Goal: Task Accomplishment & Management: Use online tool/utility

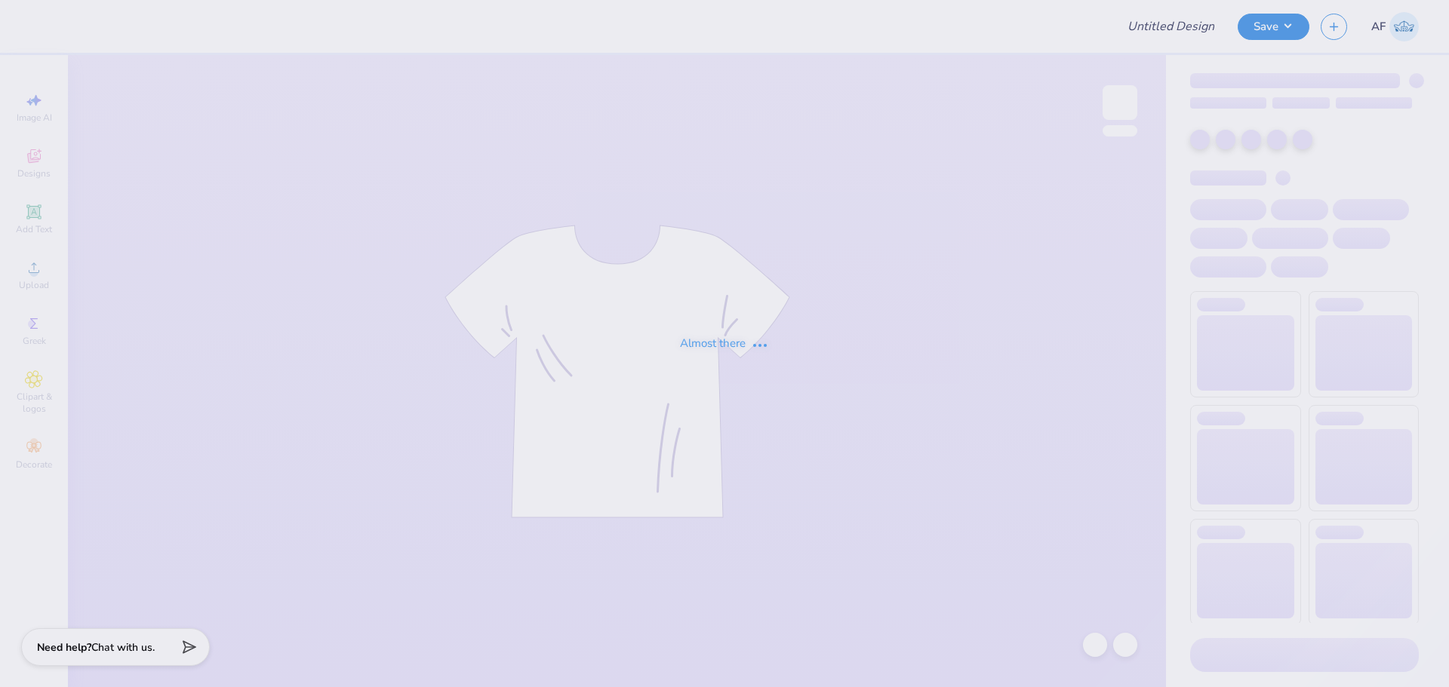
type input "[PERSON_NAME] : [GEOGRAPHIC_DATA][US_STATE]"
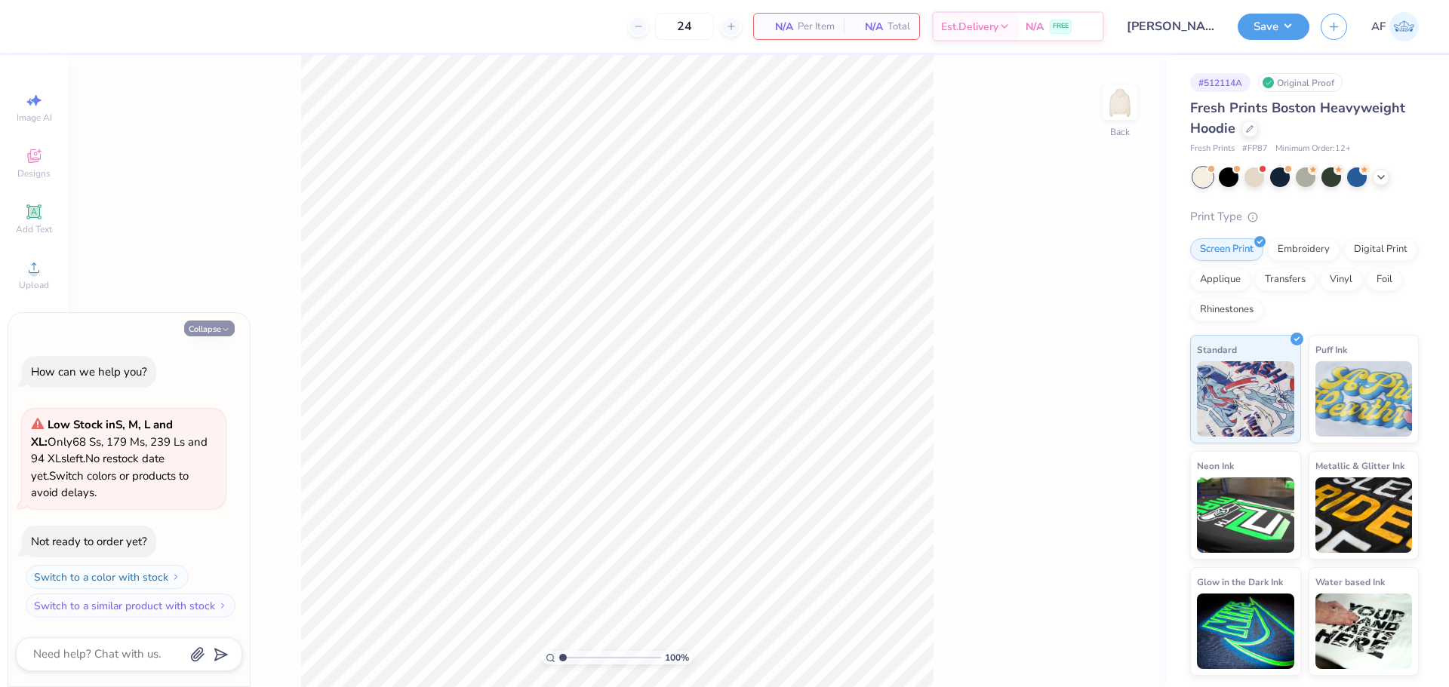
click at [216, 330] on button "Collapse" at bounding box center [209, 329] width 51 height 16
type textarea "x"
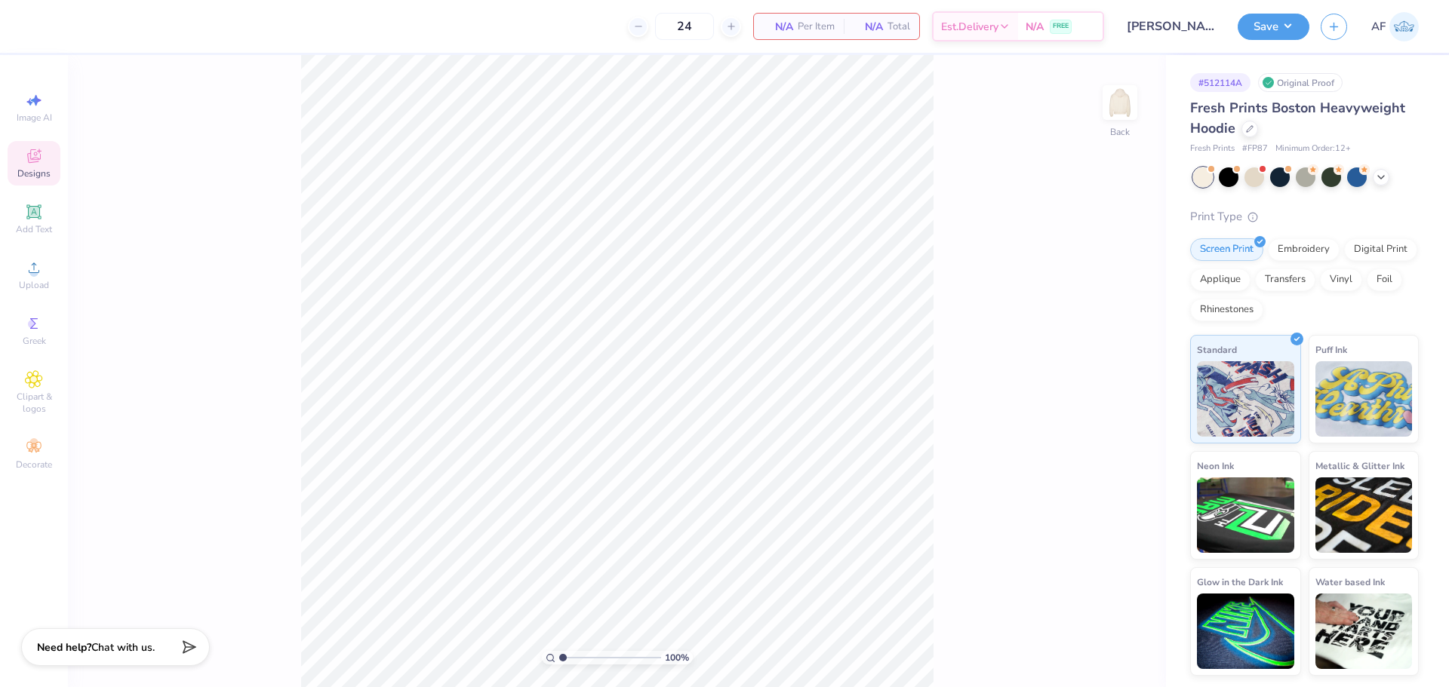
click at [45, 149] on div "Designs" at bounding box center [34, 163] width 53 height 45
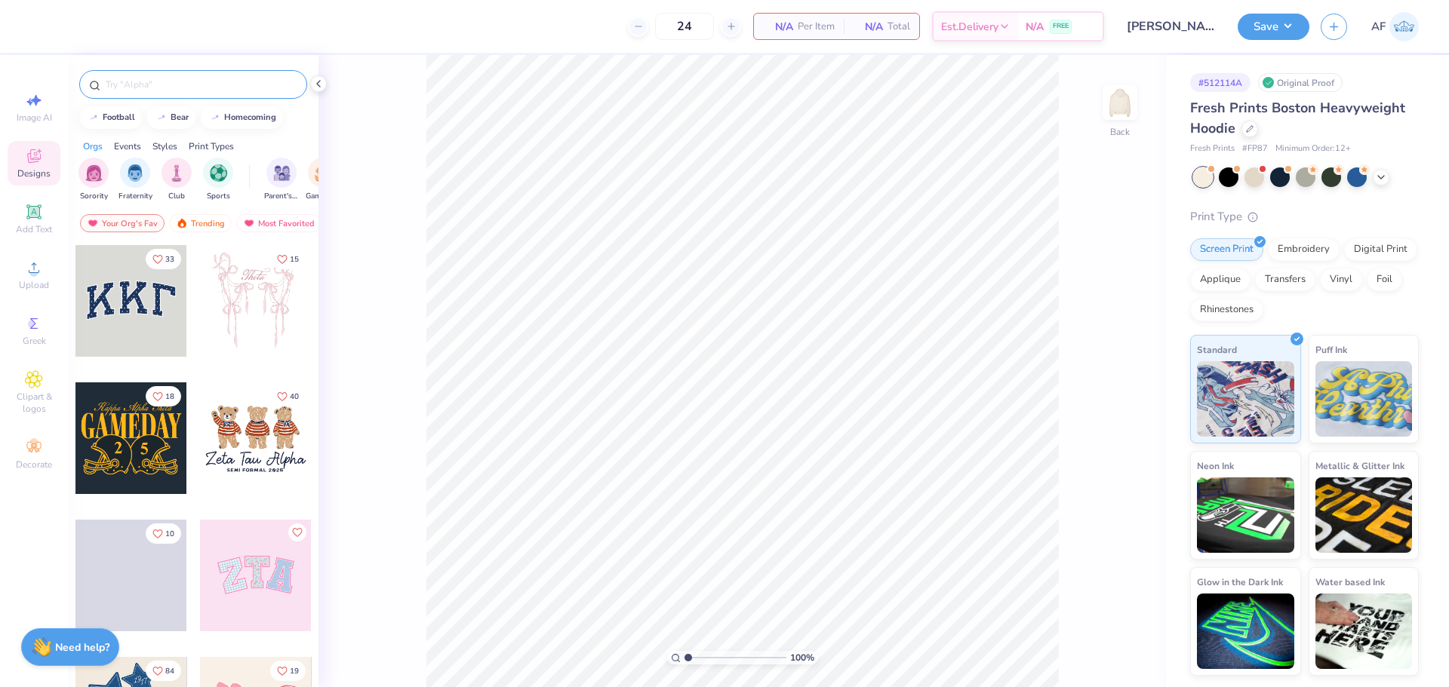
click at [250, 81] on input "text" at bounding box center [200, 84] width 193 height 15
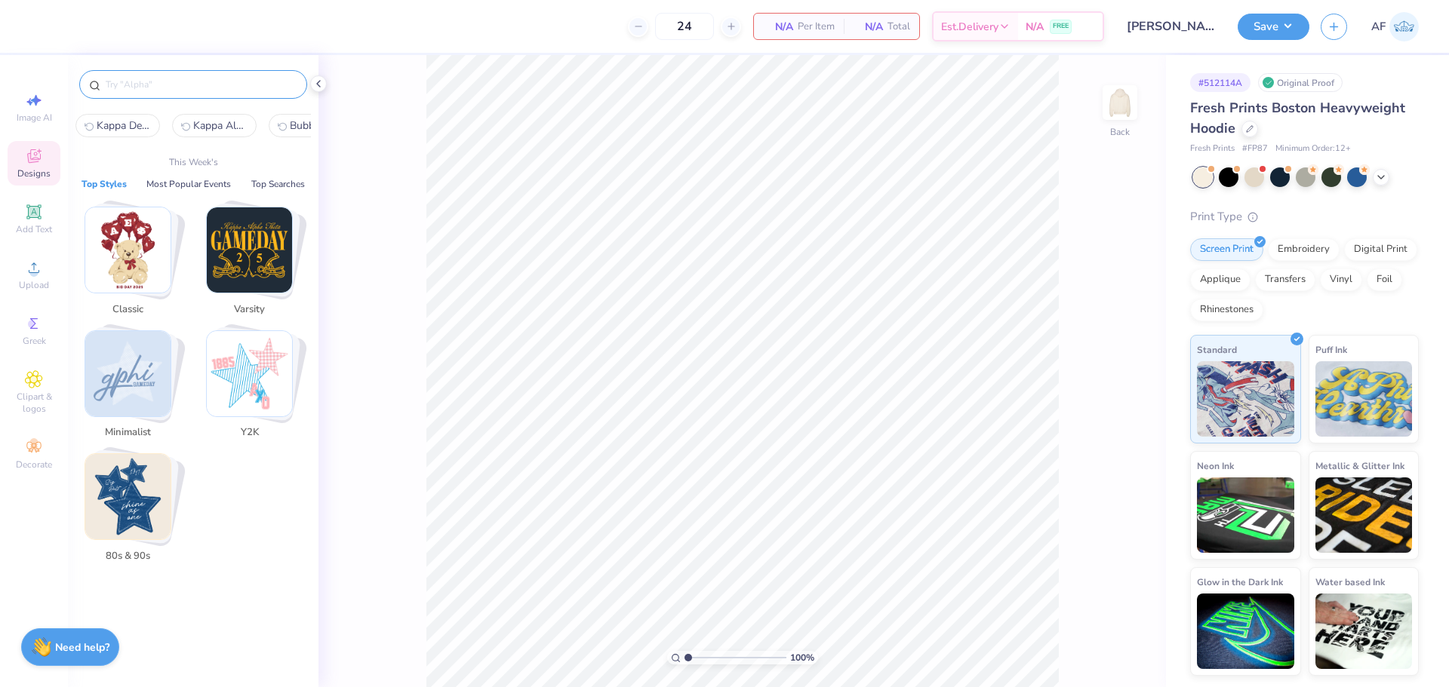
paste input "Pre-Law Society"
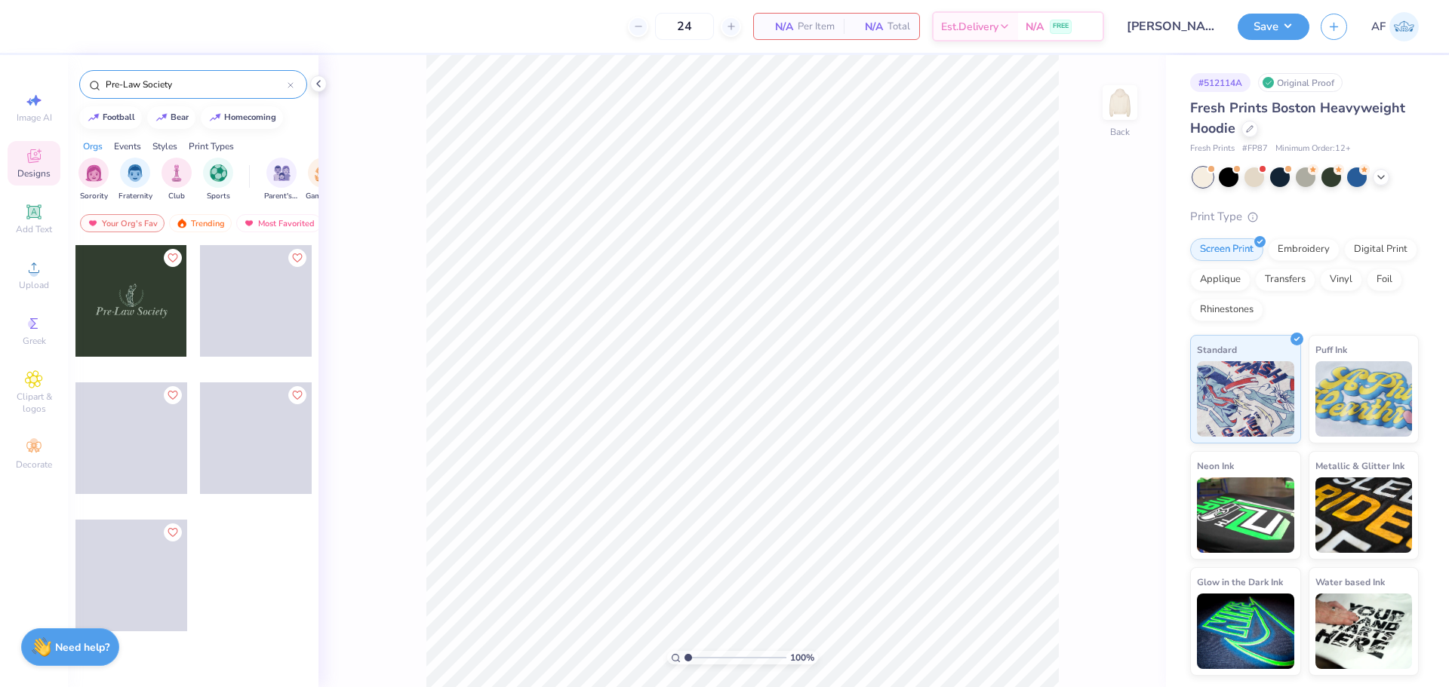
type input "Pre-Law Society"
click at [131, 285] on div at bounding box center [131, 301] width 112 height 112
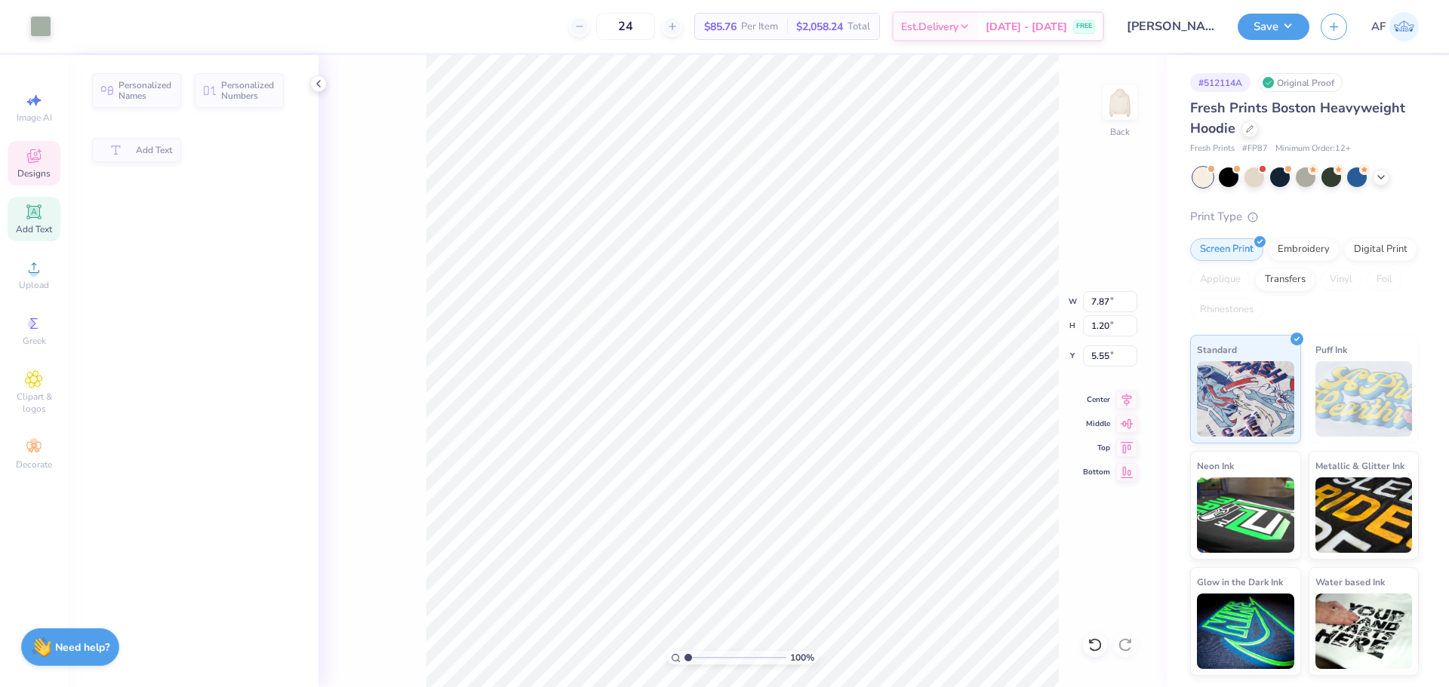
type input "1.20"
type input "5.55"
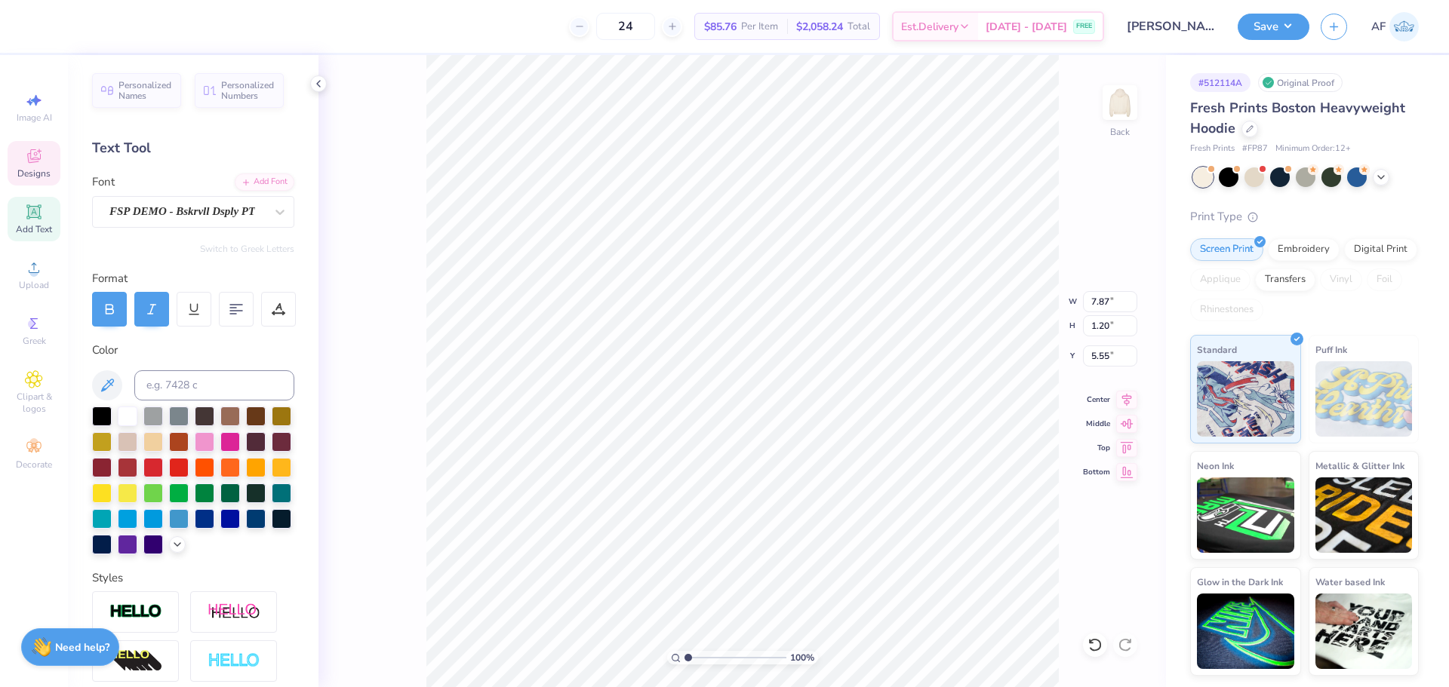
scroll to position [12, 9]
type textarea "Women's Law Association"
click at [1092, 301] on input "13.18" at bounding box center [1110, 301] width 54 height 21
type input "12.50"
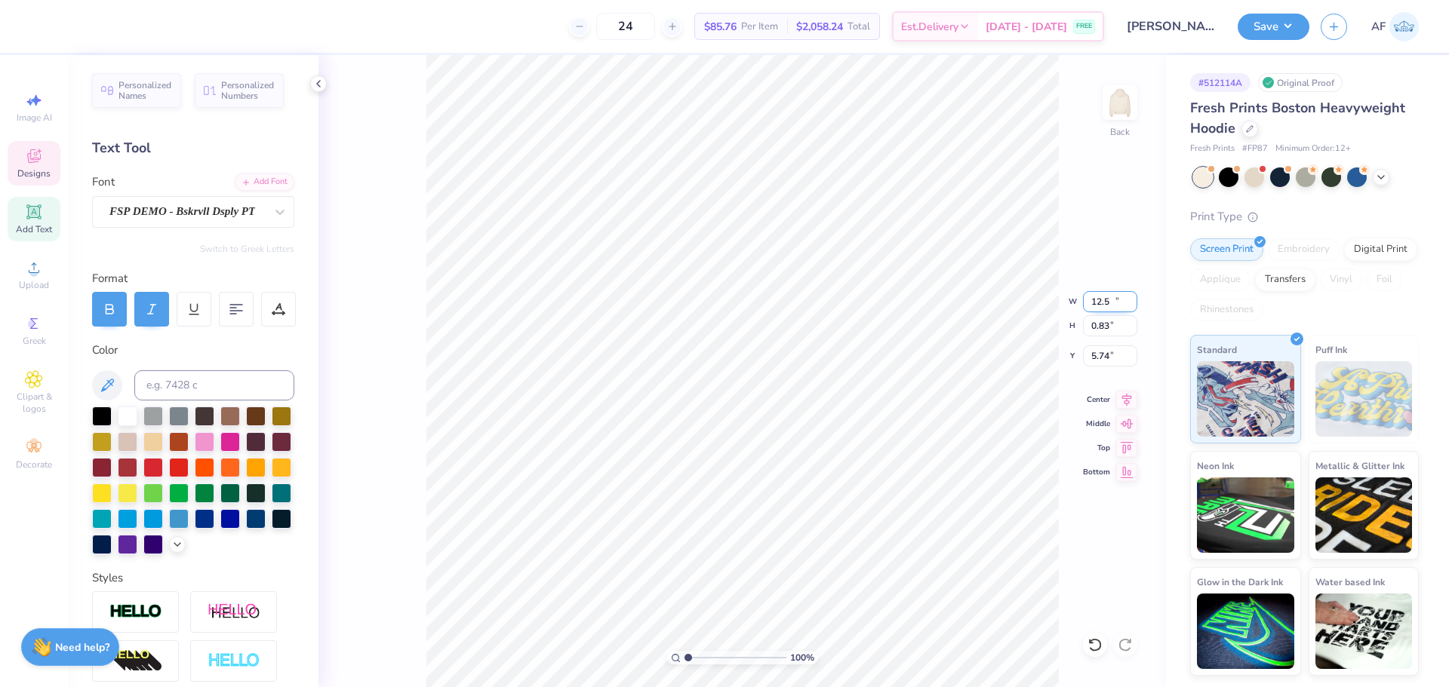
type input "0.83"
type input "5.74"
type input "1.94838374793402"
type input "5.92"
click at [385, 371] on div "165 % Back" at bounding box center [741, 371] width 847 height 632
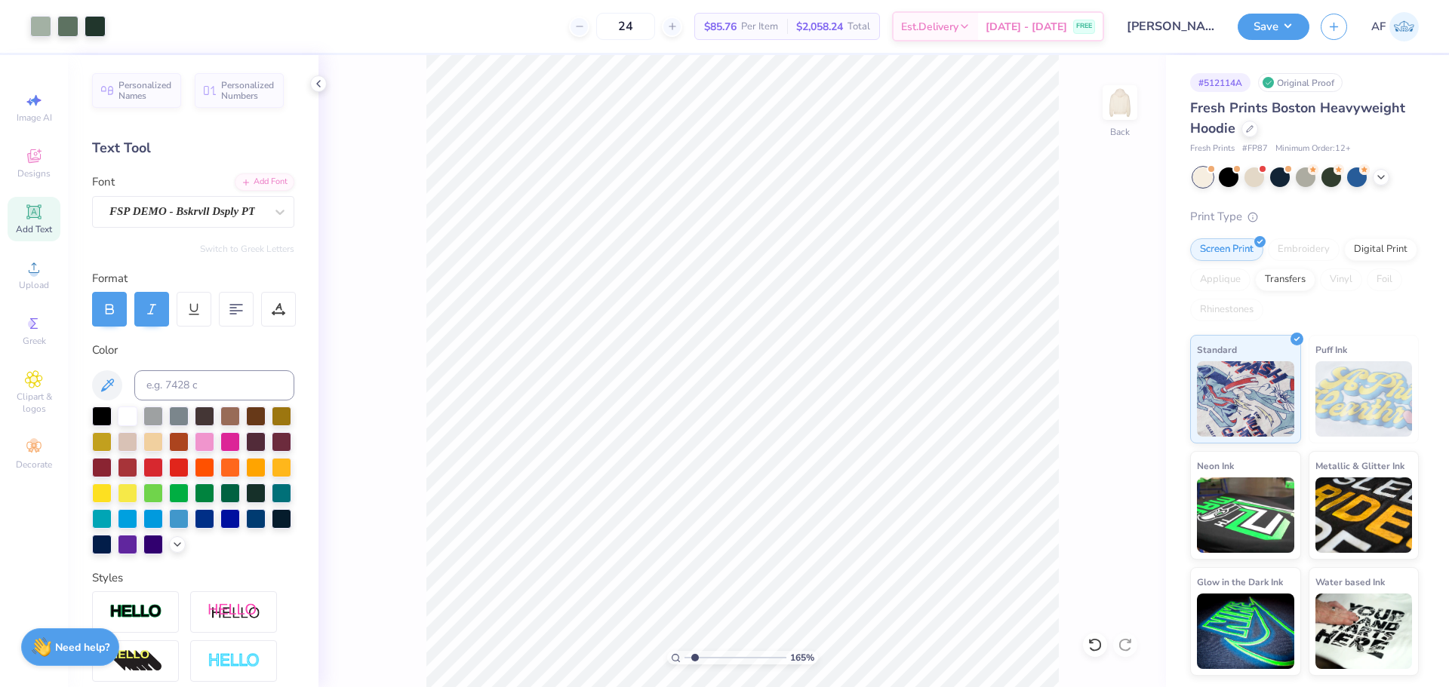
click at [294, 361] on div "Art colors 24 $85.76 Per Item $2,058.24 Total Est. Delivery [DATE] - [DATE] FRE…" at bounding box center [724, 343] width 1449 height 687
click at [1124, 399] on icon at bounding box center [1126, 398] width 21 height 18
type input "3.11221526056475"
type input "0.25"
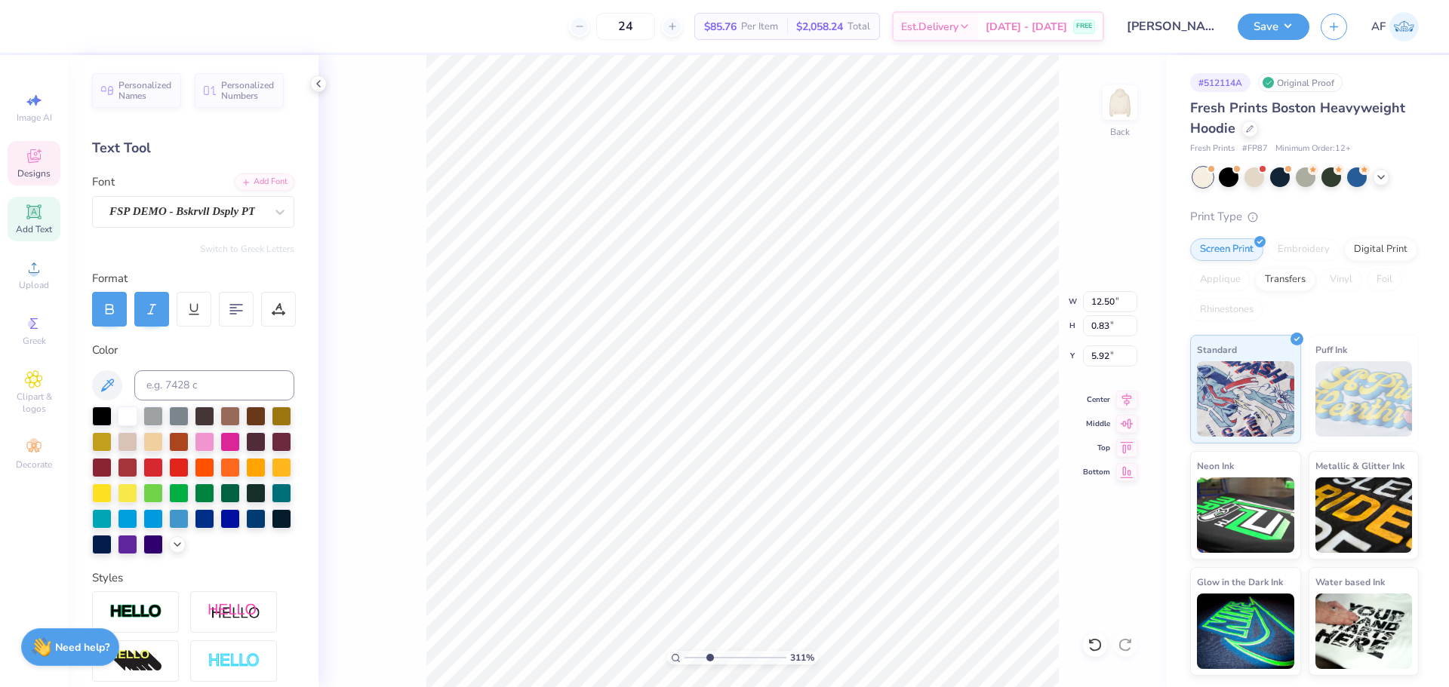
type input "0.08"
type input "6.08"
type input "3.11221526056475"
type textarea "Womens Law Association"
type input "3.11221526056475"
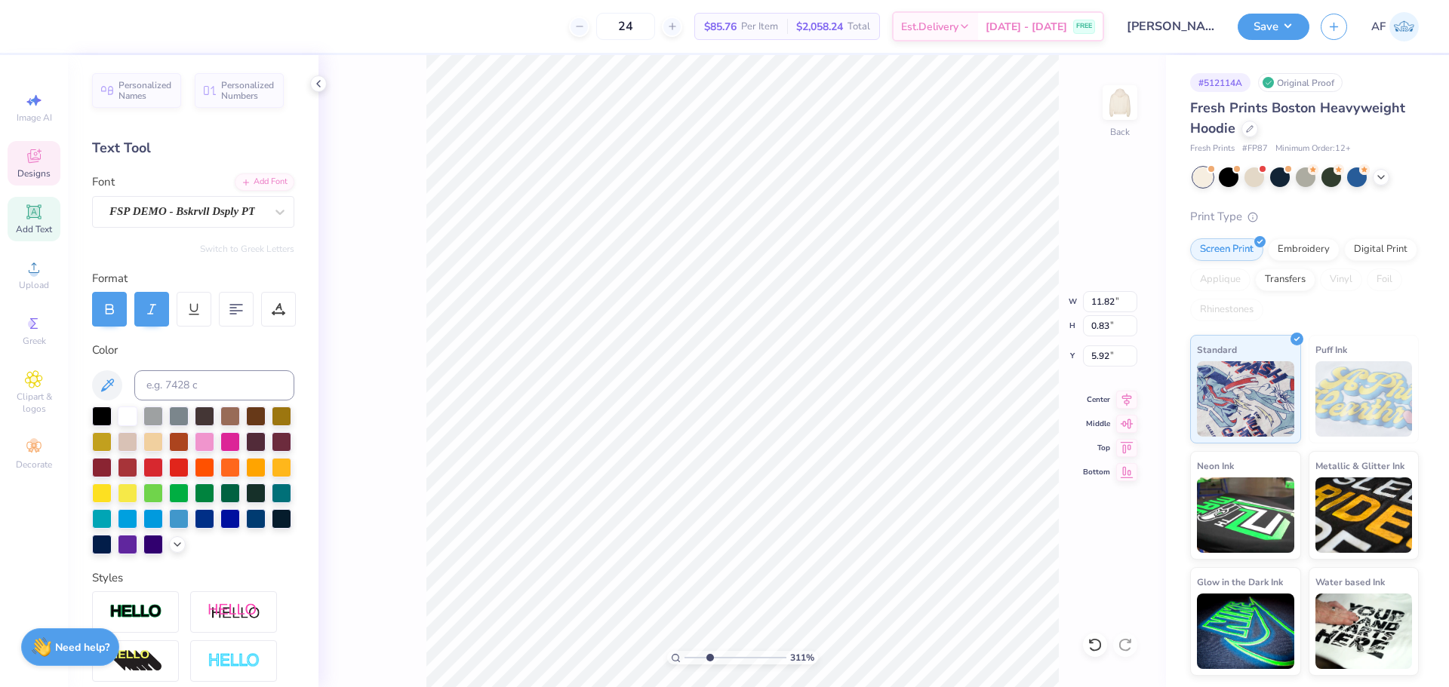
type textarea "Women,s Law Association"
type input "3.11221526056475"
type textarea "Womens Law Association"
click at [763, 380] on li "Duplicate" at bounding box center [746, 381] width 118 height 29
type input "3.11221526056475"
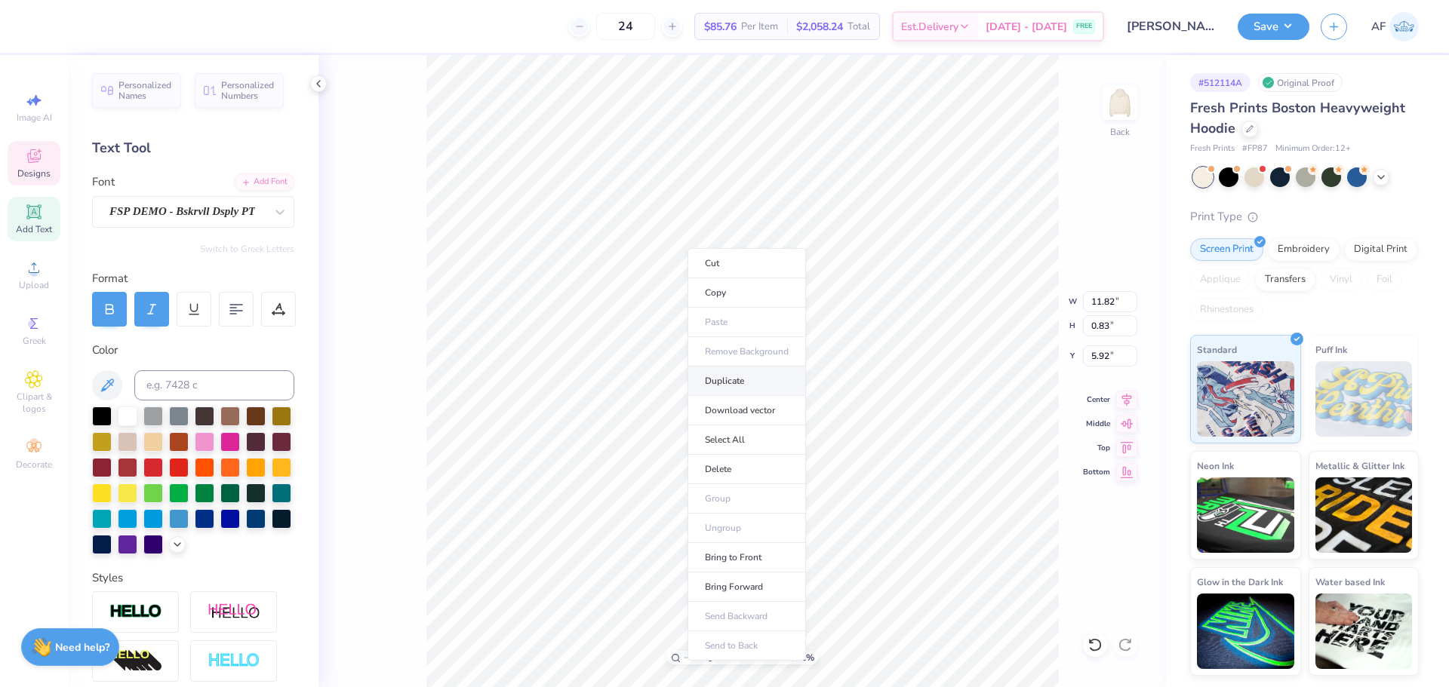
type input "6.92"
type input "3.11221526056475"
type textarea ";"
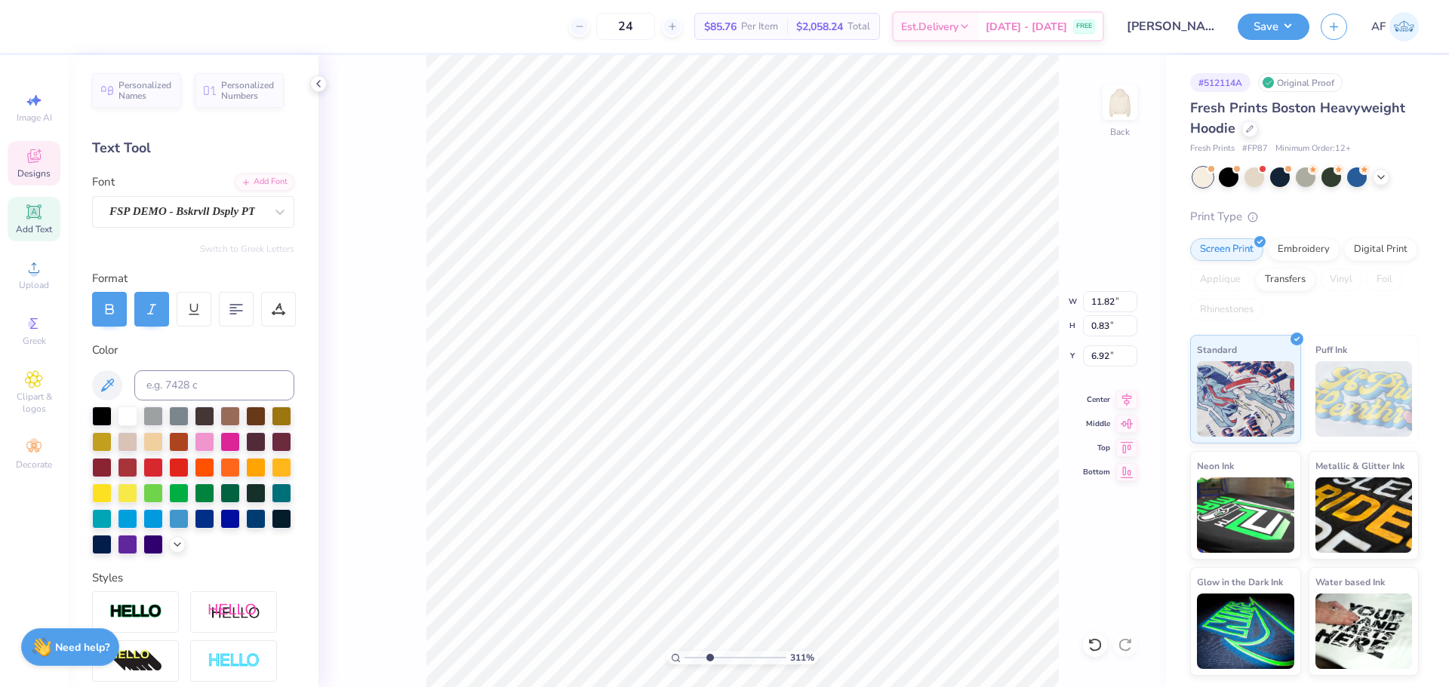
type input "3.11221526056475"
type textarea "'"
type input "3.11221526056475"
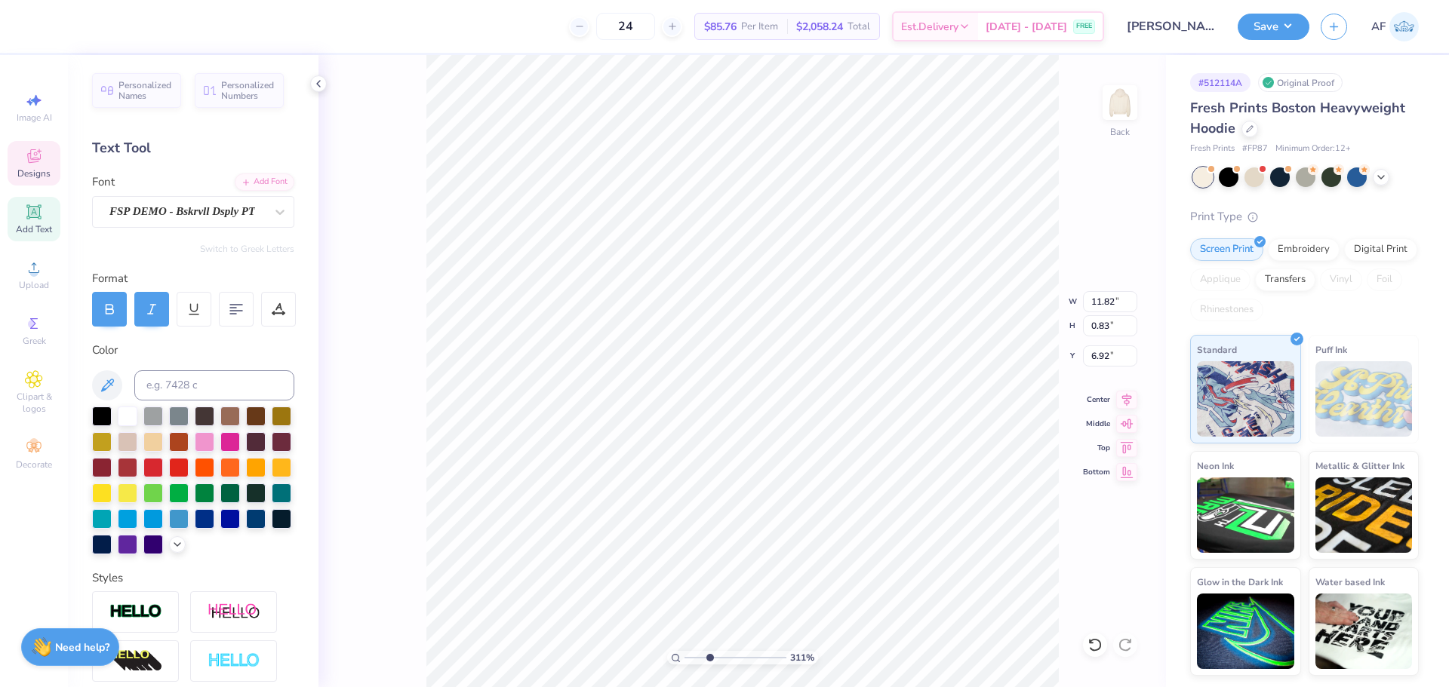
paste textarea ","
type input "3.11221526056475"
type textarea ","
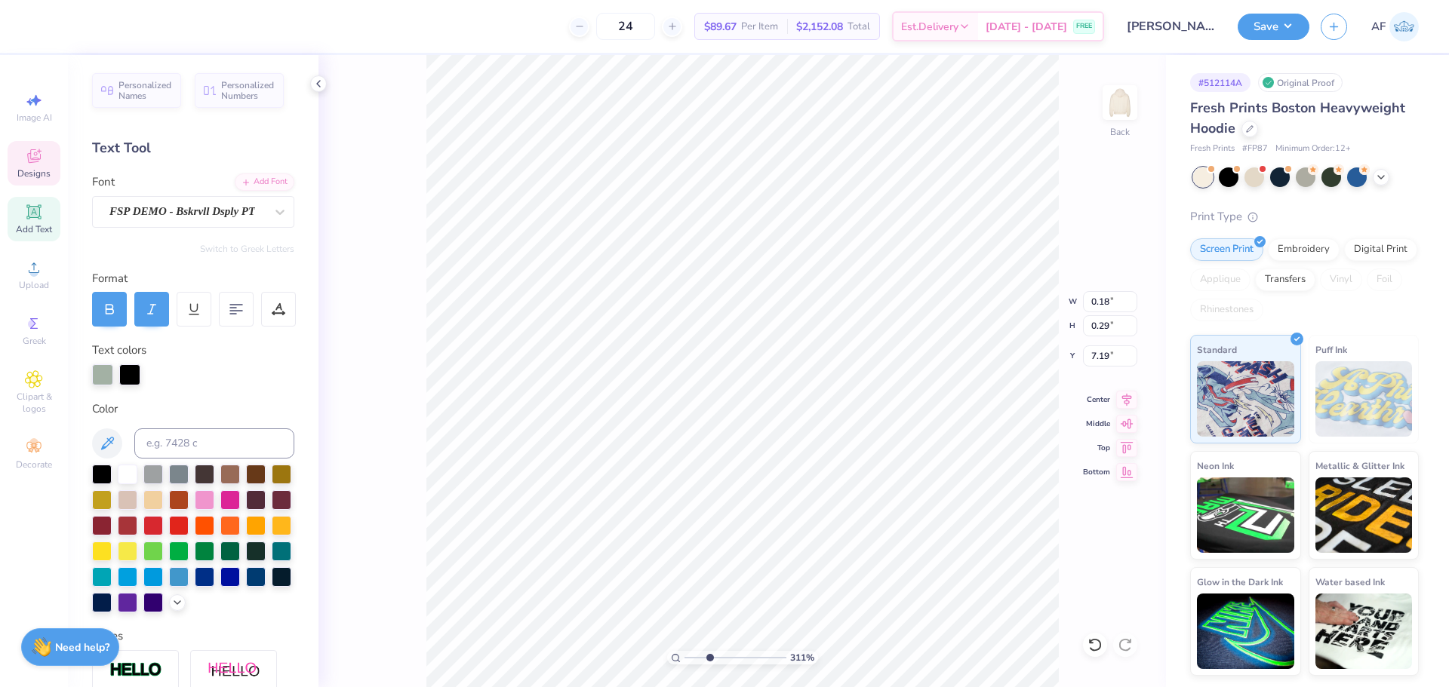
type input "3.11221526056475"
type input "5.78"
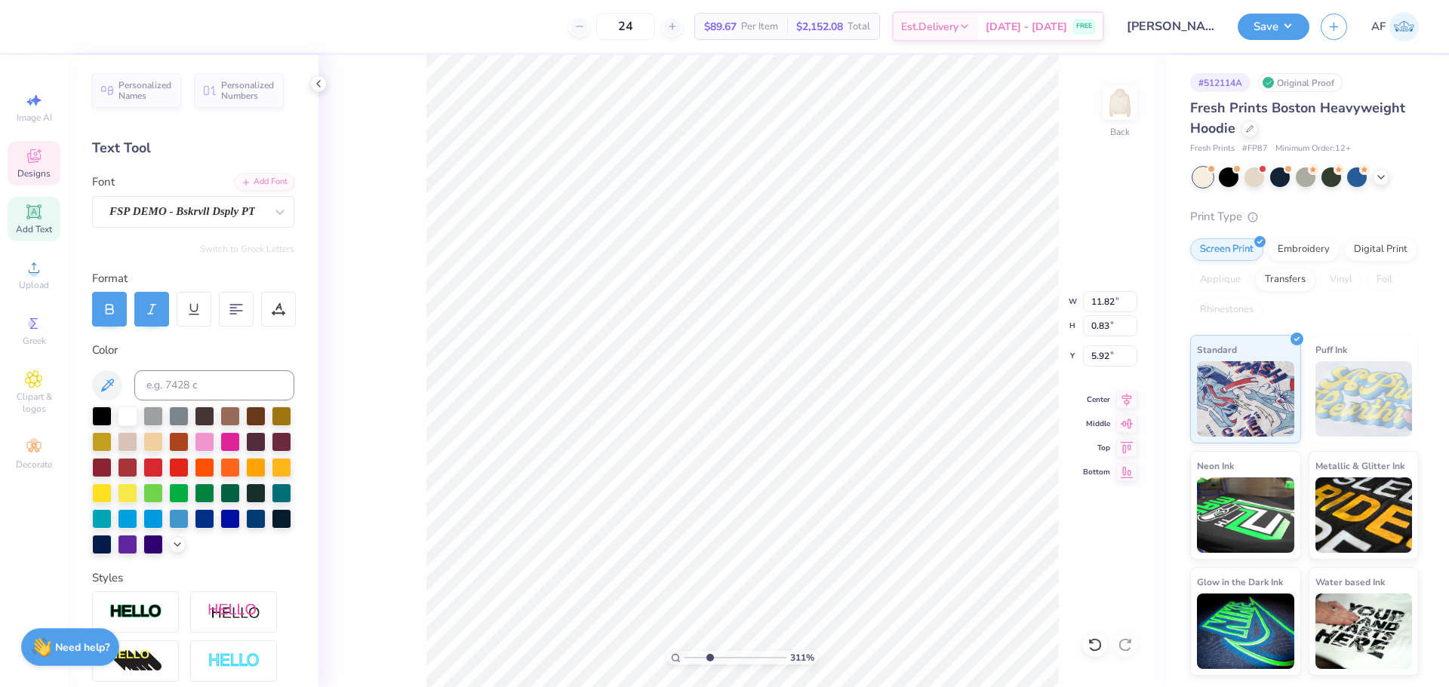
scroll to position [12, 5]
type input "3.11221526056475"
type textarea "Women s Law Association"
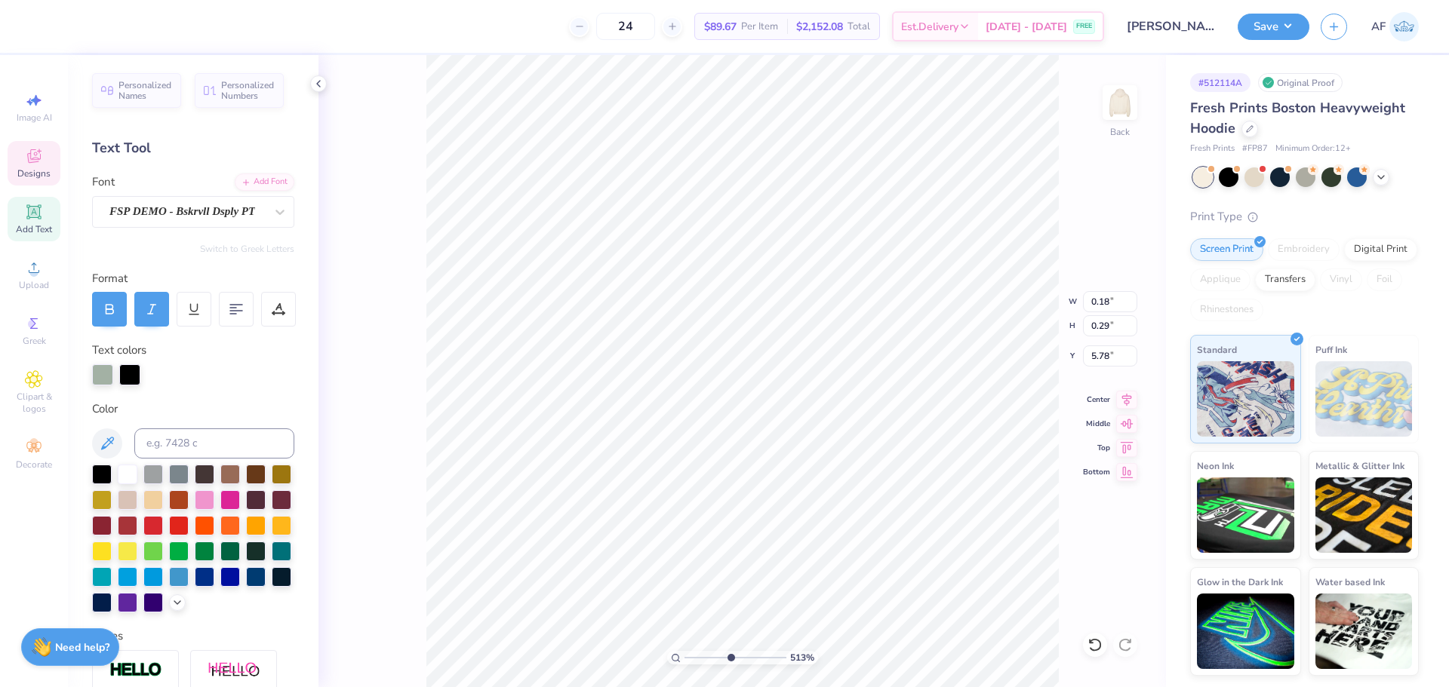
type input "5.13245915267131"
type input "5.88"
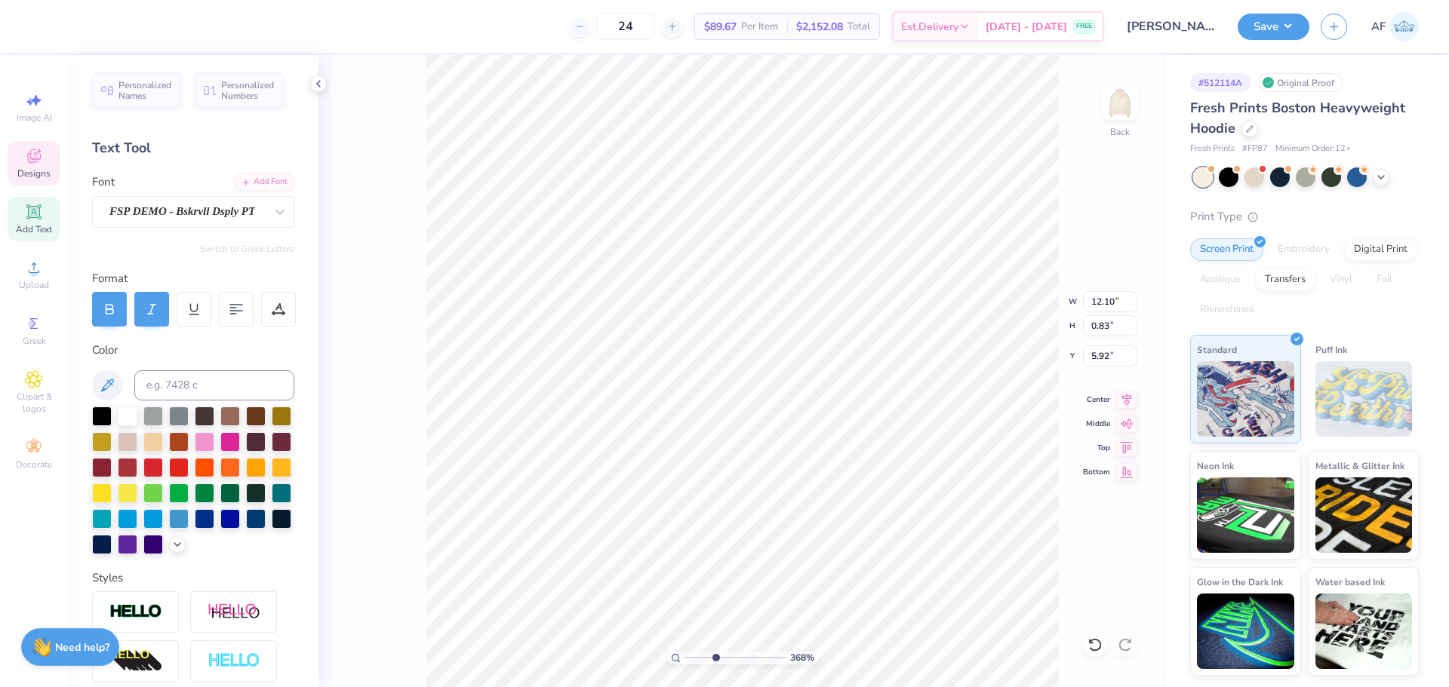
type input "3.67695447224541"
type textarea "Womens Law Association"
type input "3.67695447224541"
type textarea "Women]s Law Association"
type input "3.67695447224541"
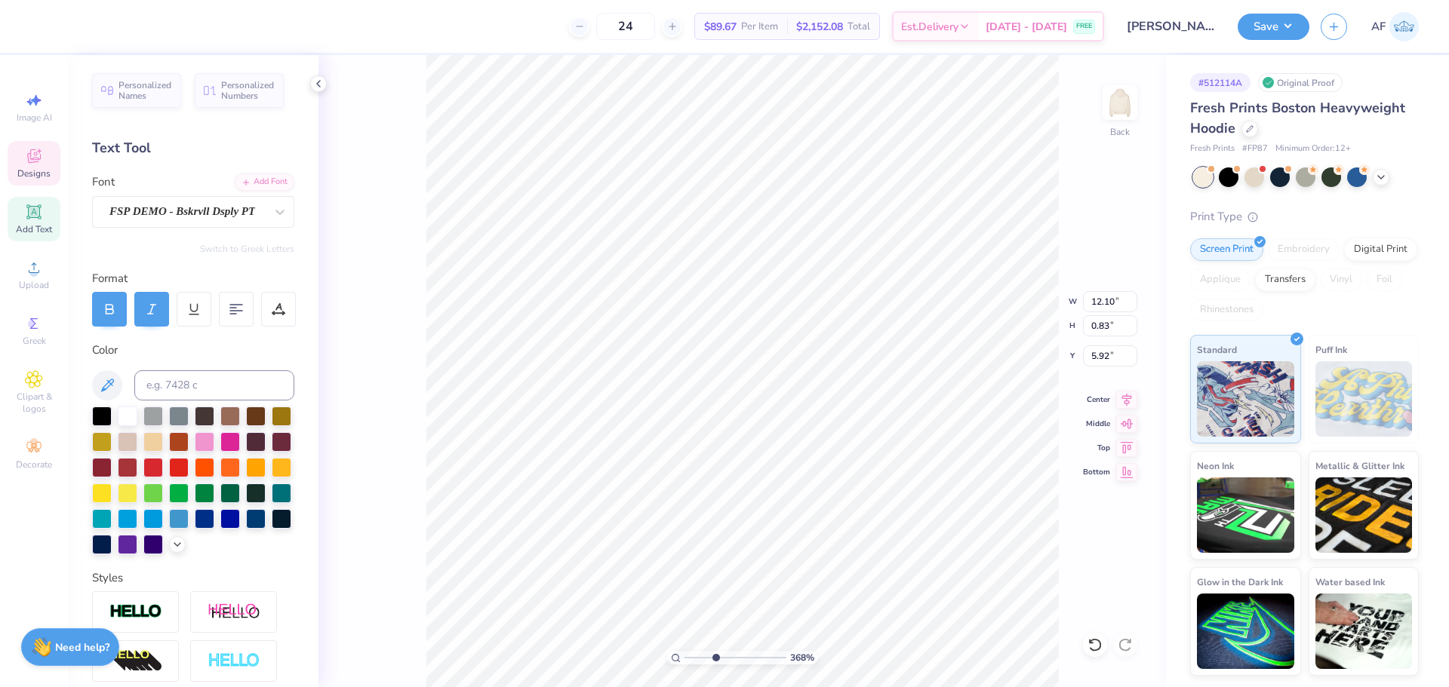
type textarea "Women]]s Law Association"
type input "3.67695447224541"
type textarea "Women s Law Association"
type input "2.22962784125967"
type textarea "Women s"
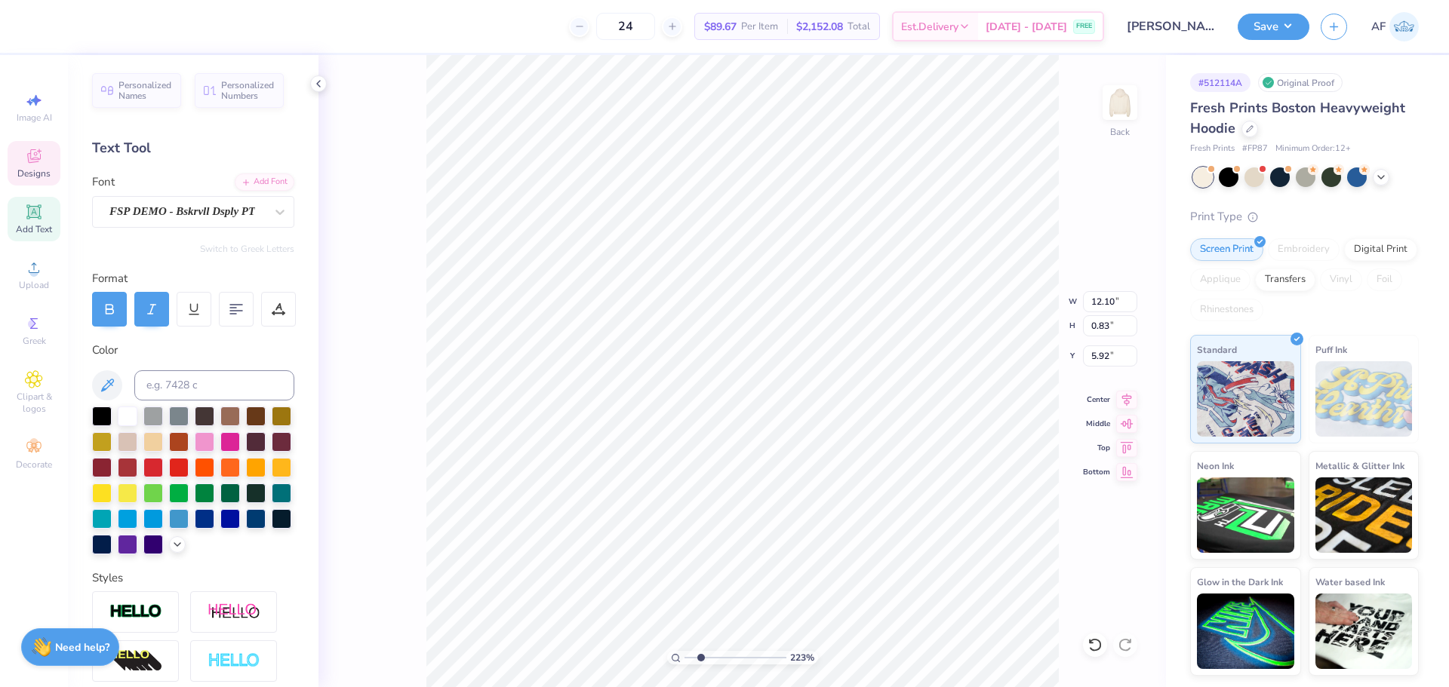
type input "2.22962784125967"
type textarea "Women"
type input "2.22962784125967"
type input "0.18"
type input "0.29"
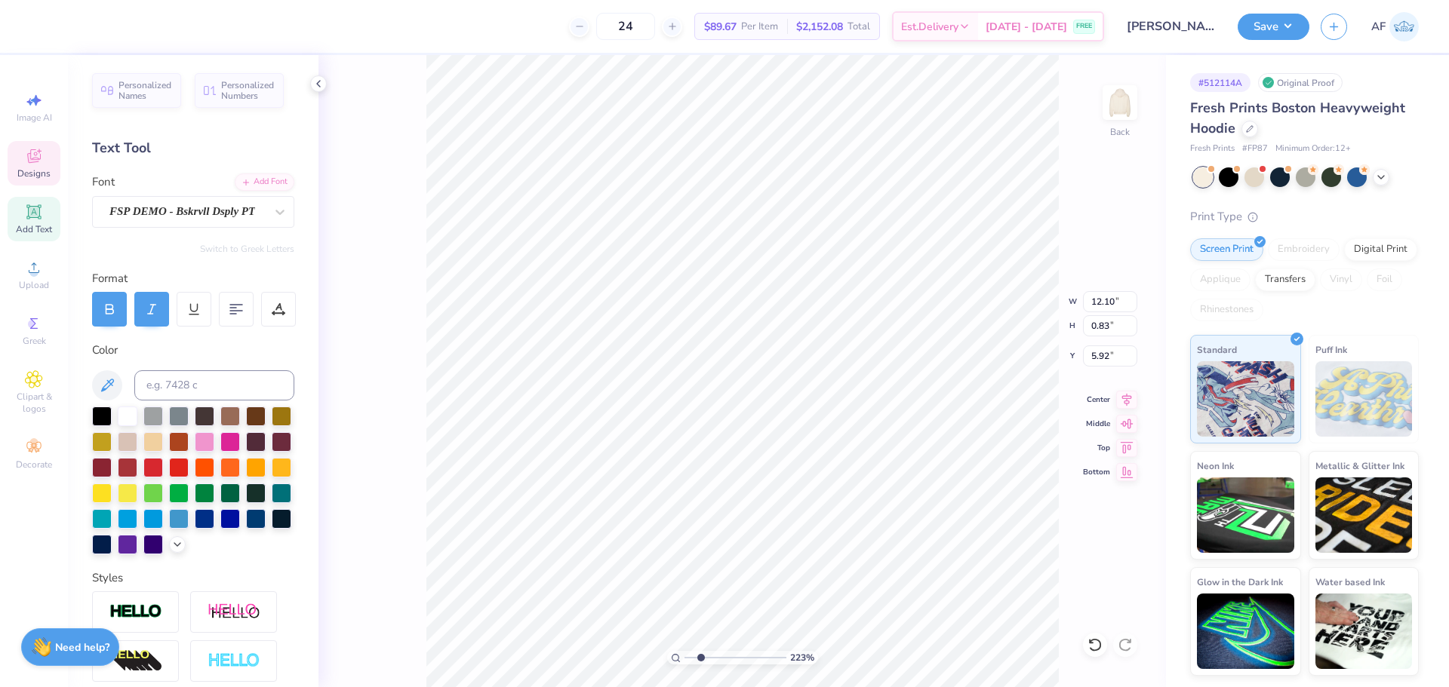
type input "5.88"
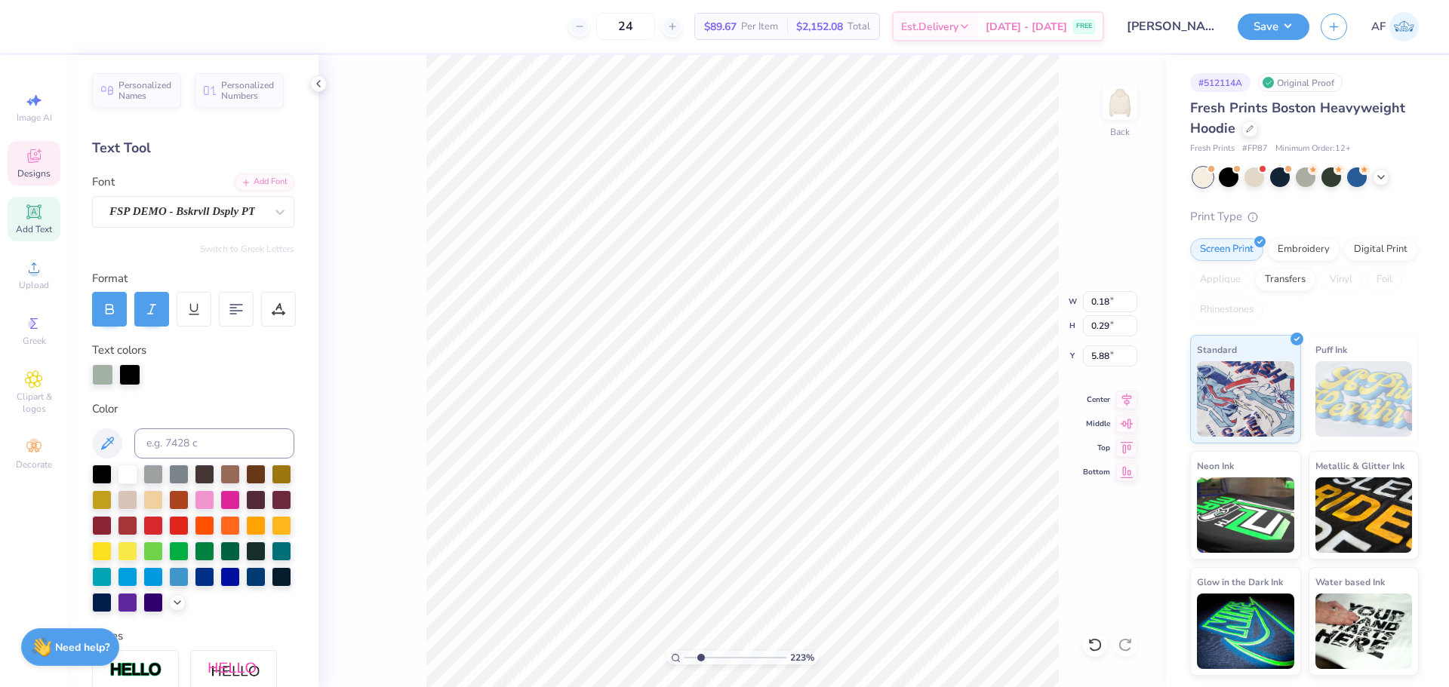
type input "2.22962784125967"
type input "5.93"
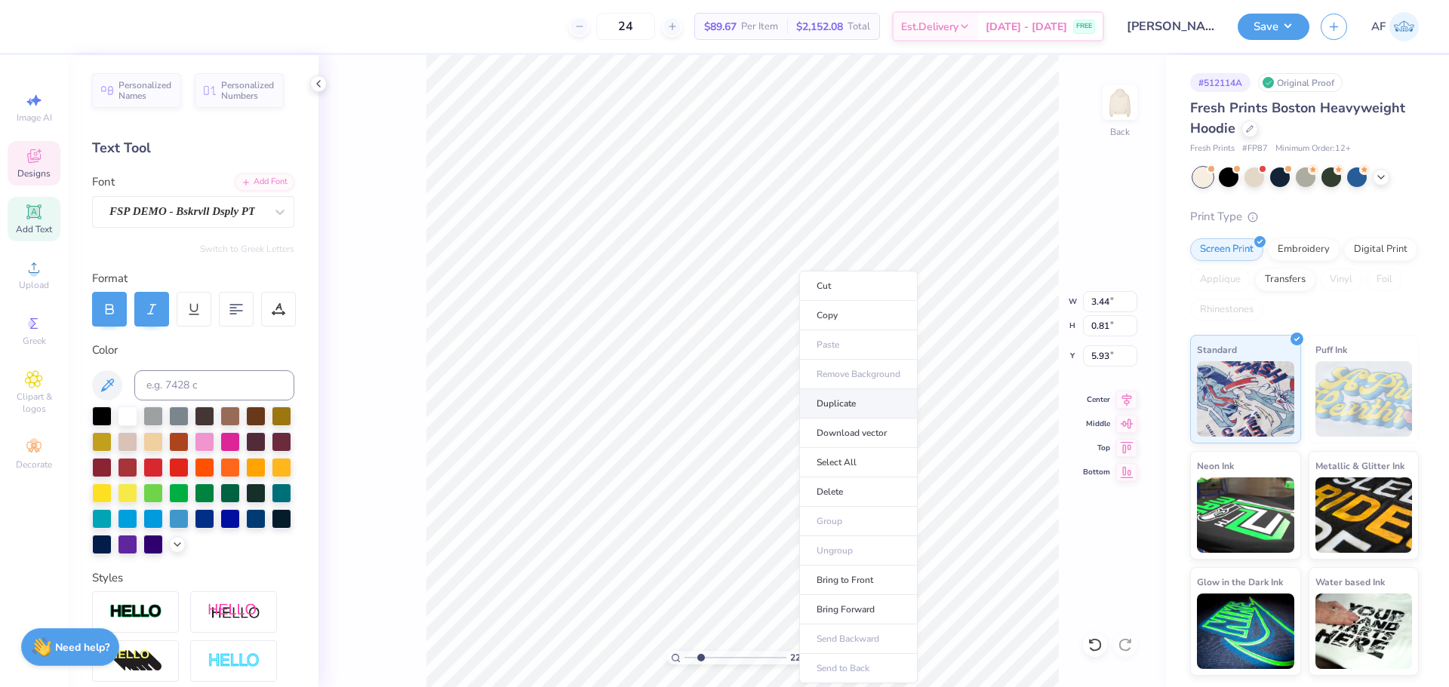
click at [869, 404] on li "Duplicate" at bounding box center [858, 403] width 118 height 29
type input "2.22962784125967"
type input "6.93"
type input "2.22962784125967"
type input "5.94"
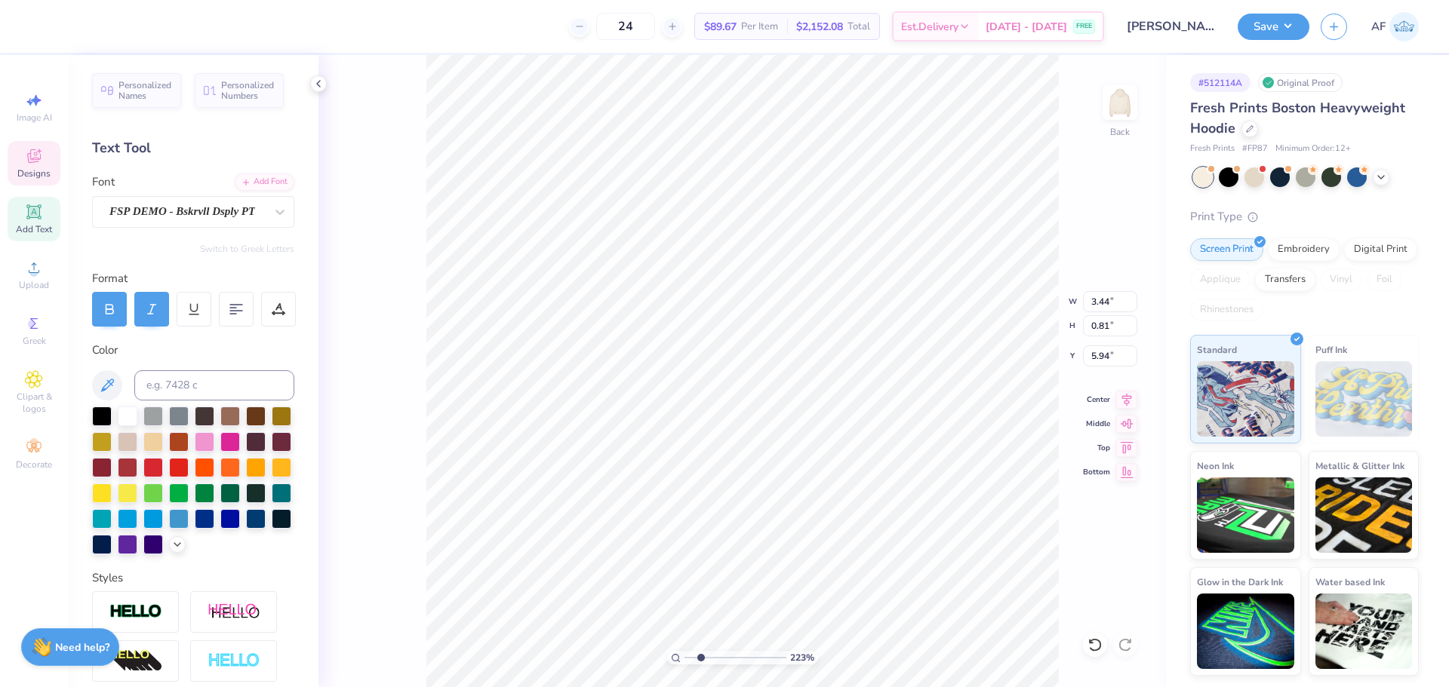
scroll to position [12, 2]
type input "2.22962784125967"
type textarea "s"
type input "2.22962784125967"
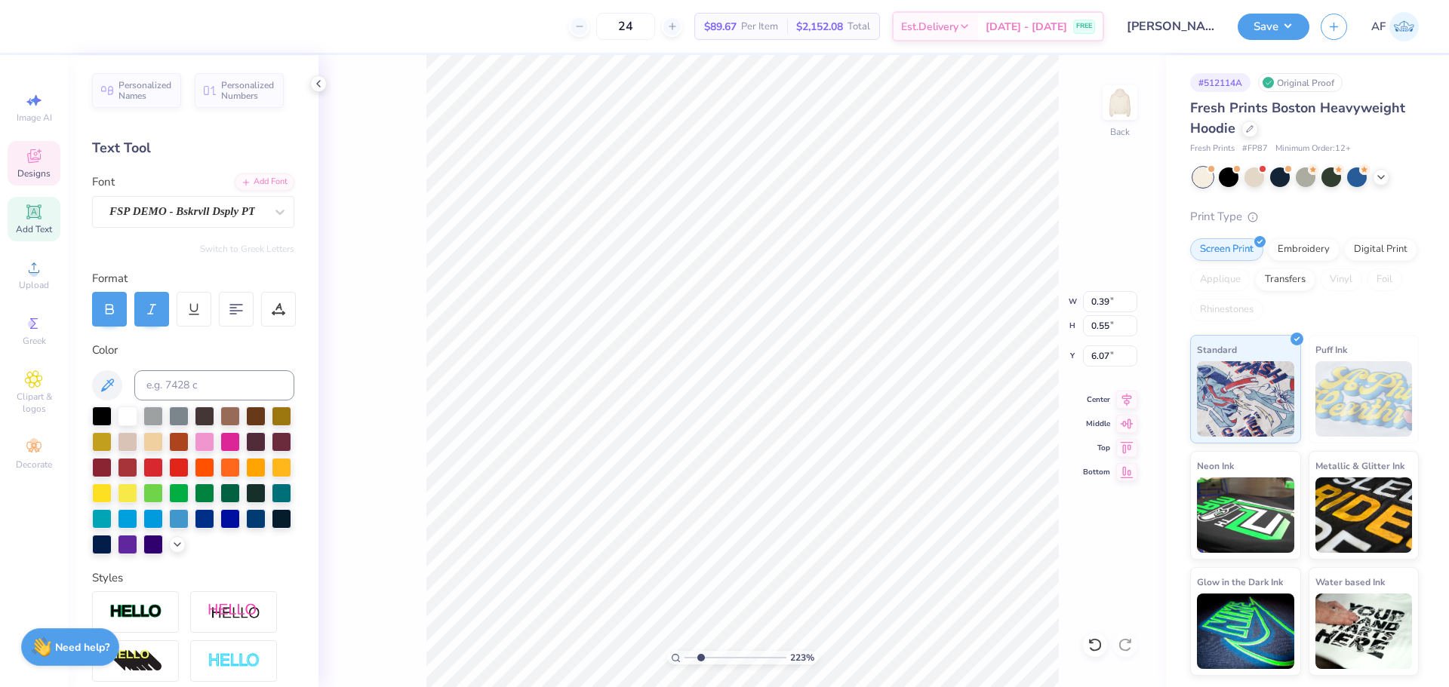
type input "6.20"
type input "8.46411149242273"
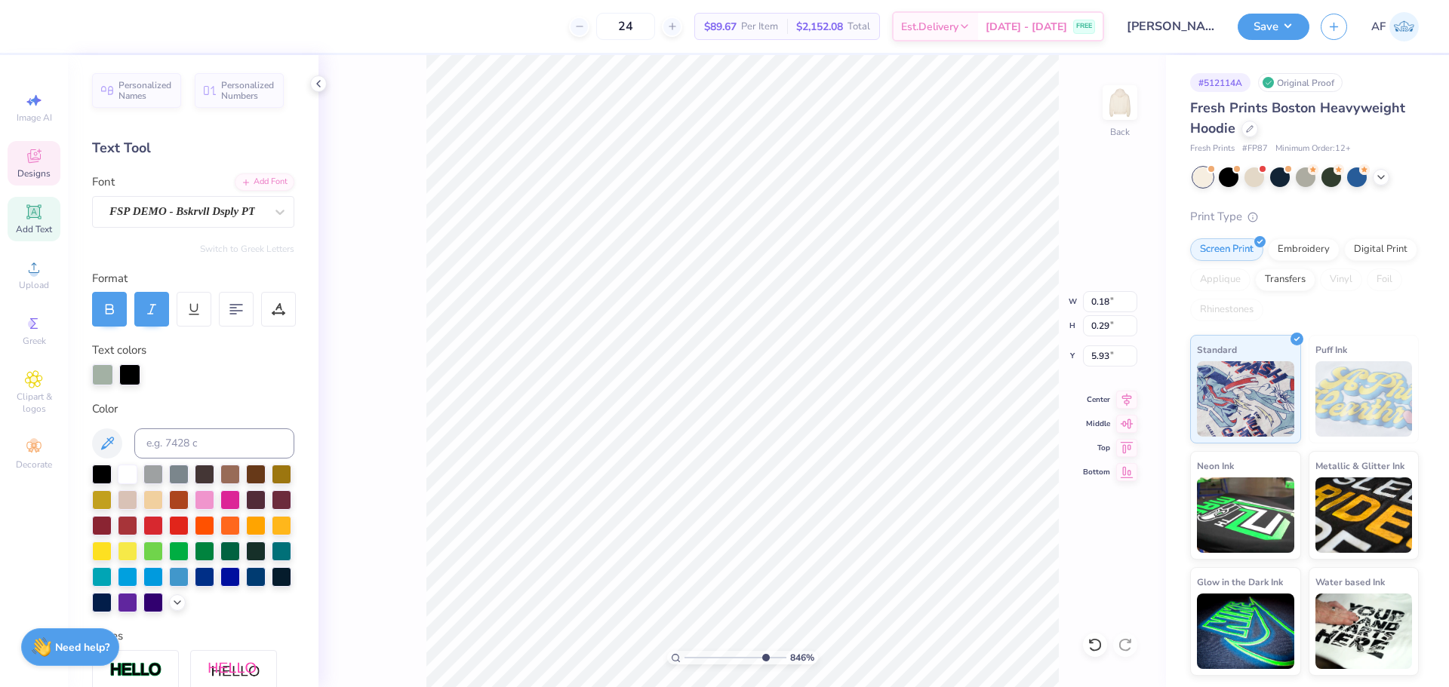
type input "5.92"
click at [776, 516] on li "Group" at bounding box center [786, 521] width 118 height 29
click at [723, 404] on li "Duplicate" at bounding box center [715, 403] width 118 height 29
type input "1.88718186350316"
type input "6.92"
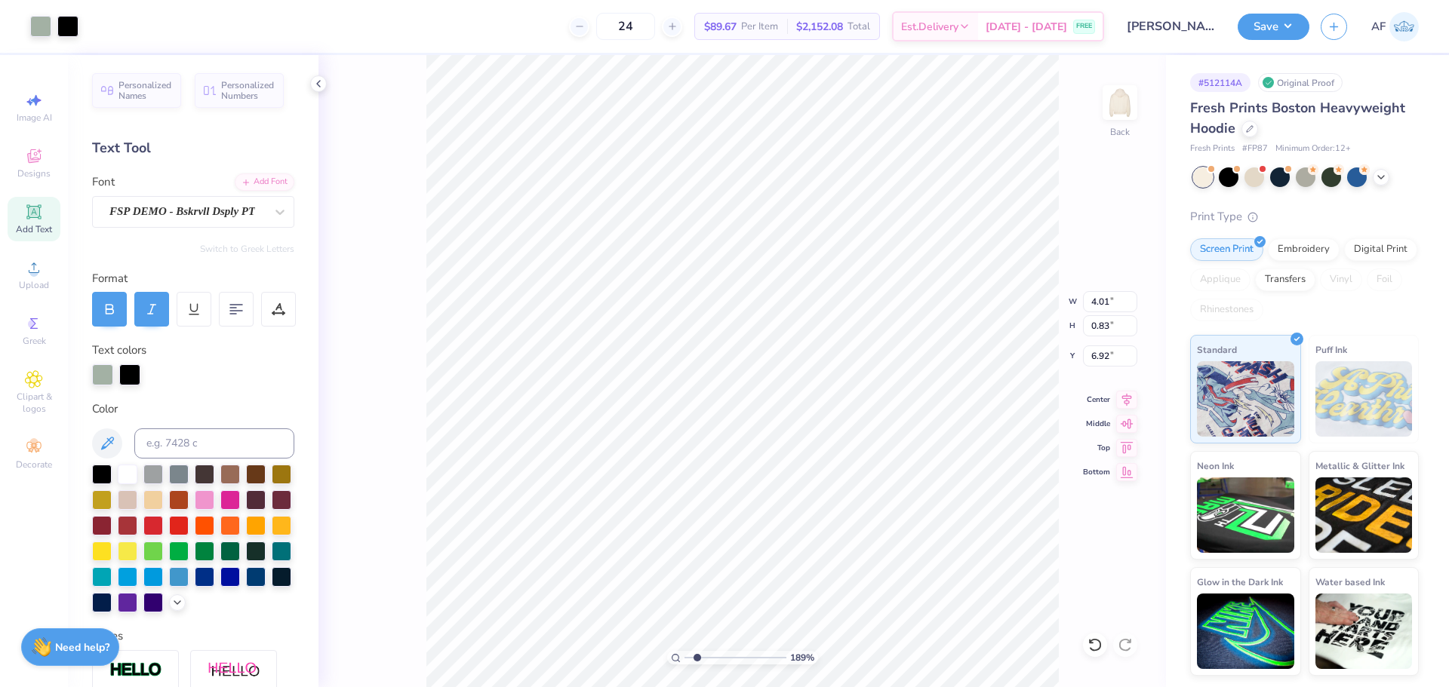
type input "1.88718186350316"
type input "5.92"
type input "1.88718186350316"
type input "3.44"
type input "0.81"
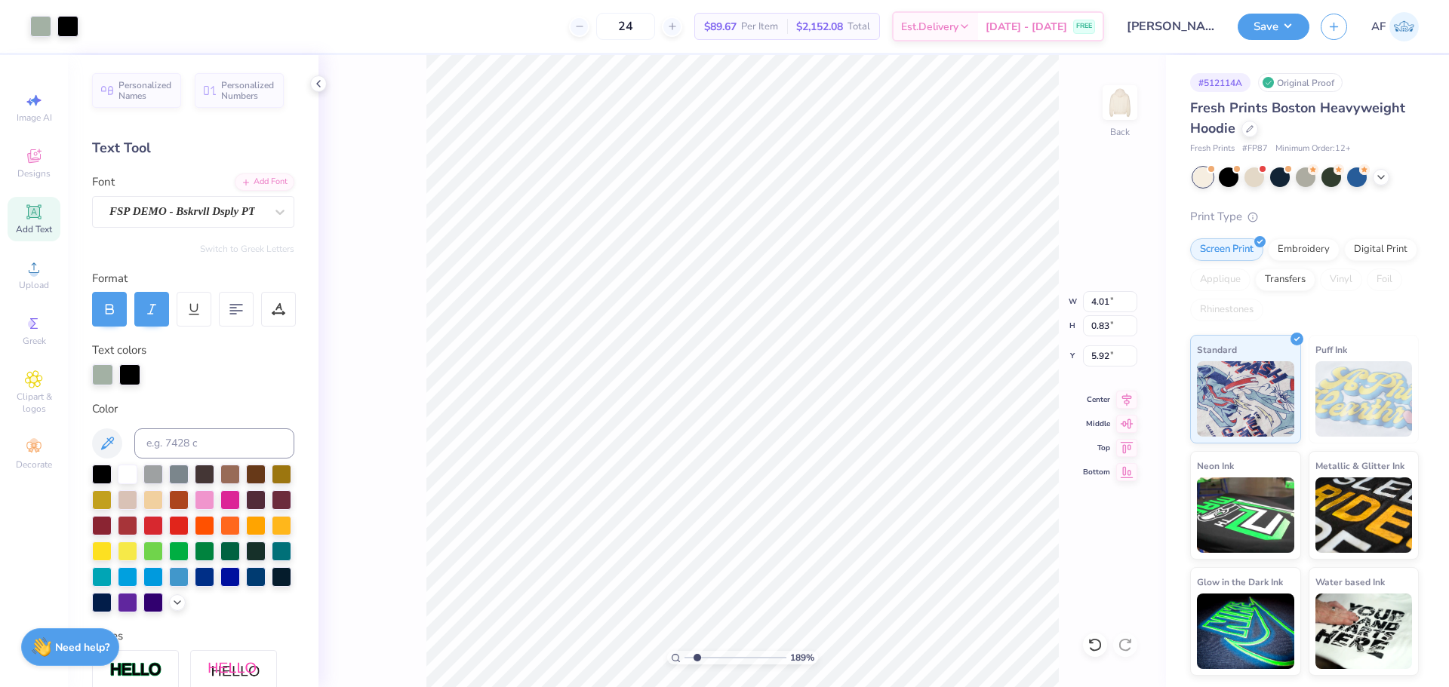
type input "5.93"
type input "1.88718186350316"
type input "0.48"
type input "0.83"
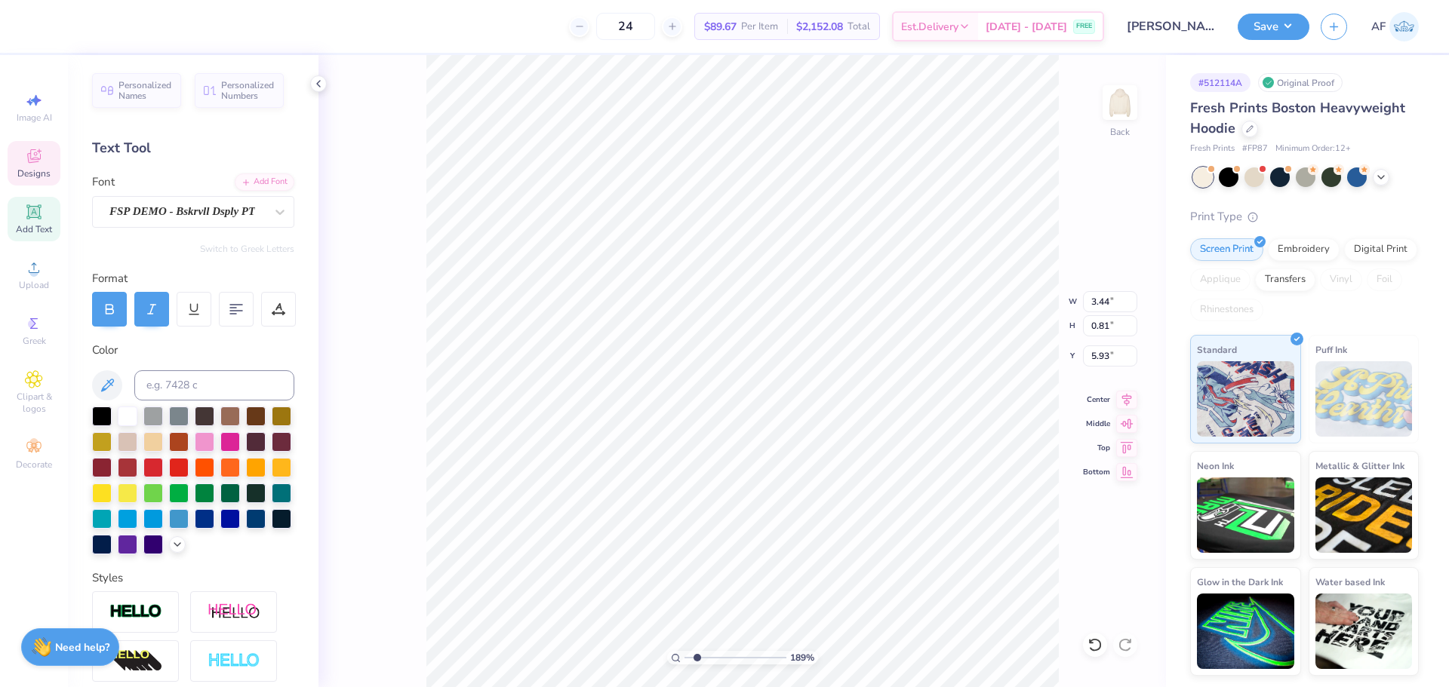
scroll to position [12, 2]
type input "1.88718186350316"
type textarea "Law Association"
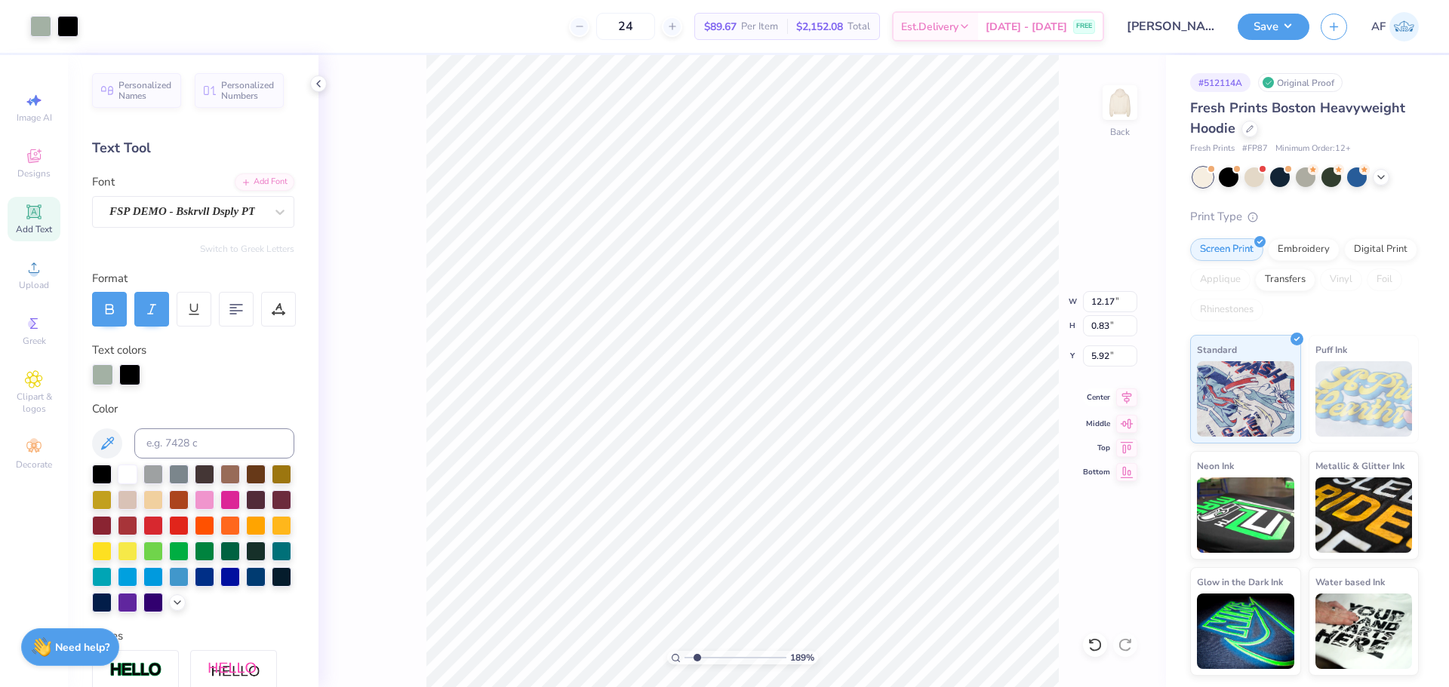
click at [1114, 397] on div "Center" at bounding box center [1110, 398] width 54 height 18
type input "1.88718186350316"
click at [1086, 301] on input "12.17" at bounding box center [1110, 301] width 54 height 21
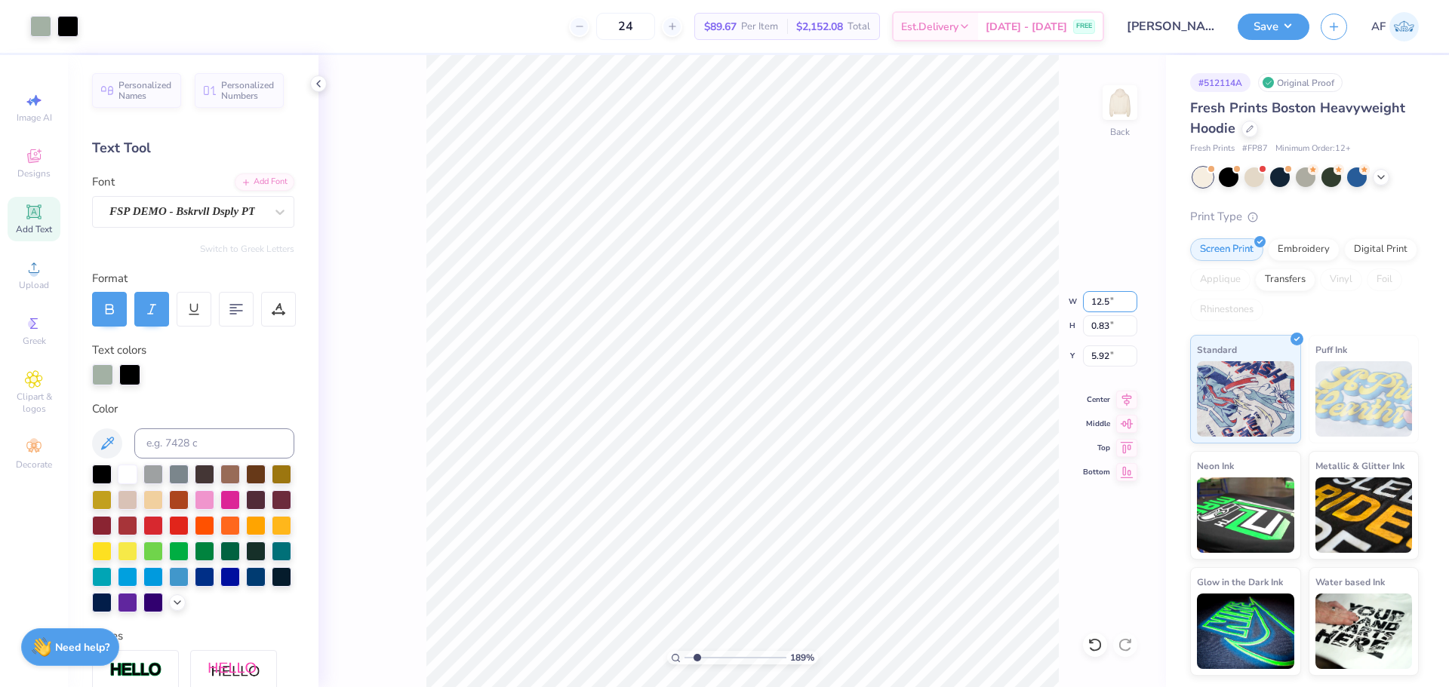
type input "12.5"
type input "1.88718186350316"
type input "12.50"
type input "0.86"
type input "5.90"
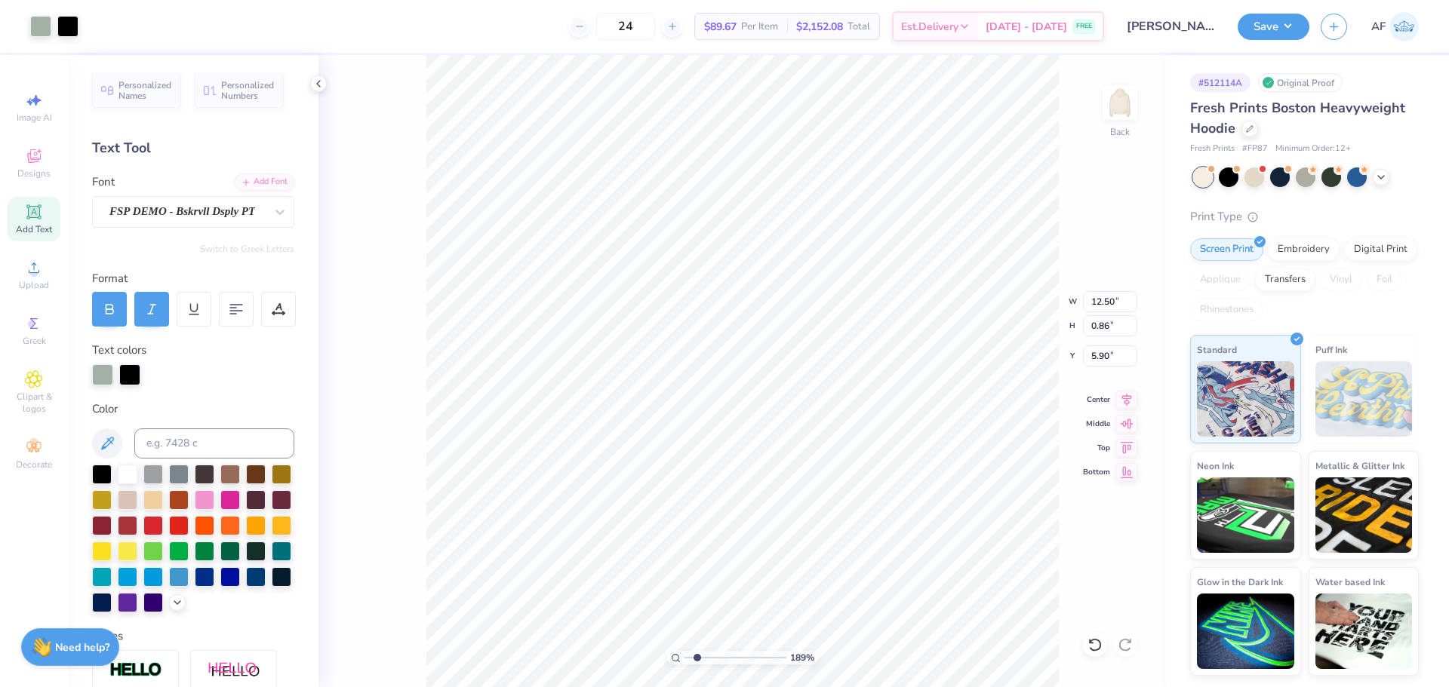
type input "1.88718186350316"
type input "6.10"
type input "1.88718186350316"
click at [1099, 306] on input "2.71" at bounding box center [1110, 301] width 54 height 21
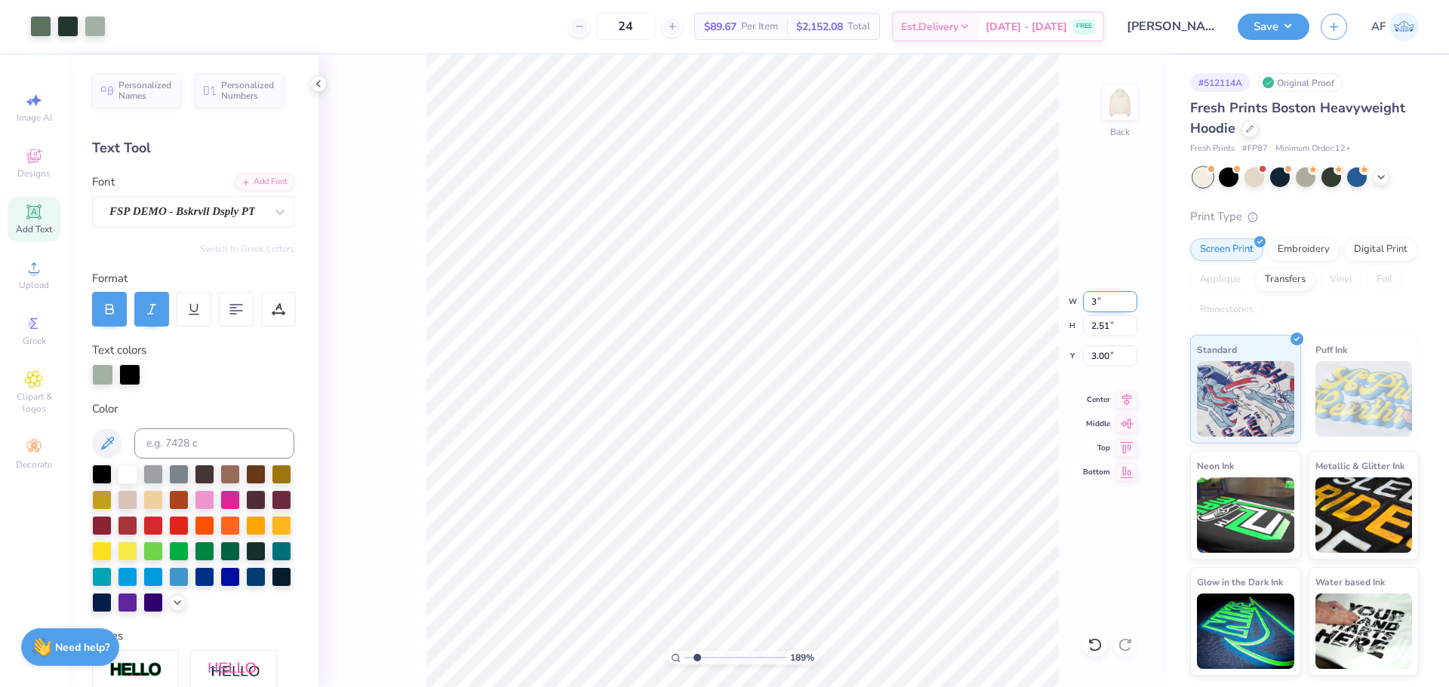
type input "3"
type input "1.88718186350316"
type input "3.00"
type input "2.78"
type input "2.87"
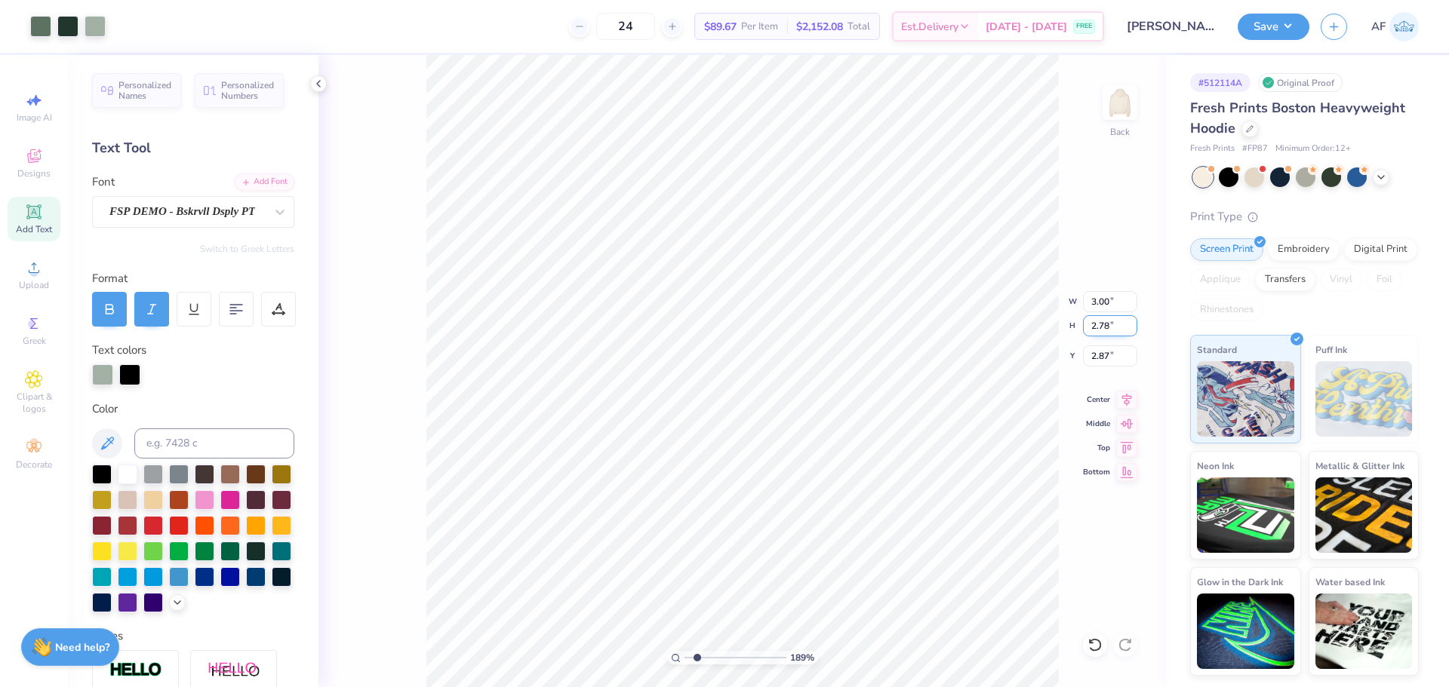
click at [1094, 325] on input "2.78" at bounding box center [1110, 325] width 54 height 21
type input "3"
type input "1.88718186350316"
type input "3.24"
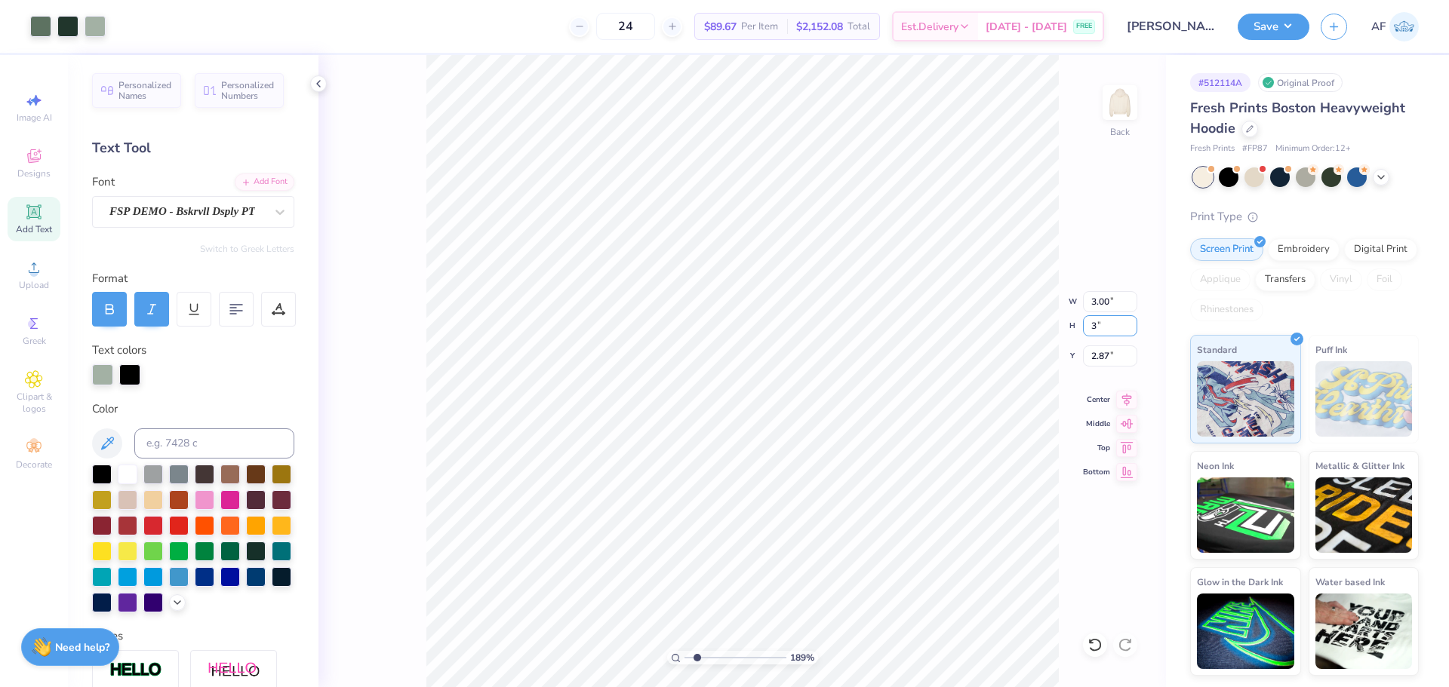
type input "3.00"
type input "2.75"
type input "1.35199941909655"
type input "6.32"
type input "1.35199941909655"
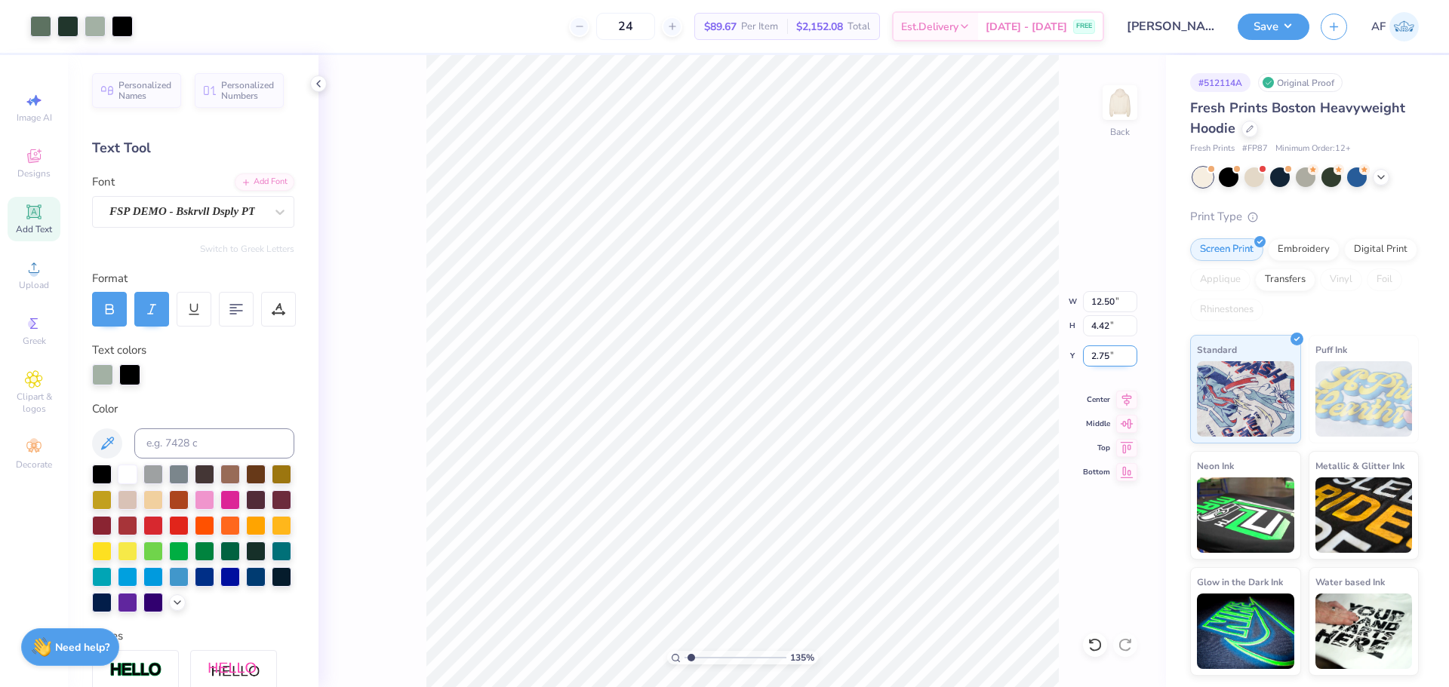
click at [1084, 352] on input "2.75" at bounding box center [1110, 356] width 54 height 21
type input "3"
type input "1.35199941909655"
type input "3.00"
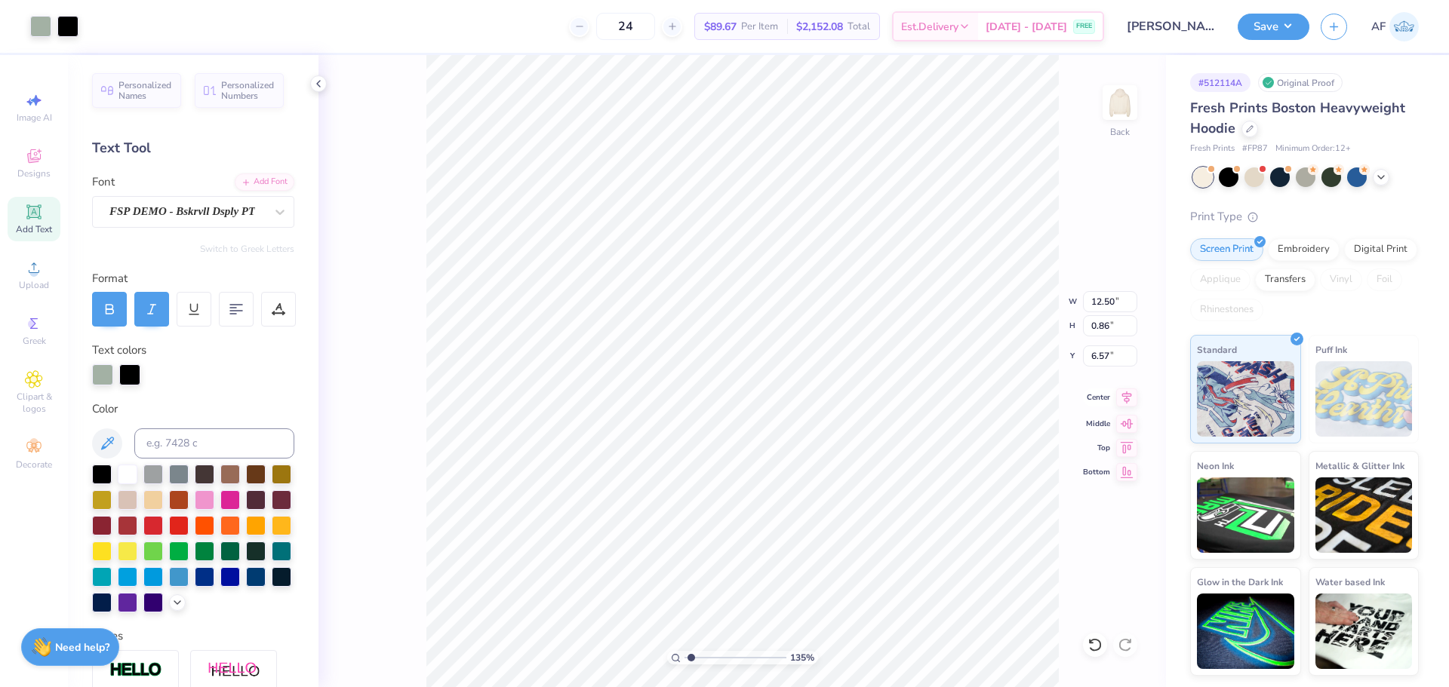
click at [1131, 404] on icon at bounding box center [1126, 398] width 21 height 18
type input "1.35199941909655"
type input "1.49"
type input "3.00"
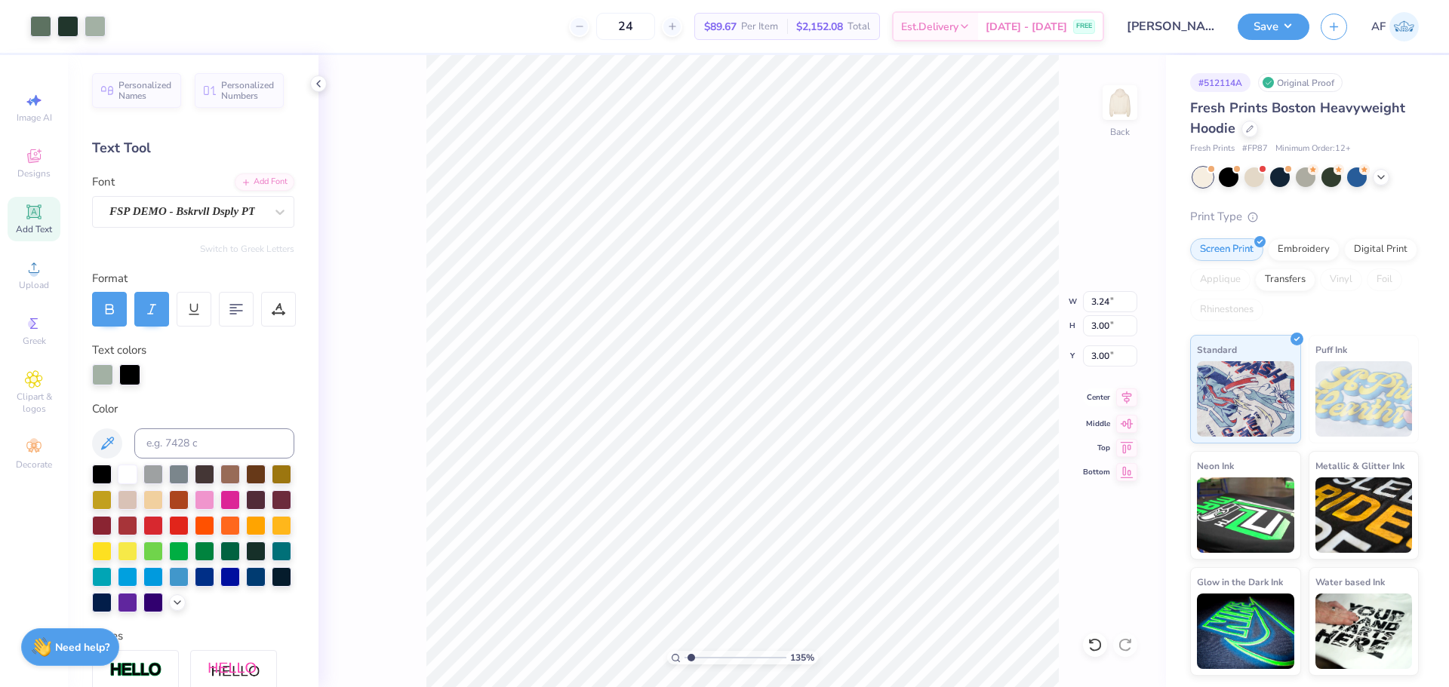
click at [1131, 401] on icon at bounding box center [1126, 398] width 21 height 18
type input "1.35199941909655"
type input "12.50"
type input "0.86"
click at [39, 29] on div at bounding box center [40, 24] width 21 height 21
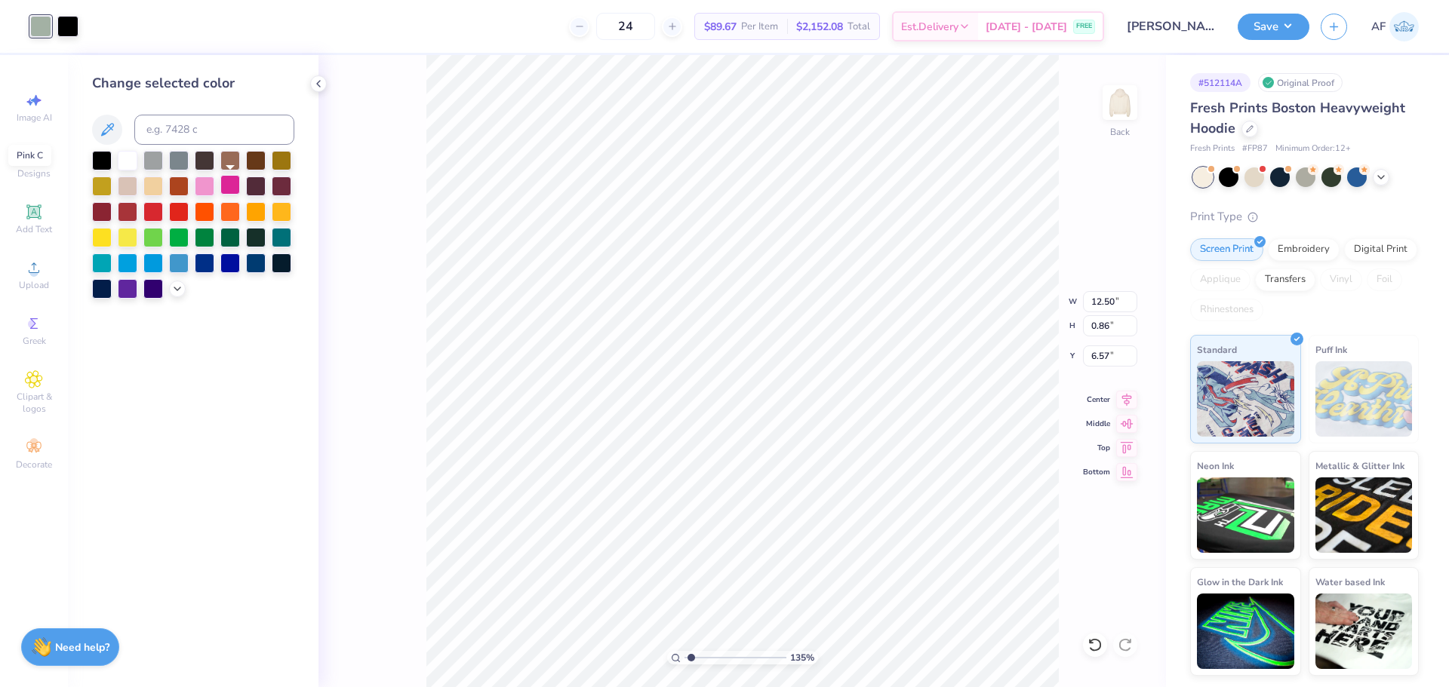
click at [232, 186] on div at bounding box center [230, 185] width 20 height 20
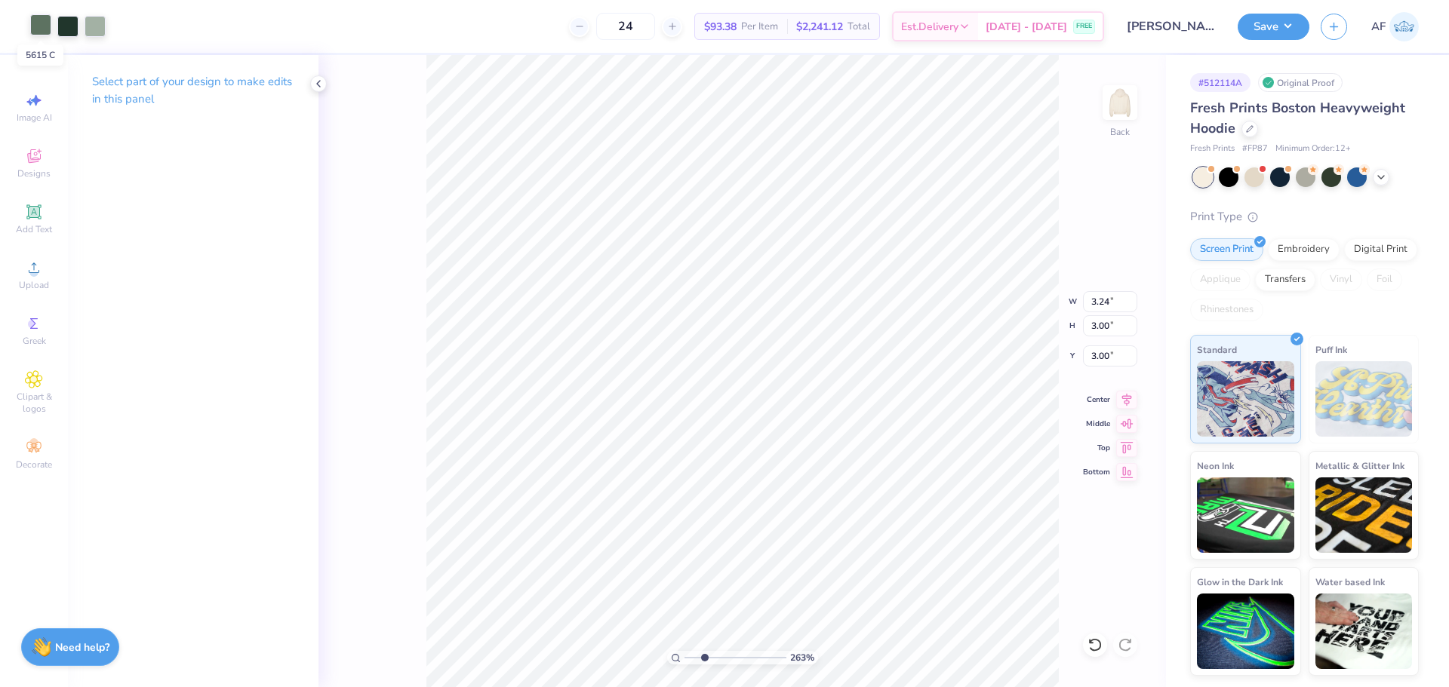
click at [41, 32] on div at bounding box center [40, 24] width 21 height 21
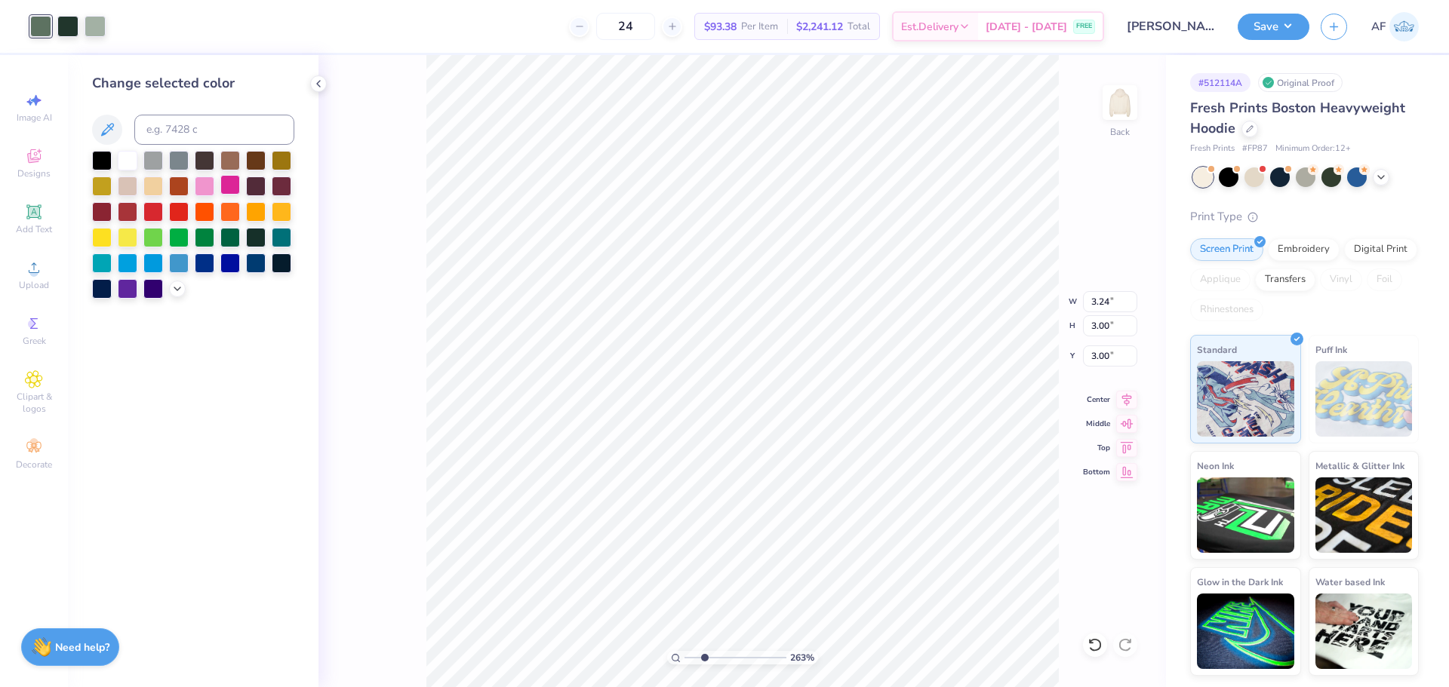
click at [229, 186] on div at bounding box center [230, 185] width 20 height 20
click at [96, 19] on div at bounding box center [94, 24] width 21 height 21
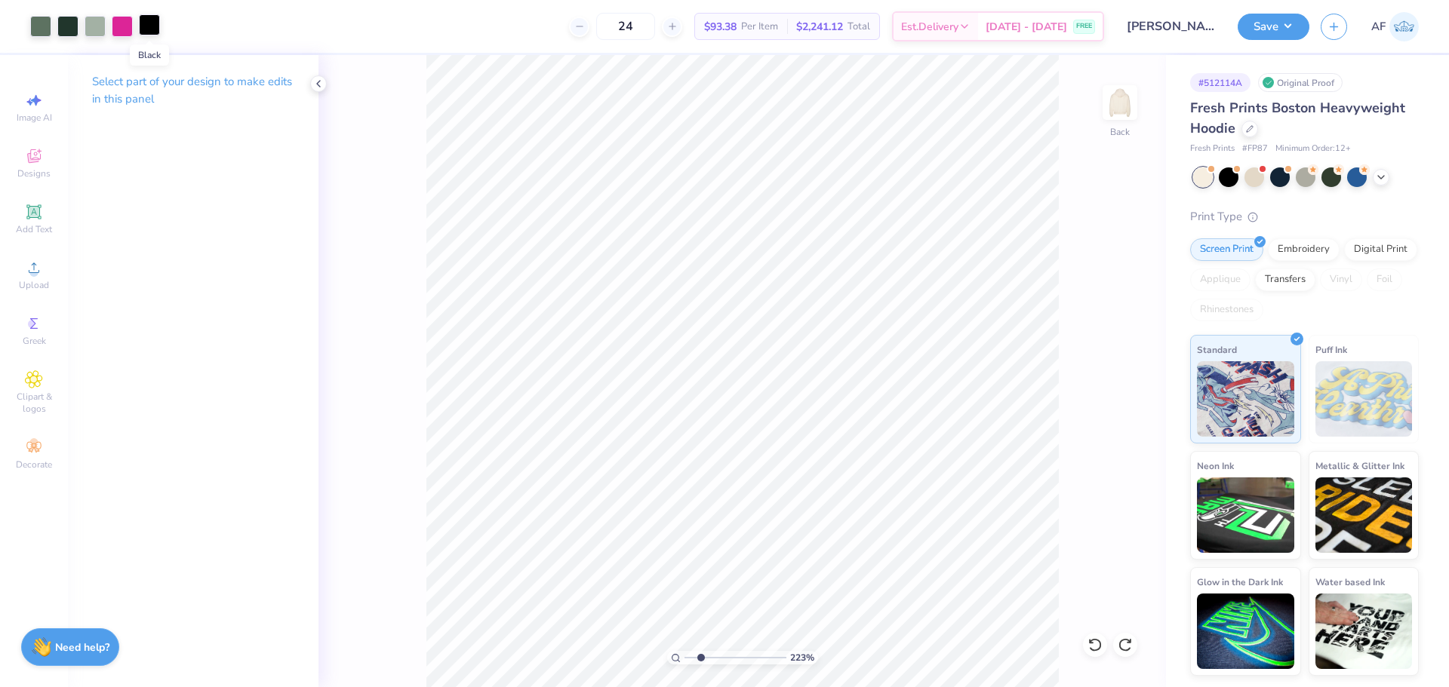
click at [140, 24] on div at bounding box center [149, 24] width 21 height 21
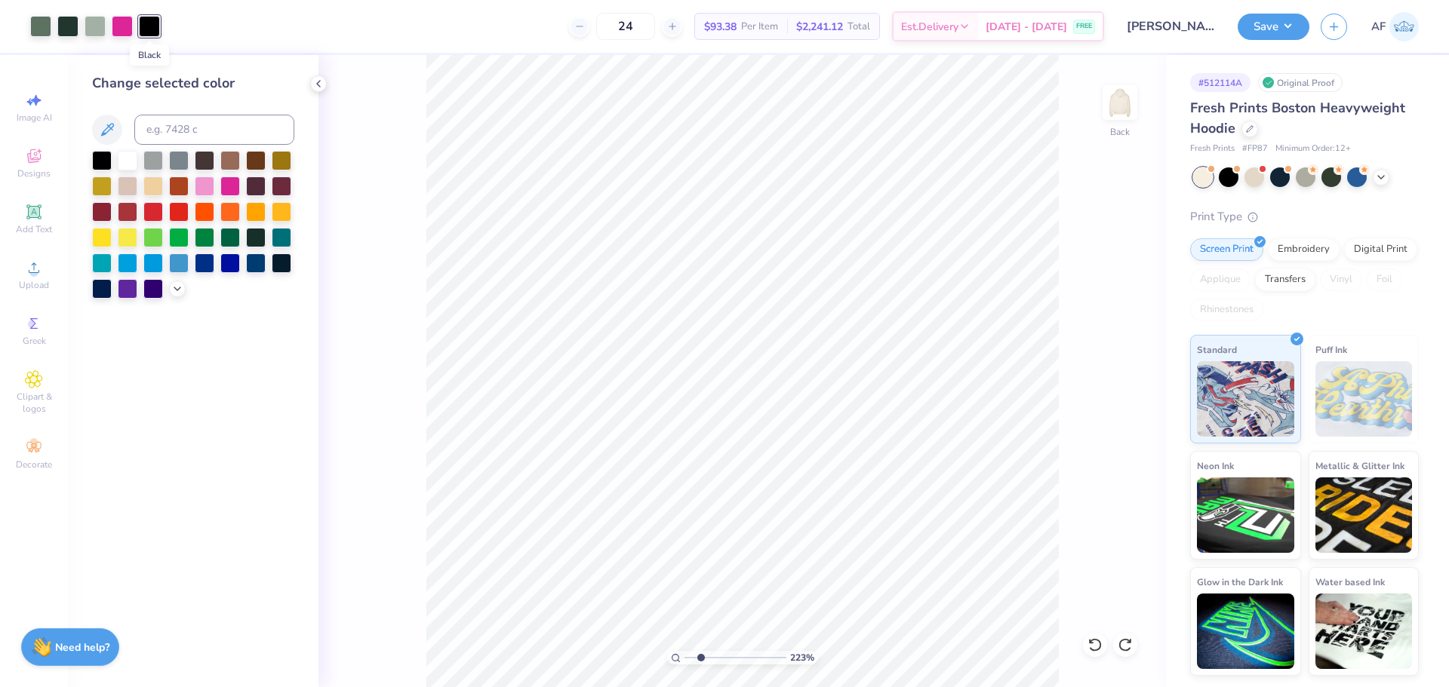
click at [140, 24] on div at bounding box center [149, 26] width 21 height 21
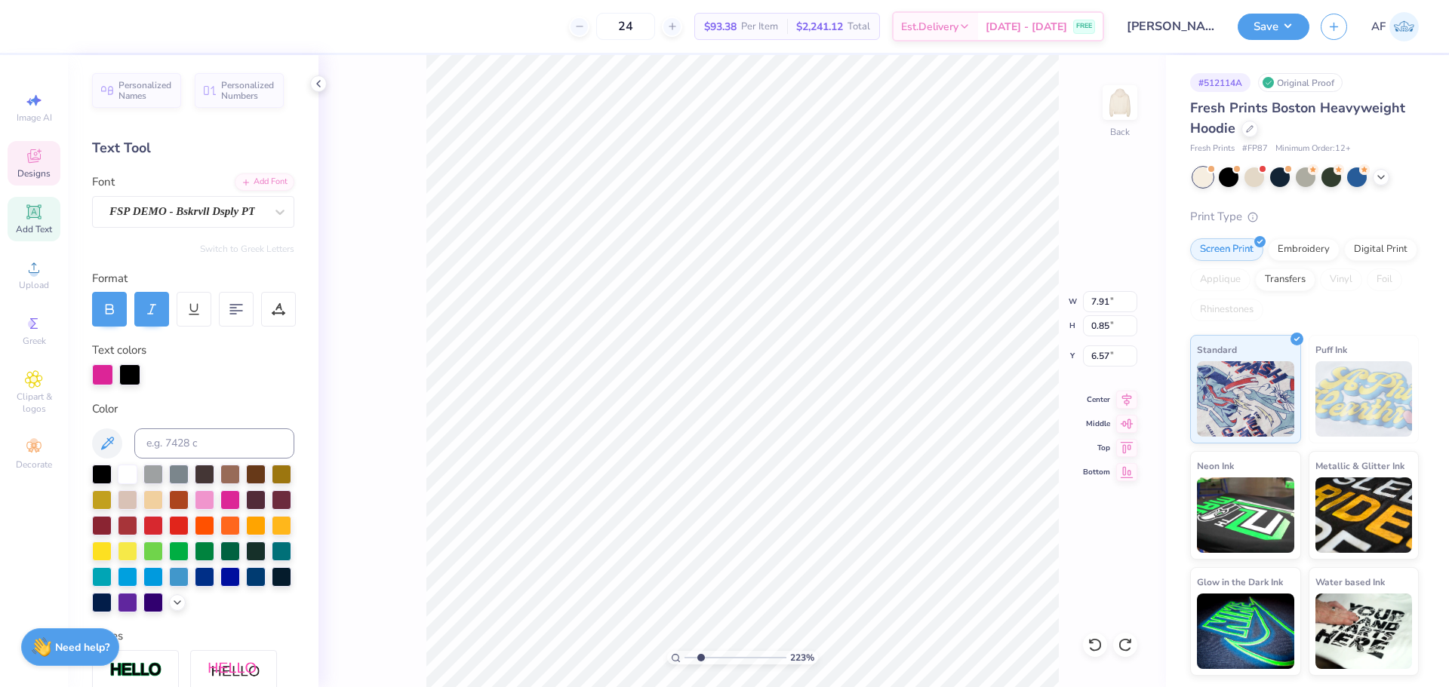
type input "2.22962784125967"
type input "12.50"
type input "0.86"
type input "2.22962784125967"
type input "7.91"
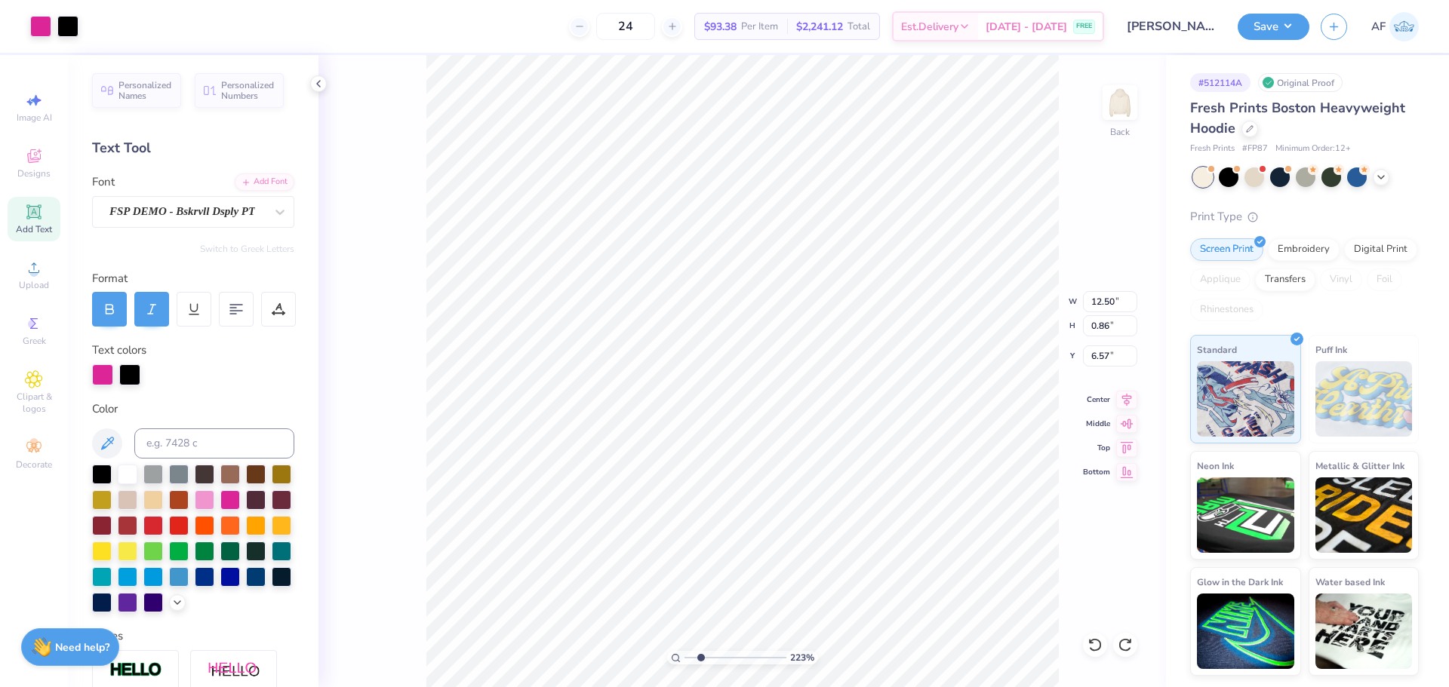
type input "0.85"
click at [916, 435] on li "Download vector" at bounding box center [916, 433] width 118 height 29
click at [852, 431] on li "Download vector" at bounding box center [845, 433] width 118 height 29
click at [1121, 111] on img at bounding box center [1119, 102] width 60 height 60
click at [40, 272] on icon at bounding box center [34, 268] width 18 height 18
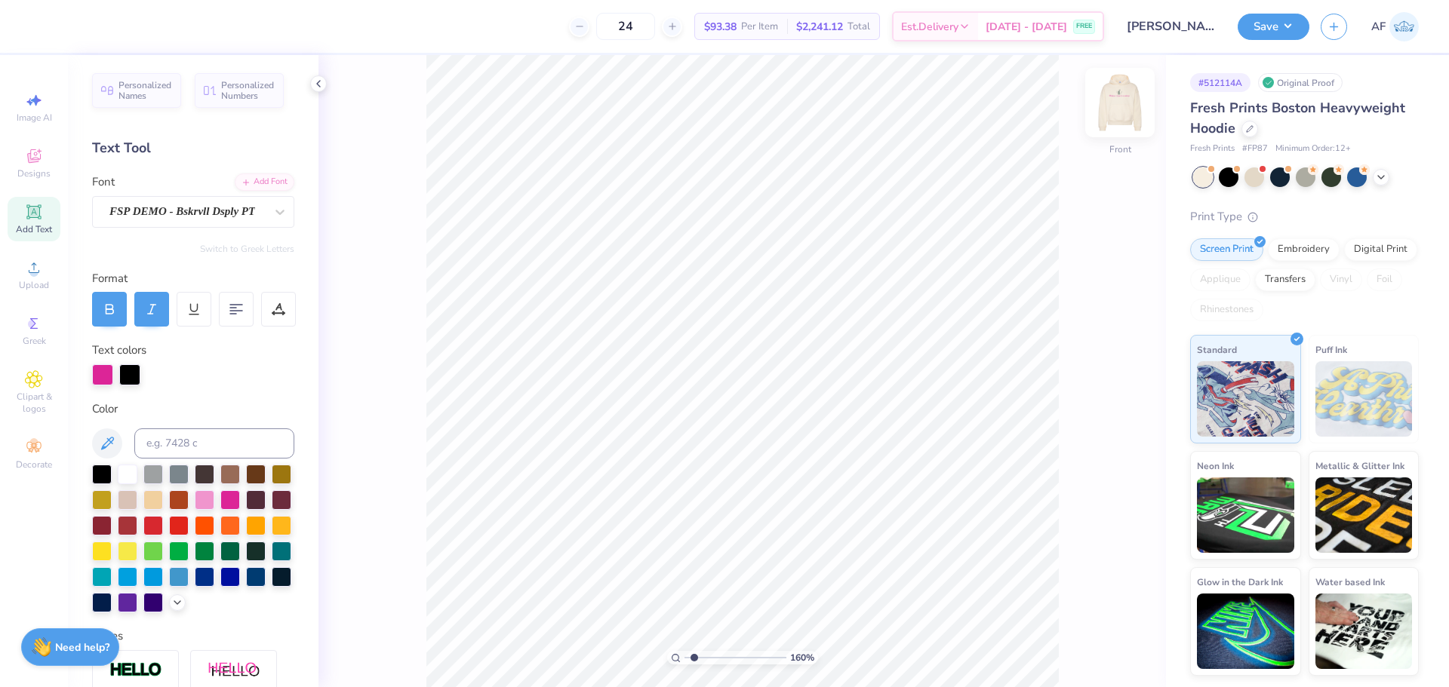
click at [1108, 97] on img at bounding box center [1119, 102] width 60 height 60
click at [151, 23] on div at bounding box center [149, 24] width 21 height 21
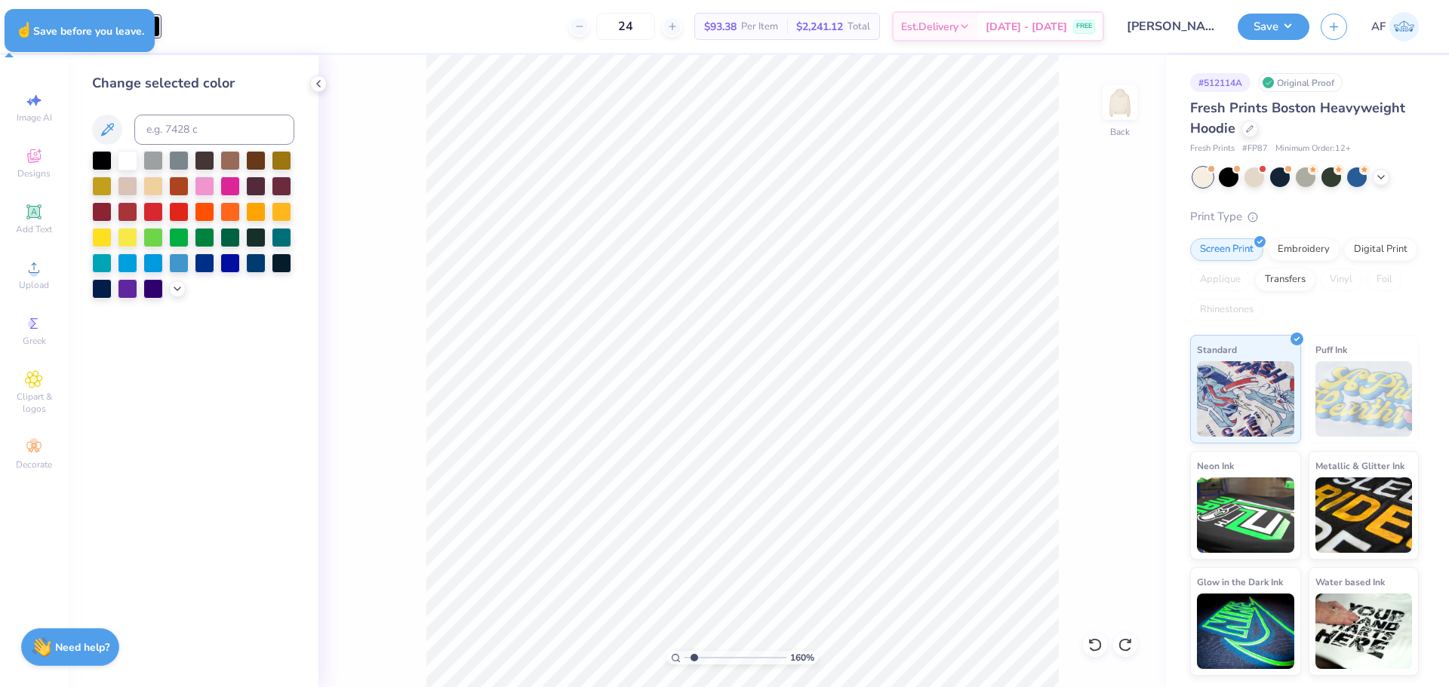
type input "1.59733176991689"
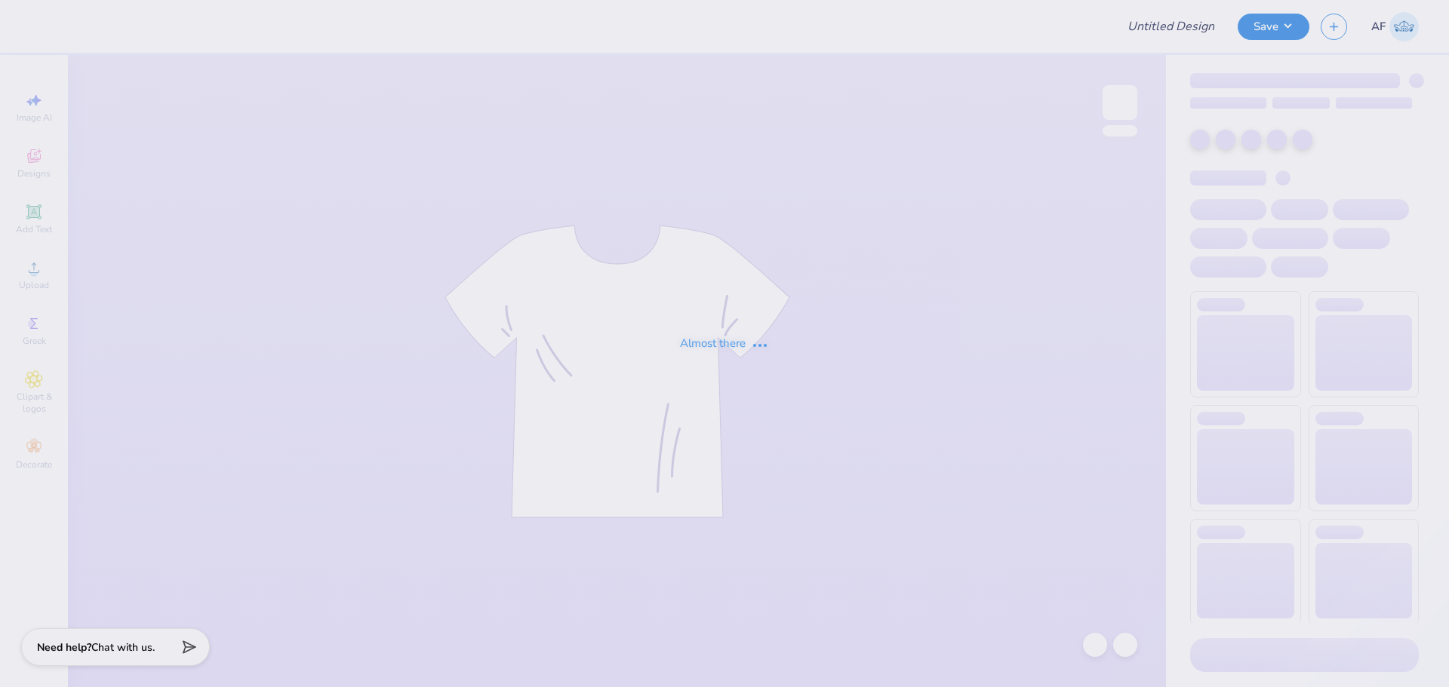
type input "[PERSON_NAME] : [GEOGRAPHIC_DATA][US_STATE]"
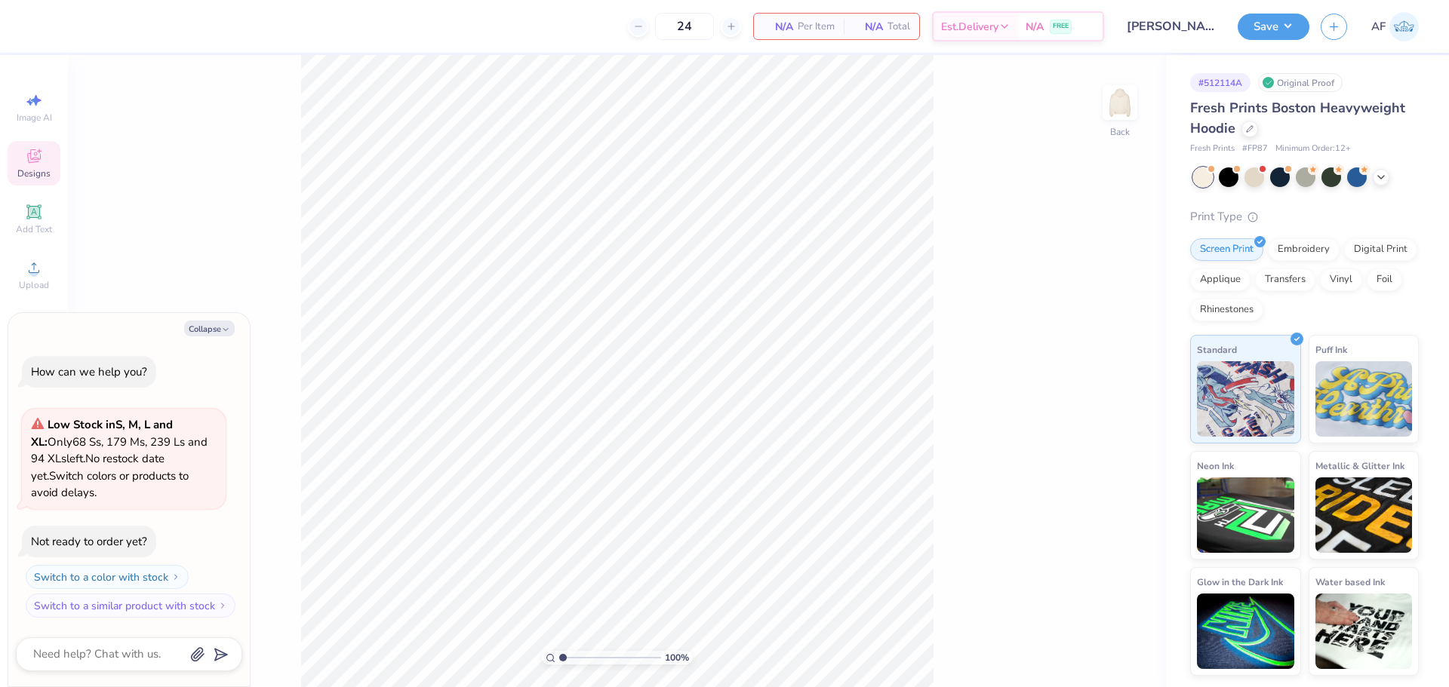
click at [36, 165] on div "Designs" at bounding box center [34, 163] width 53 height 45
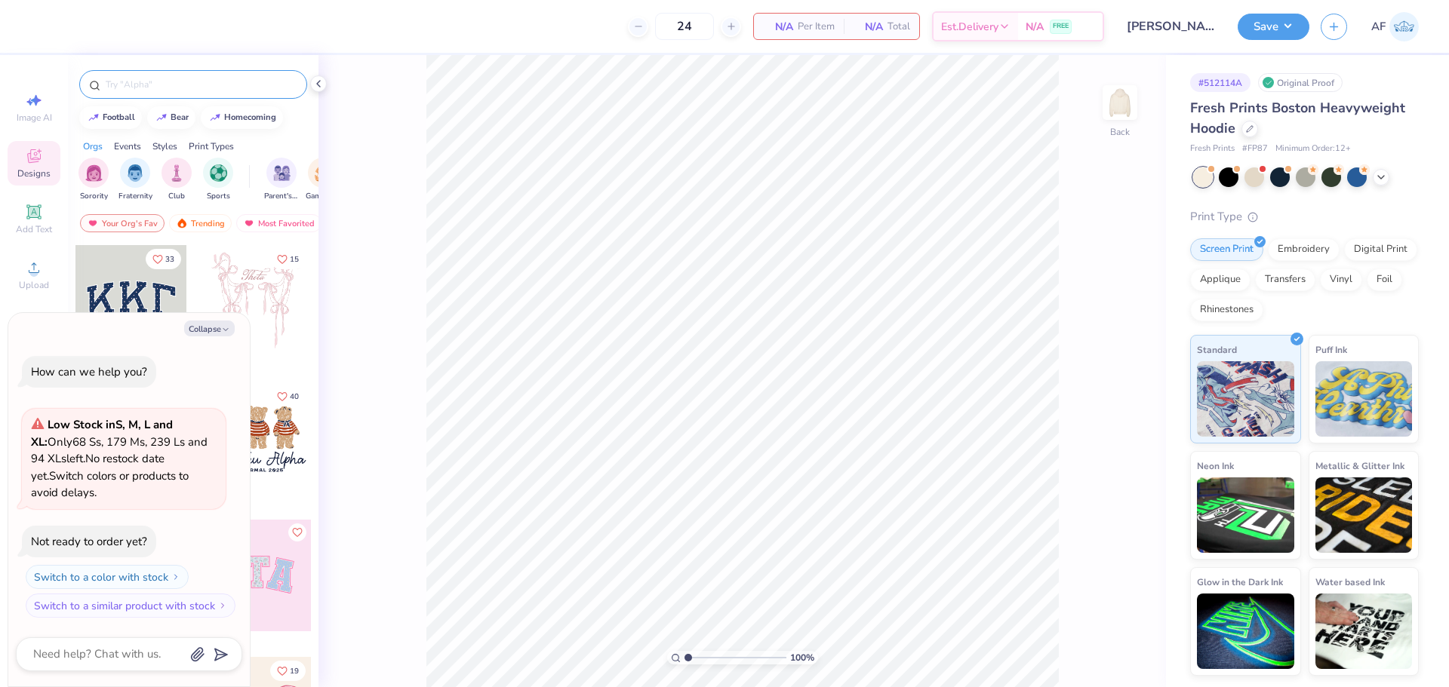
click at [214, 92] on div at bounding box center [193, 84] width 228 height 29
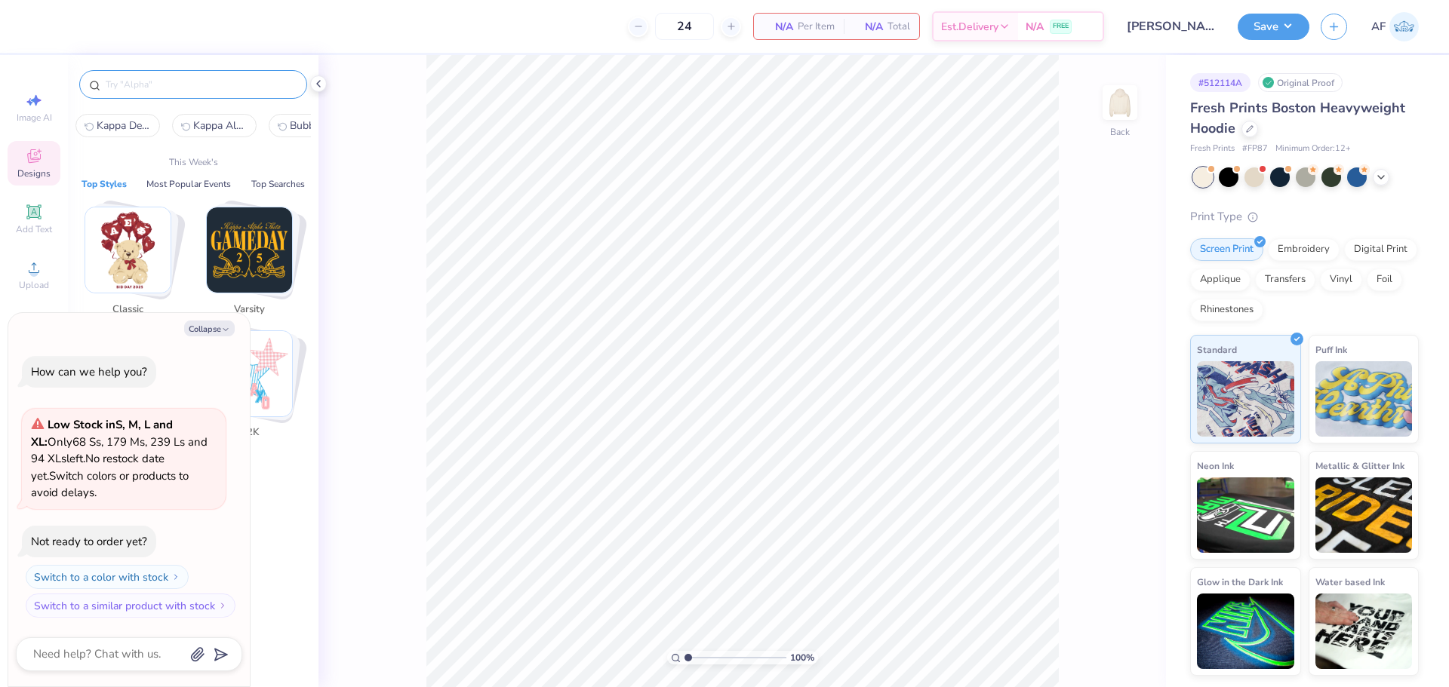
click at [217, 84] on input "text" at bounding box center [200, 84] width 193 height 15
click at [158, 91] on input "text" at bounding box center [200, 84] width 193 height 15
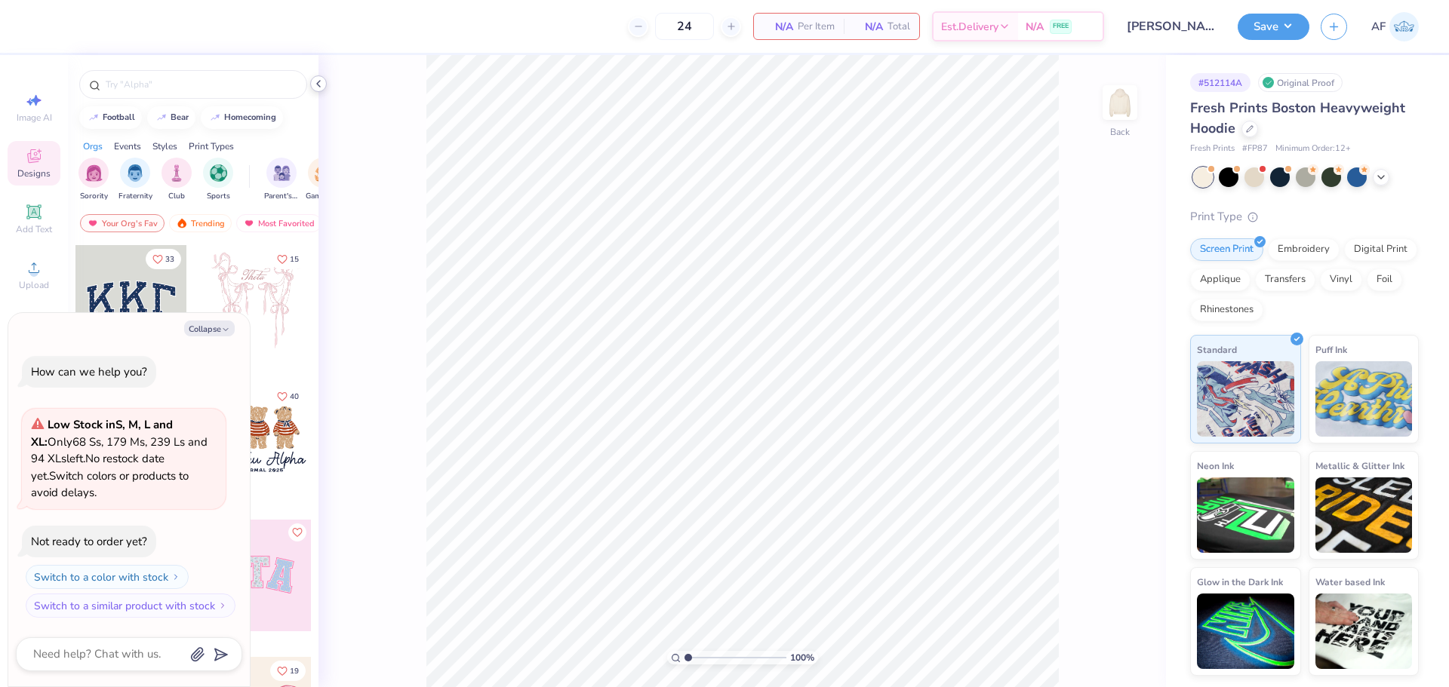
click at [315, 83] on icon at bounding box center [318, 84] width 12 height 12
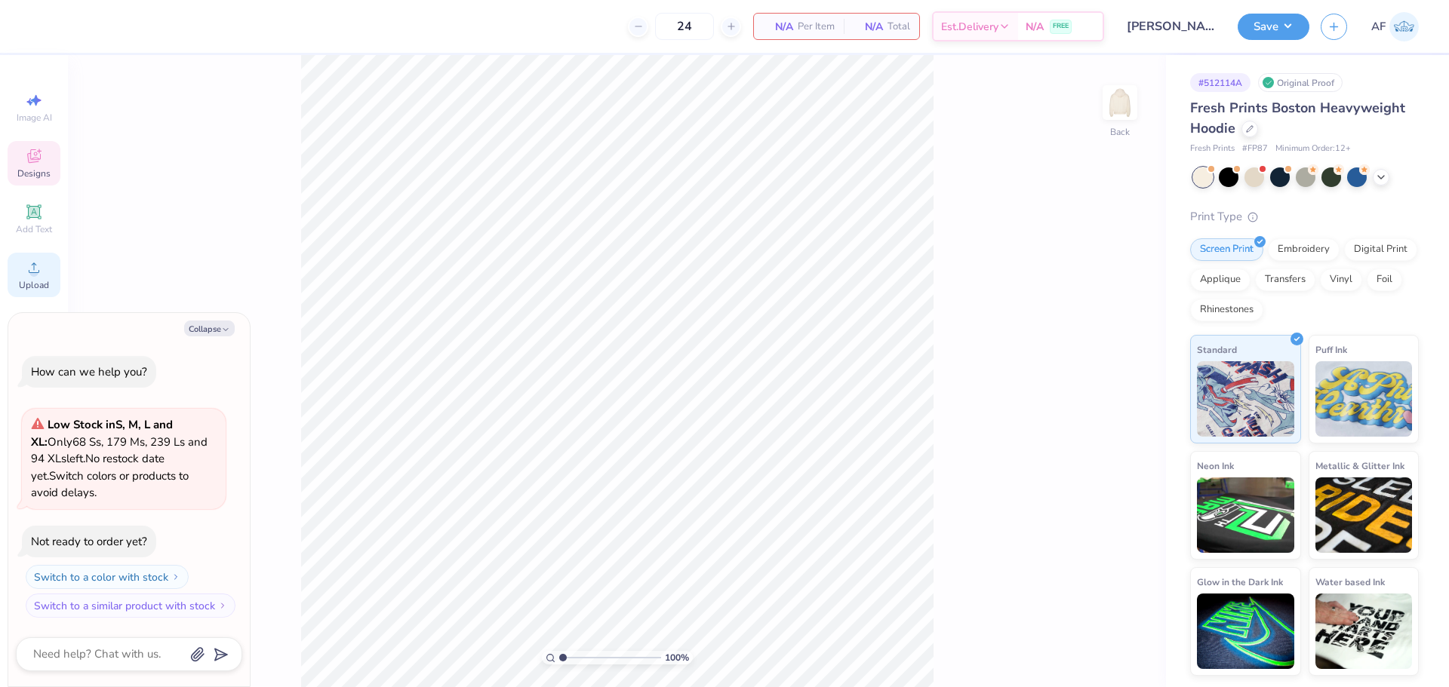
click at [28, 273] on icon at bounding box center [34, 268] width 18 height 18
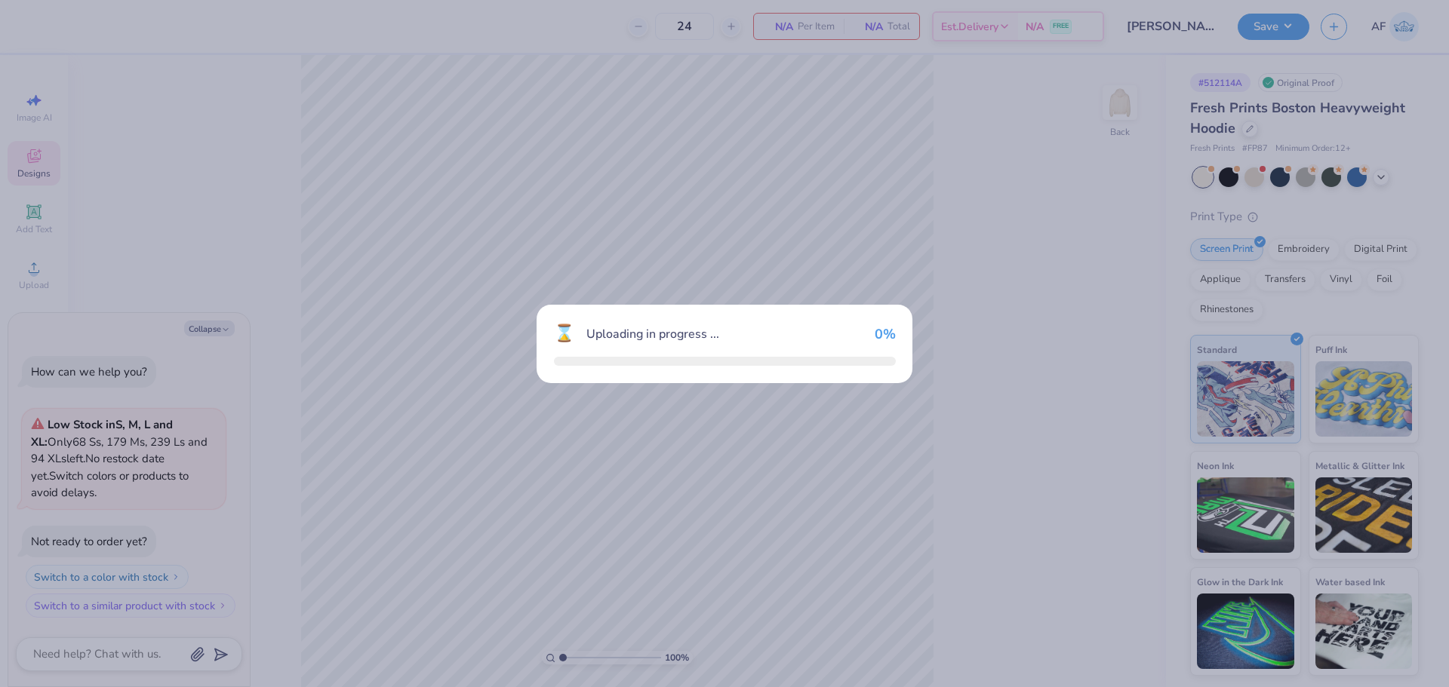
type textarea "x"
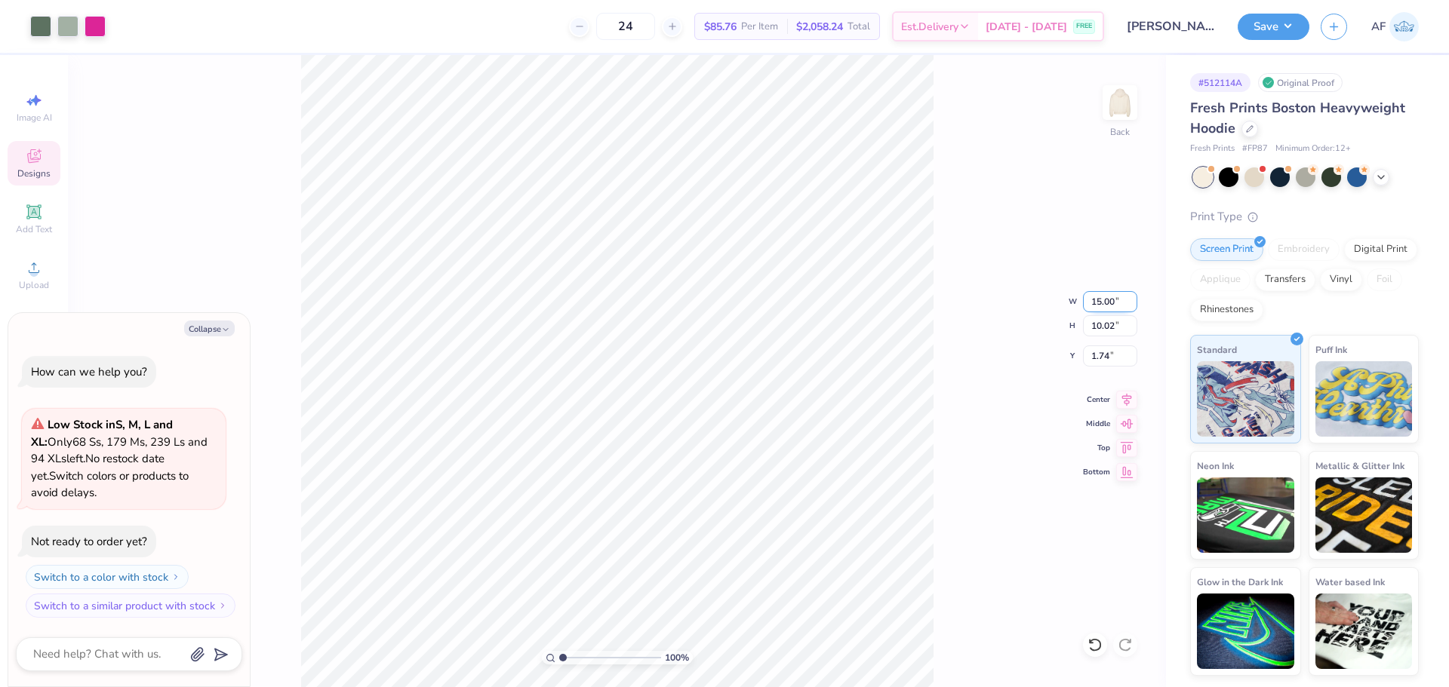
click at [1101, 303] on input "15.00" at bounding box center [1110, 301] width 54 height 21
click at [1098, 324] on input "10.02" at bounding box center [1110, 325] width 54 height 21
click at [1098, 302] on input "15.00" at bounding box center [1110, 301] width 54 height 21
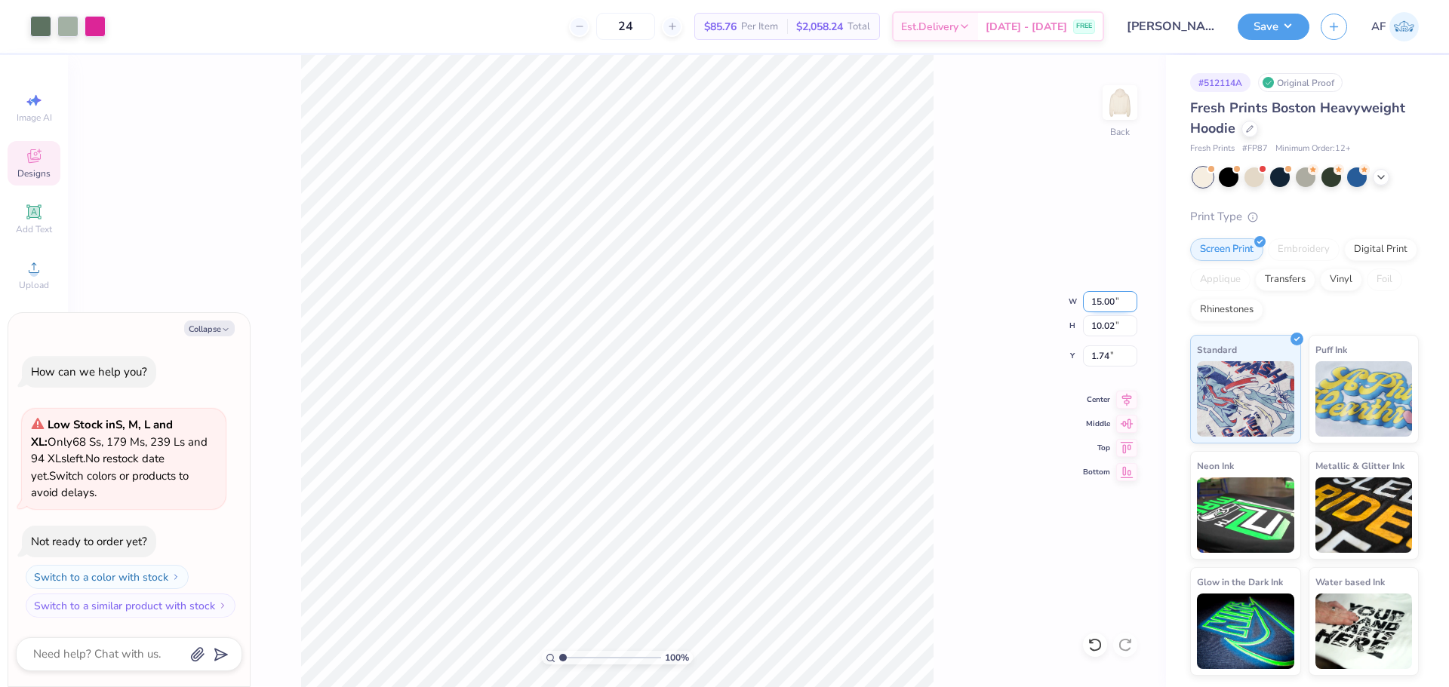
click at [1098, 302] on input "15.00" at bounding box center [1110, 301] width 54 height 21
type input "12.5"
type textarea "x"
type input "12.50"
type input "8.35"
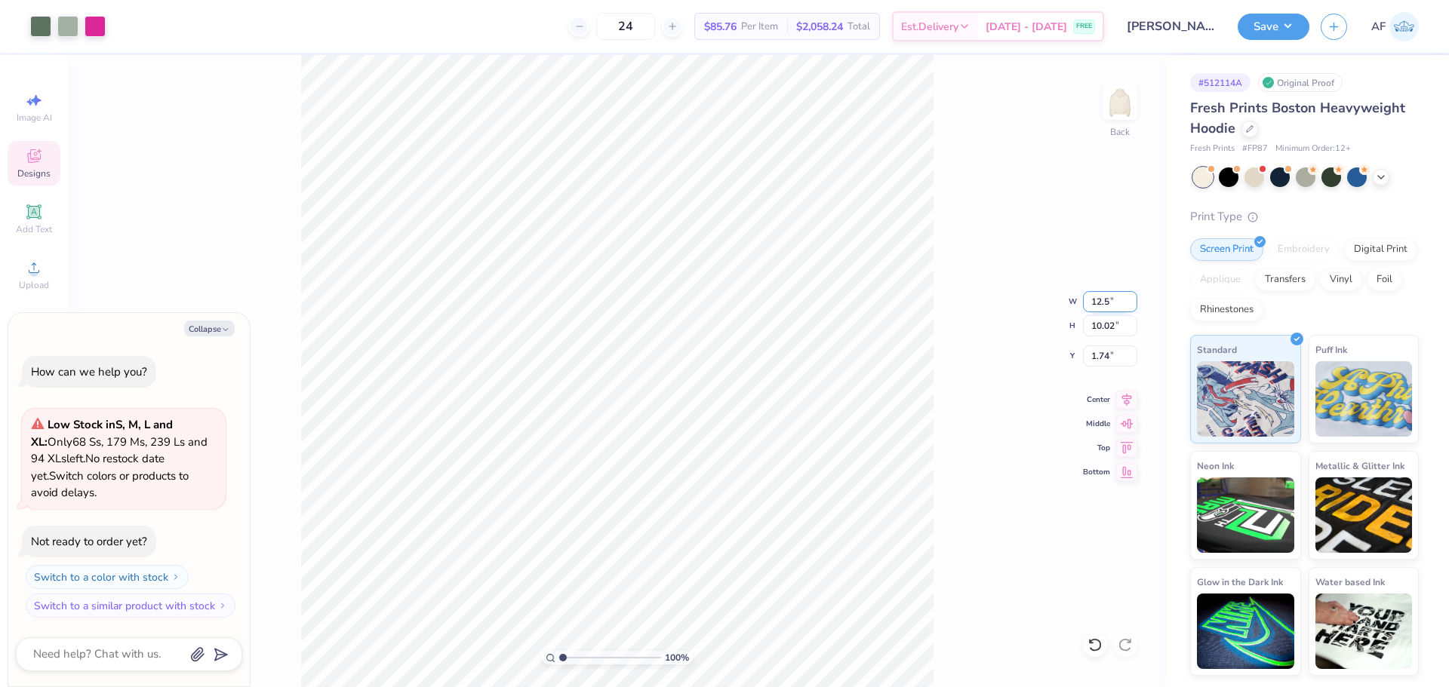
type input "2.57"
type textarea "x"
type input "3.48"
type input "7.02"
click at [628, 521] on li "Group" at bounding box center [646, 521] width 118 height 29
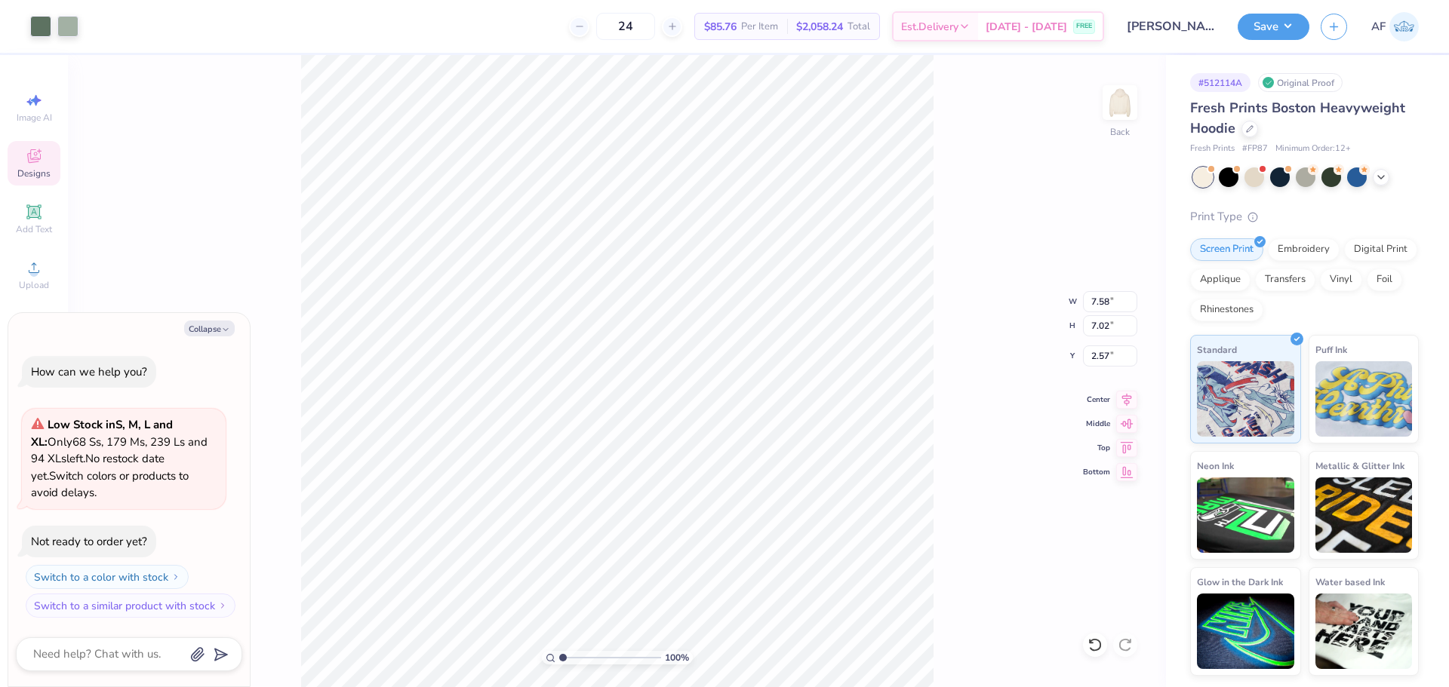
type textarea "x"
click at [1098, 298] on input "7.58" at bounding box center [1110, 301] width 54 height 21
type input "5"
type textarea "x"
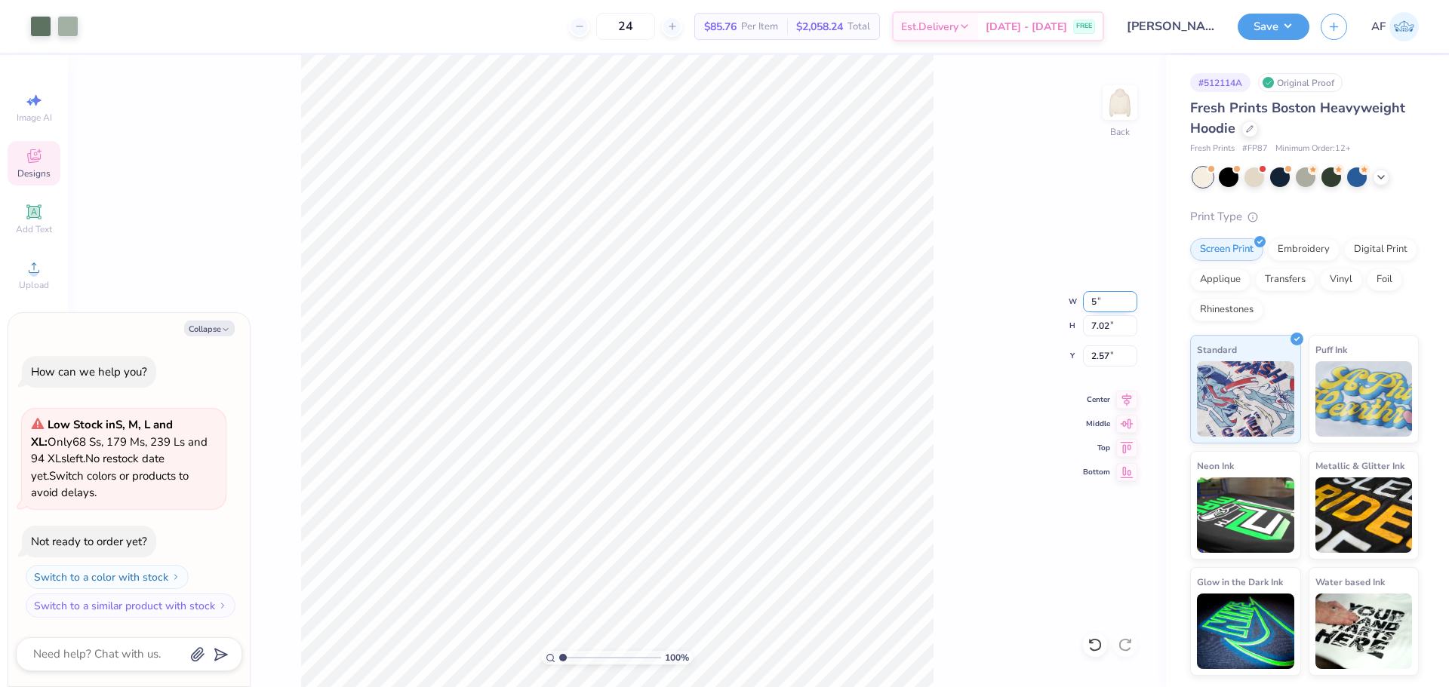
type input "5.00"
type input "4.63"
type input "3.77"
click at [1098, 298] on input "5.00" at bounding box center [1110, 301] width 54 height 21
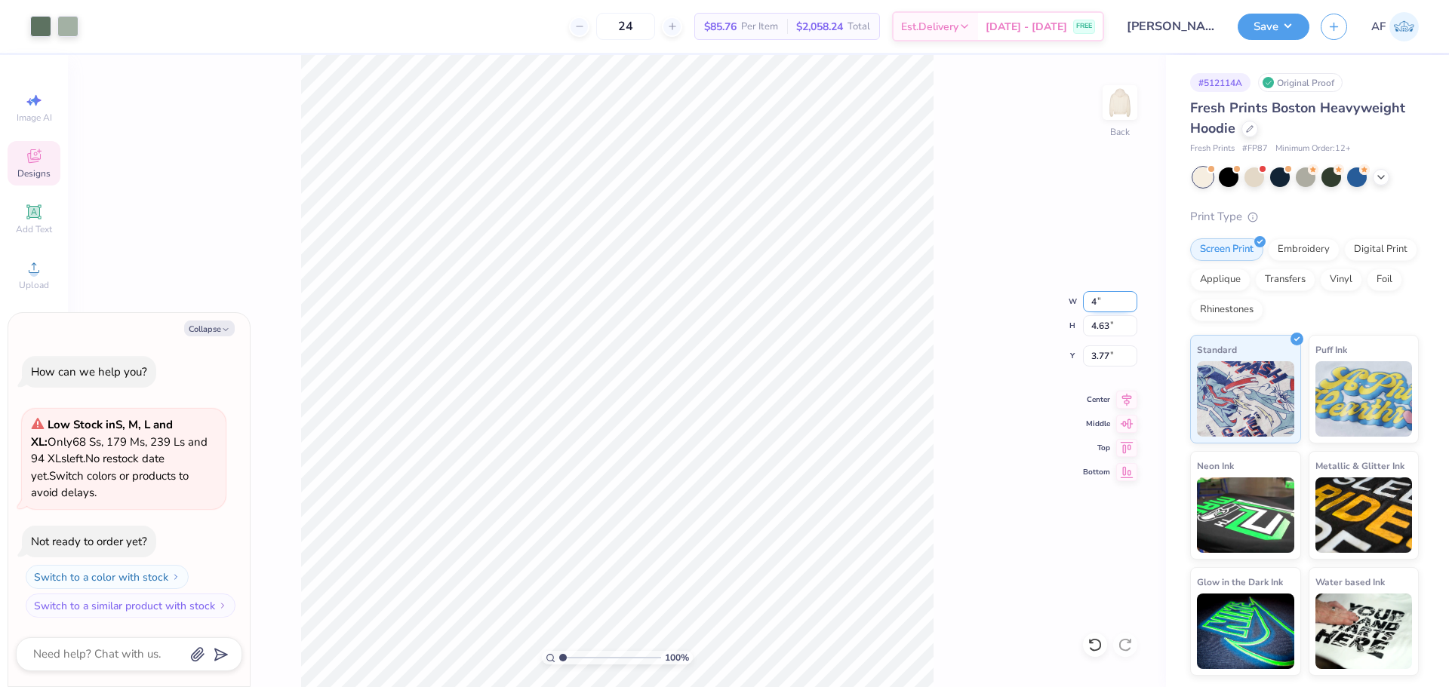
type input "4"
type textarea "x"
type input "4.00"
type input "3.70"
type input "4.23"
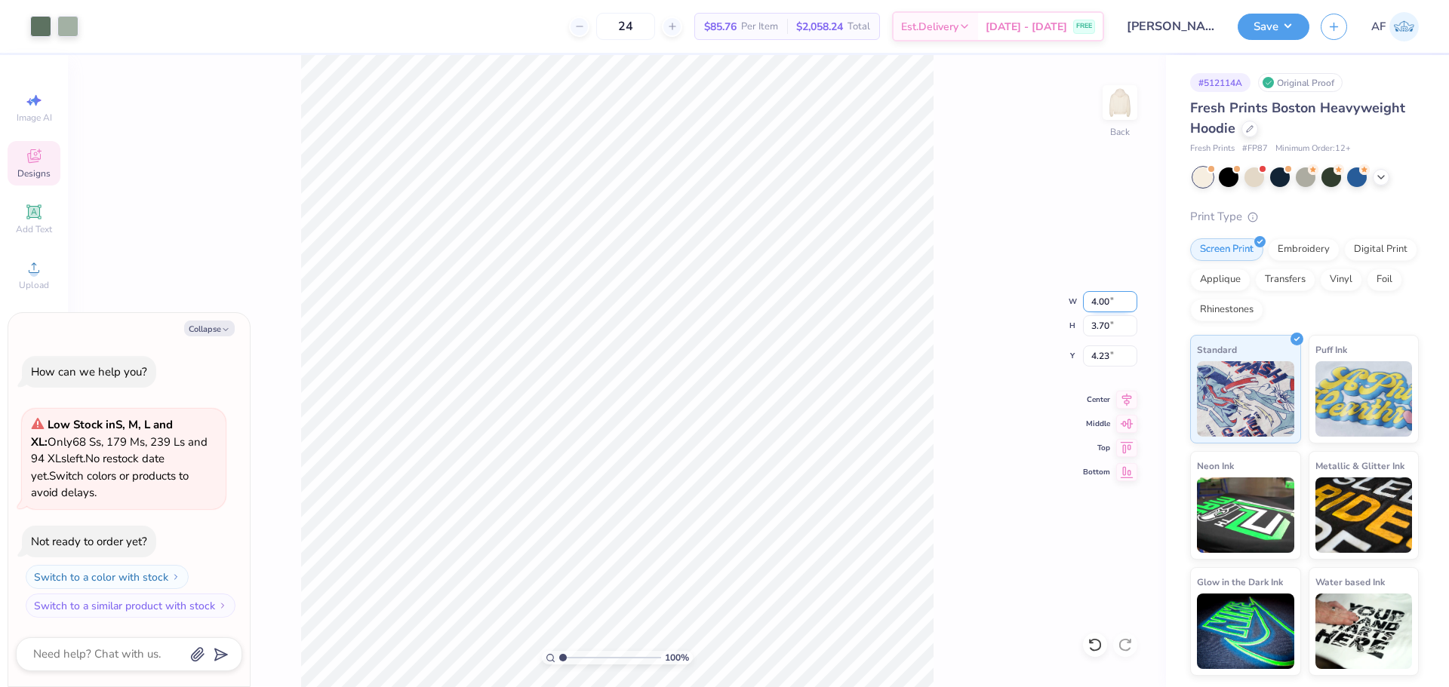
click at [1098, 298] on input "4.00" at bounding box center [1110, 301] width 54 height 21
type input "5"
type textarea "x"
type input "5.00"
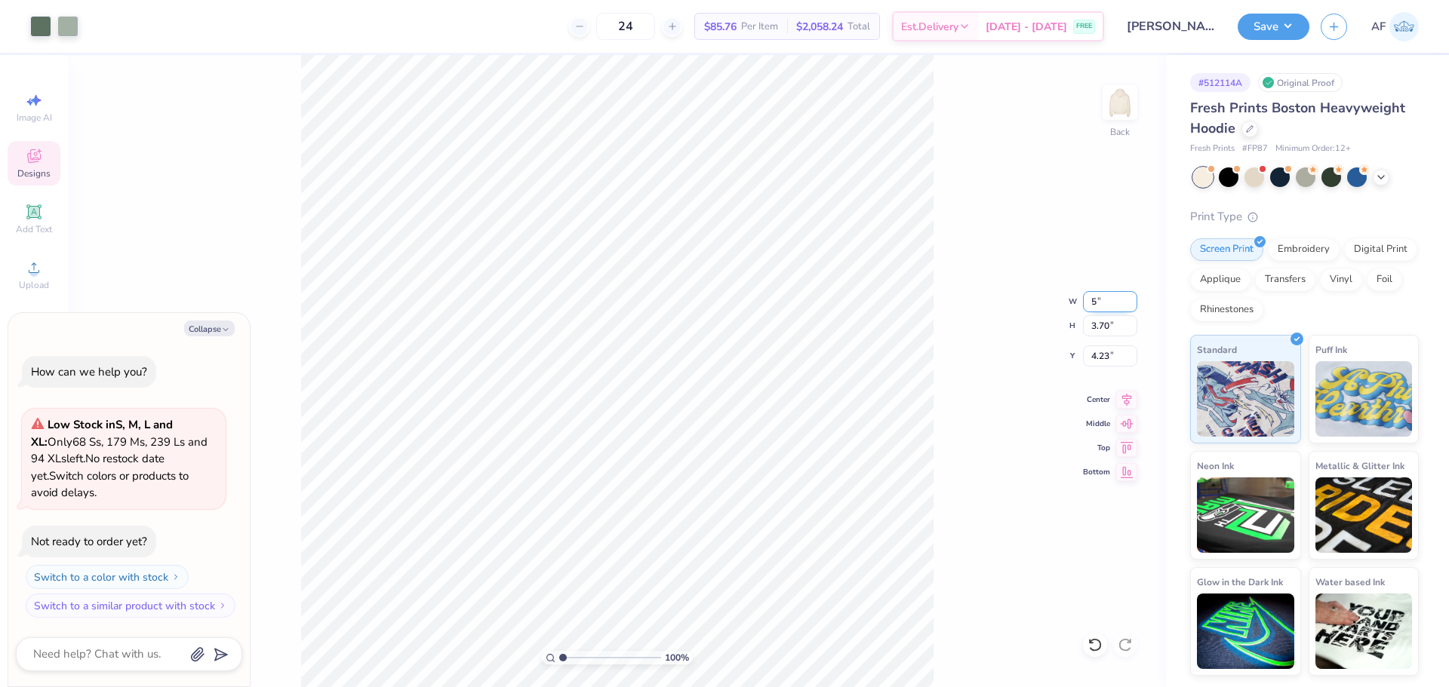
type input "4.63"
type input "3.77"
click at [1091, 324] on input "4.63" at bounding box center [1110, 325] width 54 height 21
type input "4"
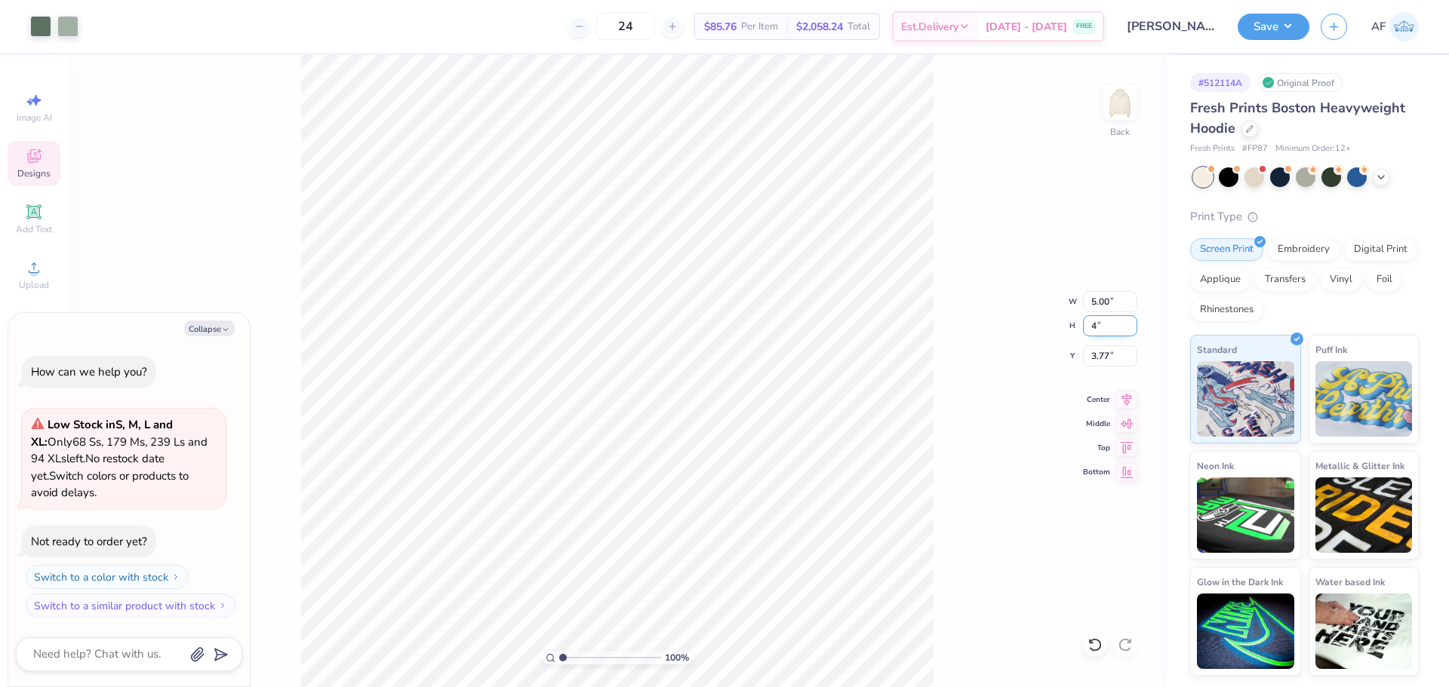
type textarea "x"
type input "4.32"
type input "4.00"
type input "4.08"
type textarea "x"
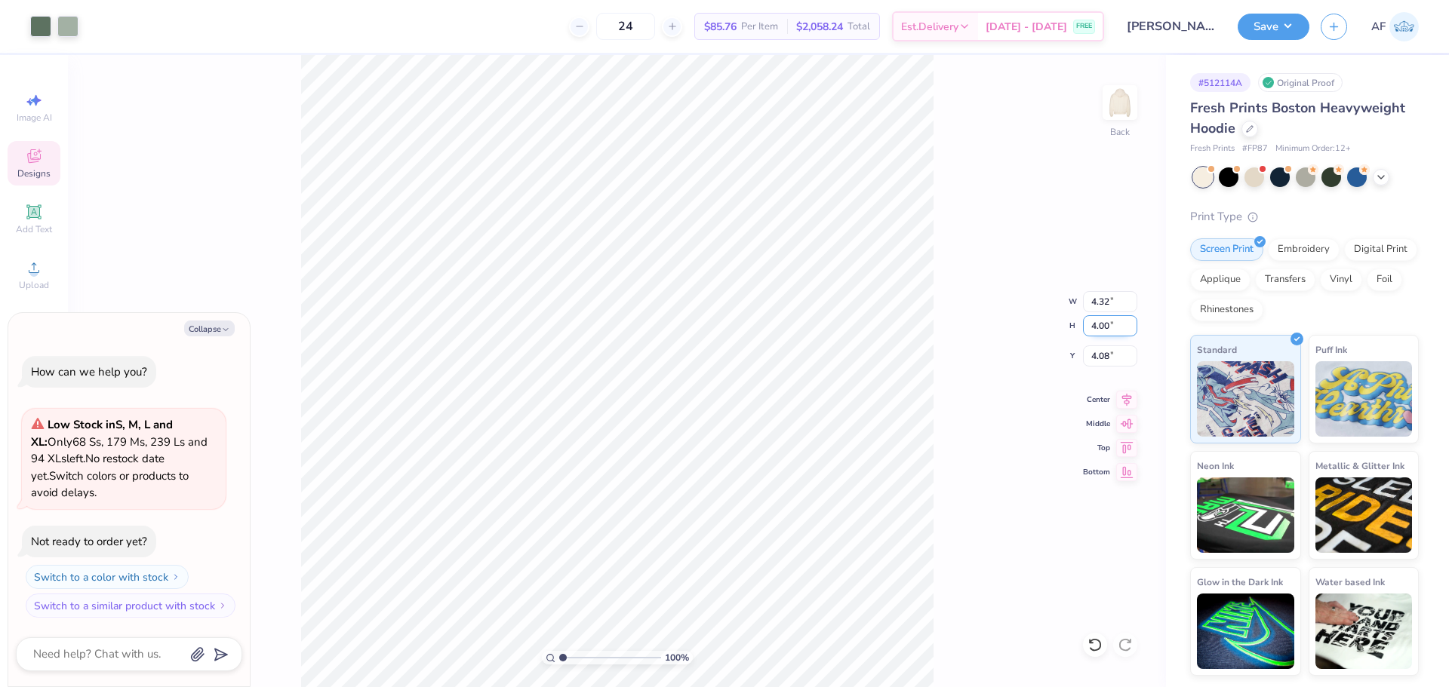
click at [1101, 331] on input "4.00" at bounding box center [1110, 325] width 54 height 21
type input "5"
type textarea "x"
type input "5.40"
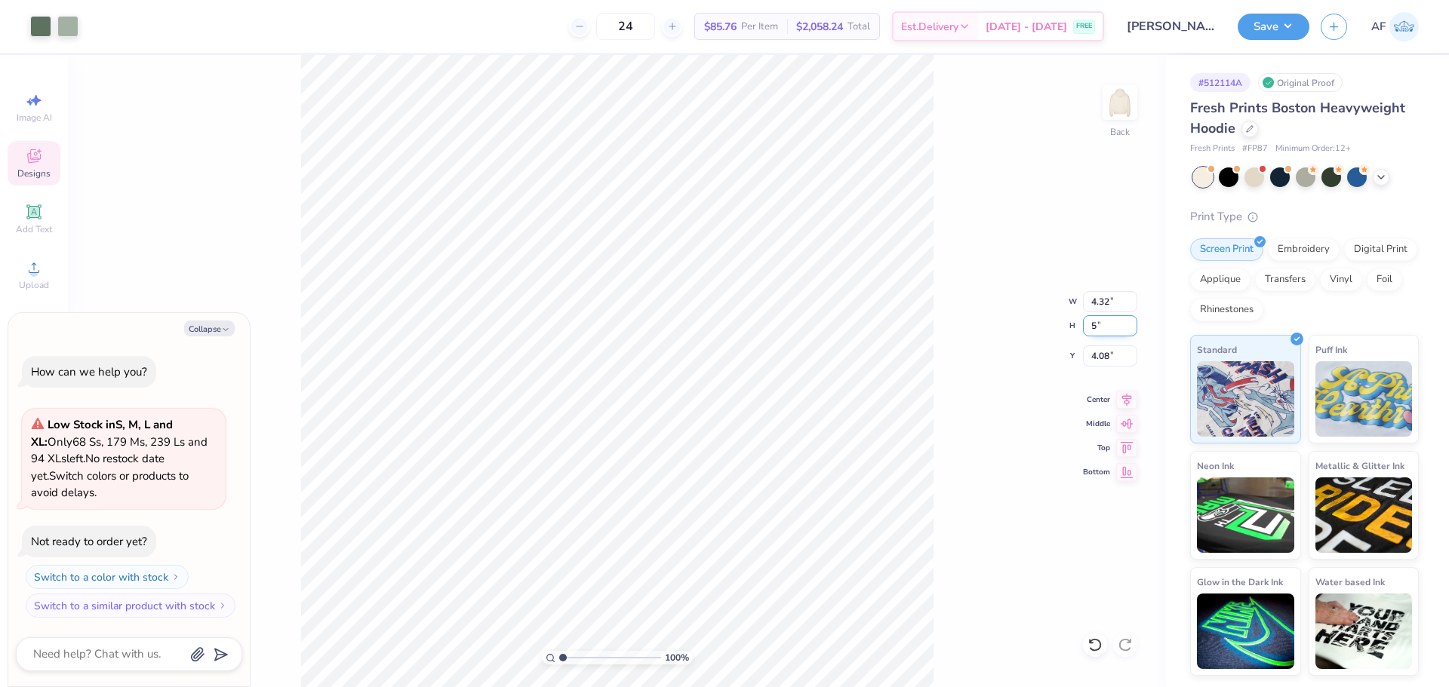
type input "5.00"
type input "3.58"
type textarea "x"
type input "9.06"
click at [288, 164] on div "100 % Back" at bounding box center [617, 371] width 1098 height 632
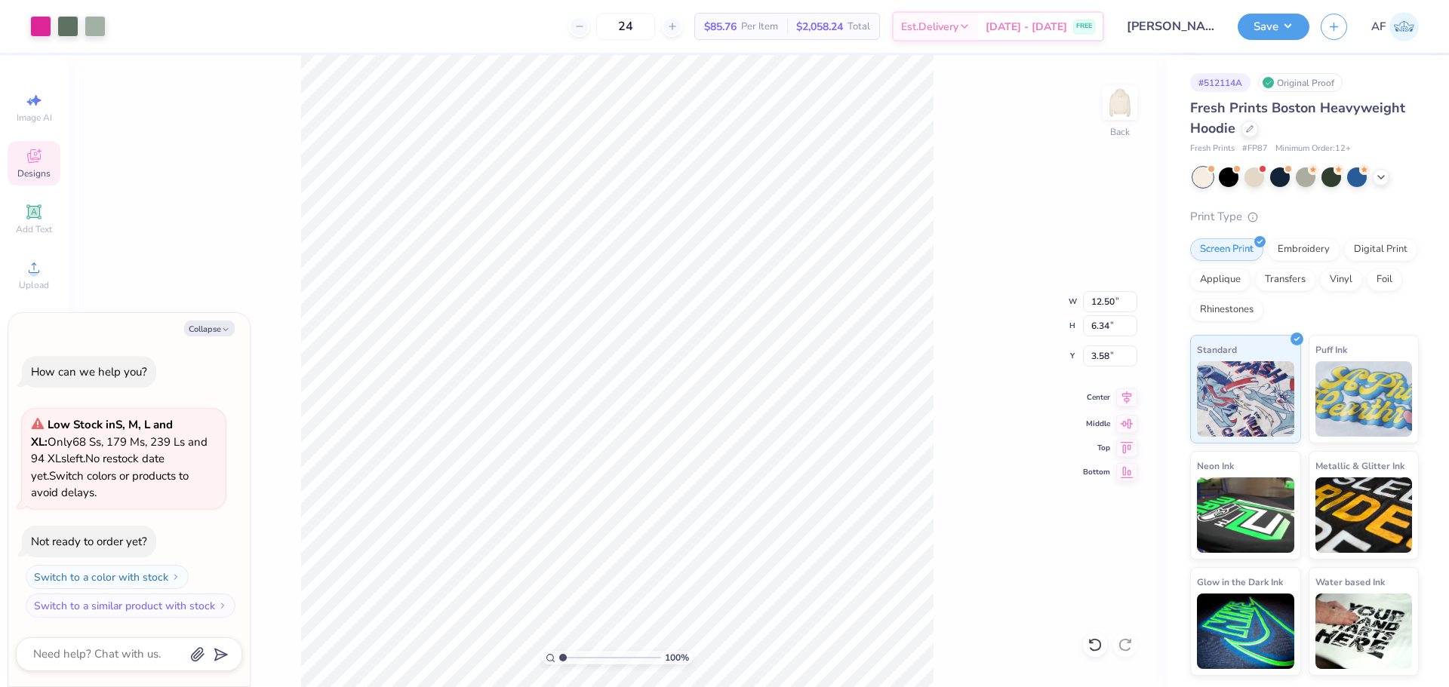
click at [1124, 402] on icon at bounding box center [1126, 398] width 21 height 18
type textarea "x"
click at [1091, 359] on input "3.58" at bounding box center [1110, 356] width 54 height 21
type input "3.00"
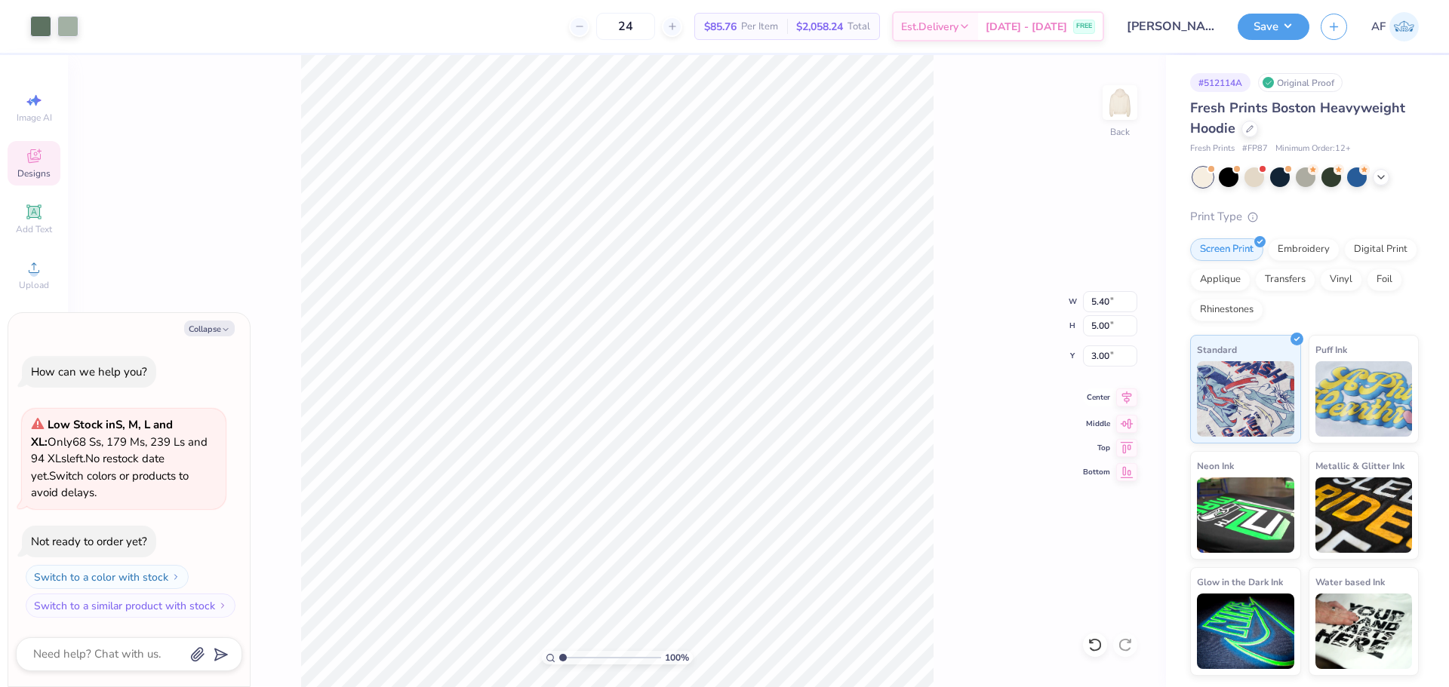
click at [1125, 400] on icon at bounding box center [1126, 398] width 21 height 18
type textarea "x"
type input "0.32"
type input "0.78"
type input "8.55"
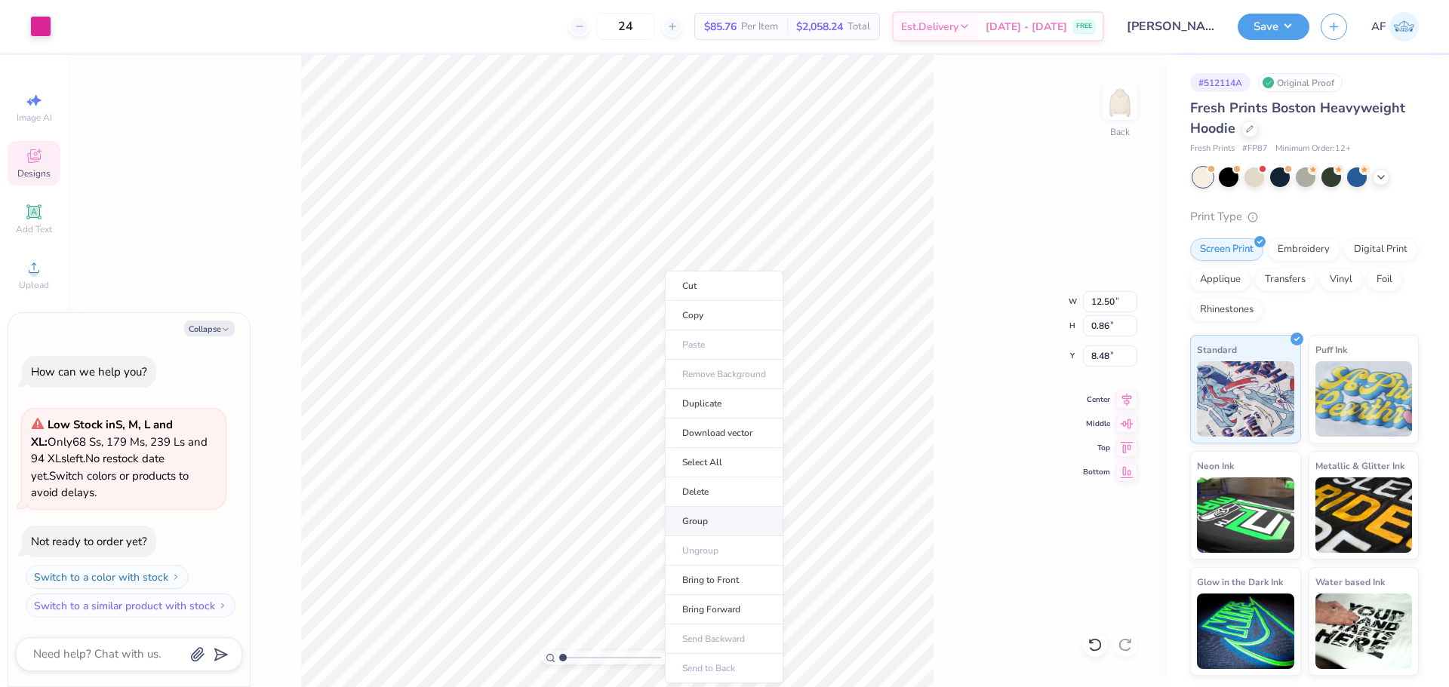
click at [714, 527] on li "Group" at bounding box center [724, 521] width 118 height 29
click at [1128, 403] on icon at bounding box center [1126, 398] width 21 height 18
type textarea "x"
type input "8.43"
type textarea "x"
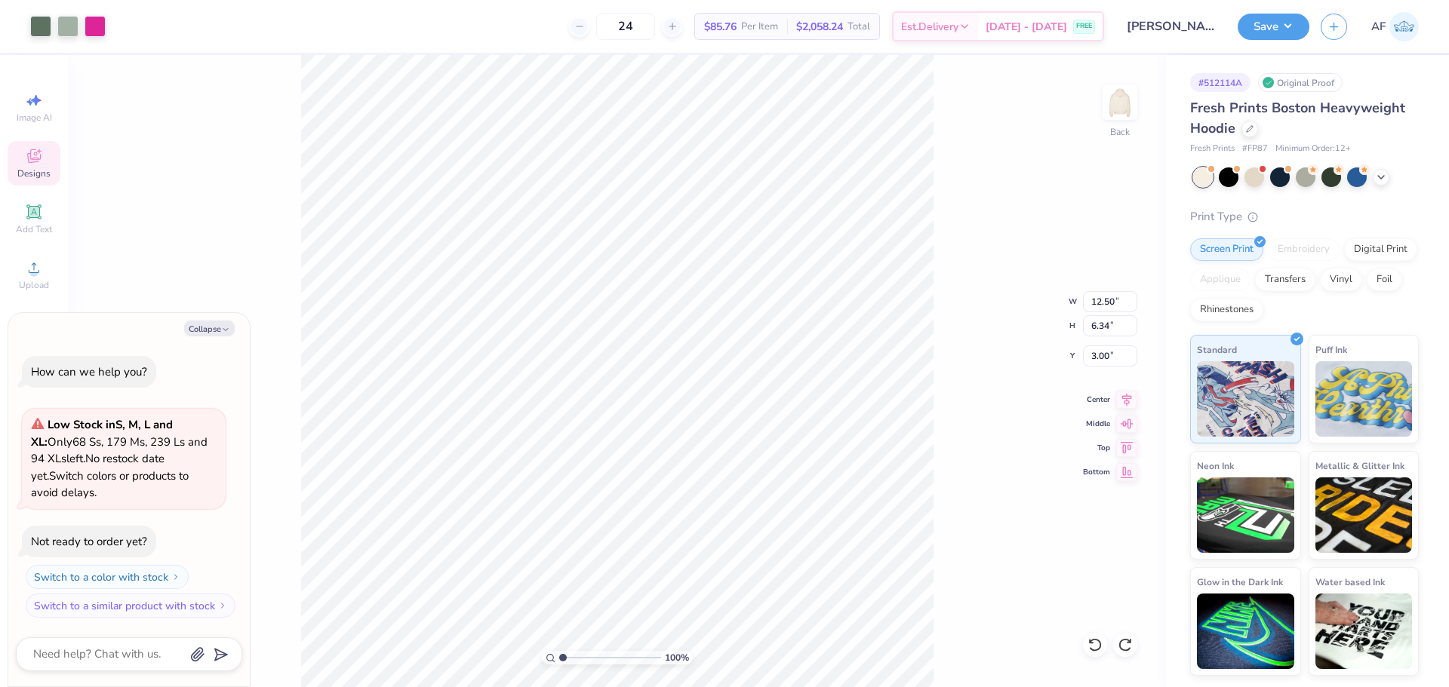
type input "1.67"
click at [1097, 328] on input "0.86" at bounding box center [1110, 325] width 54 height 21
click at [1097, 303] on input "12.50" at bounding box center [1110, 301] width 54 height 21
type textarea "x"
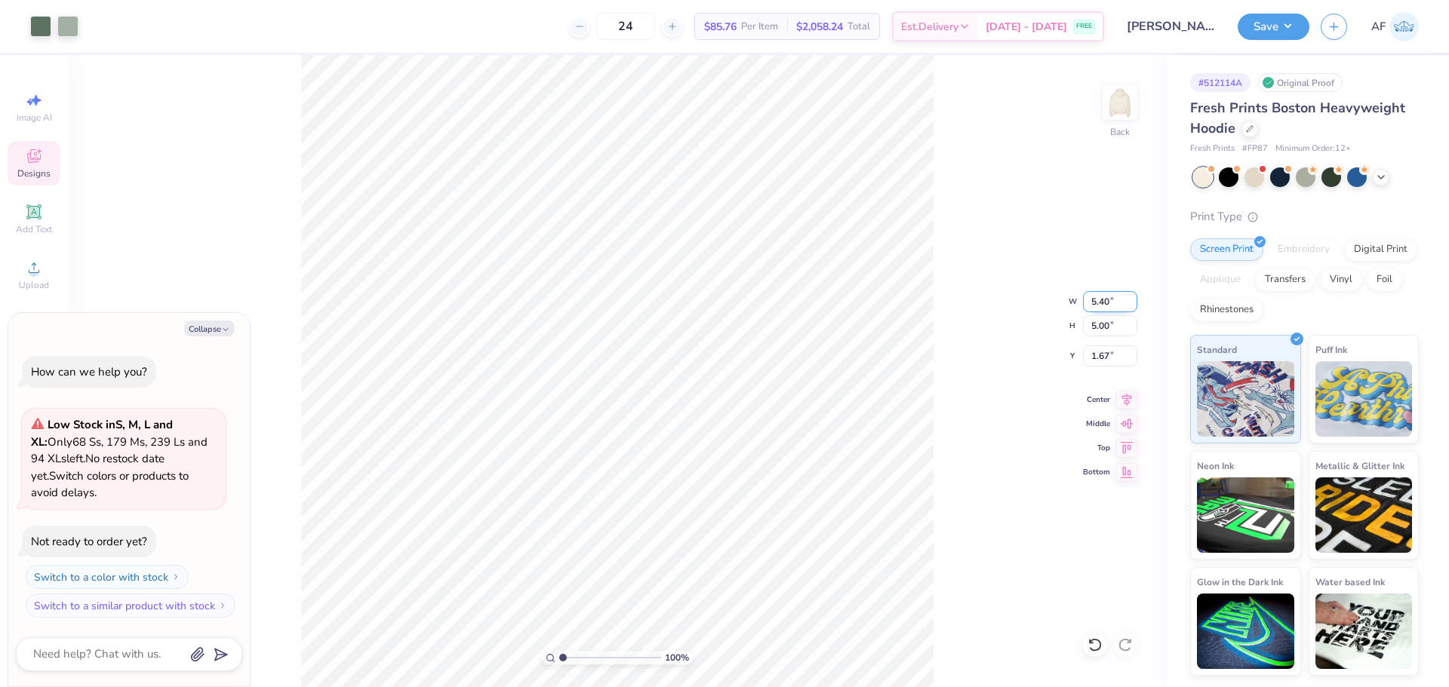
click at [1102, 303] on input "5.40" at bounding box center [1110, 301] width 54 height 21
type input "3"
type textarea "x"
type input "3.00"
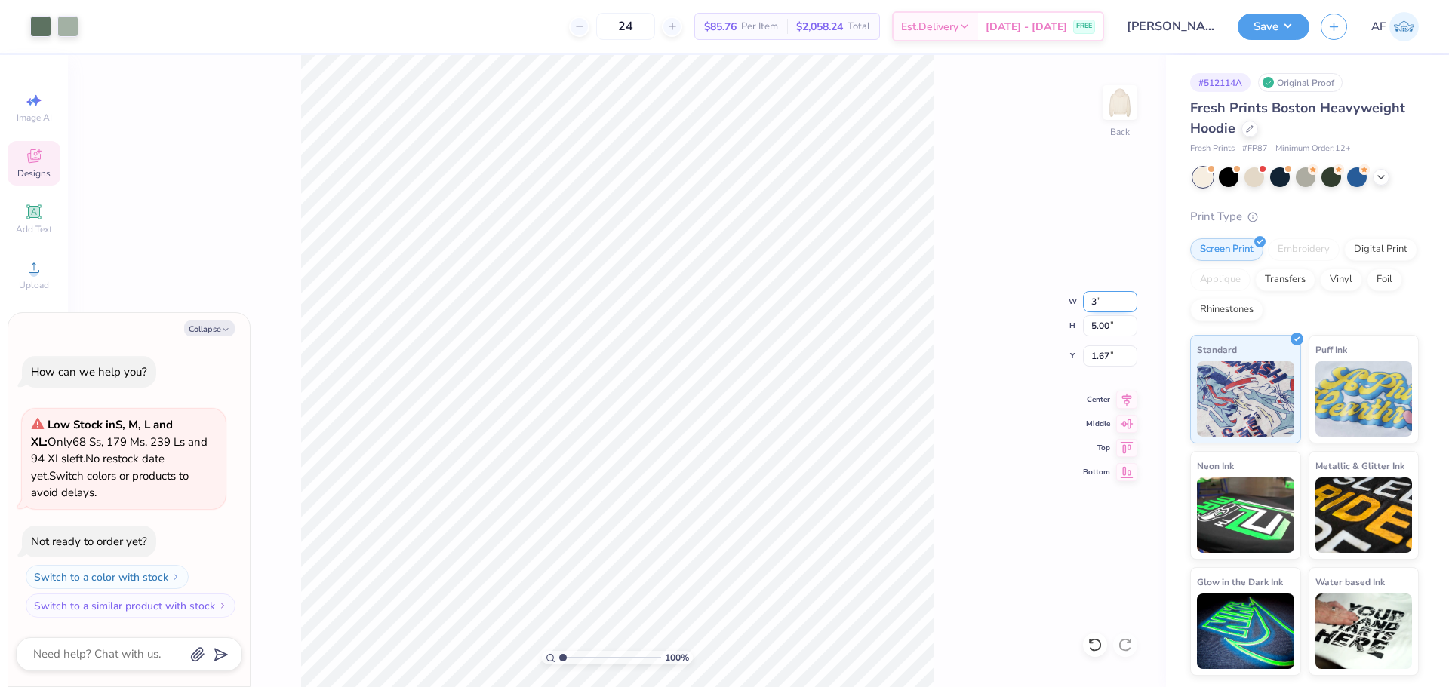
type input "2.78"
click at [1102, 303] on input "3.00" at bounding box center [1110, 301] width 54 height 21
click at [1088, 321] on input "2.78" at bounding box center [1110, 325] width 54 height 21
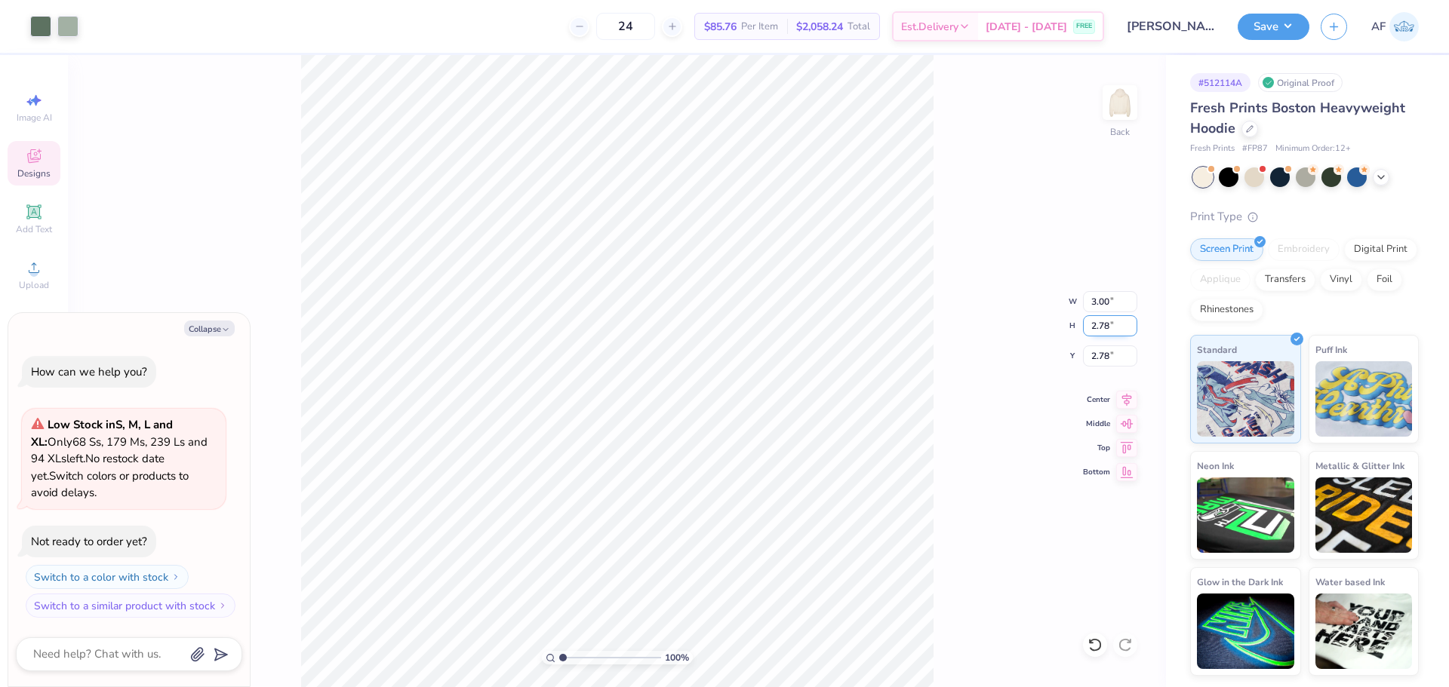
click at [1088, 321] on input "2.78" at bounding box center [1110, 325] width 54 height 21
type input "4"
type textarea "x"
type input "4.32"
type input "4.00"
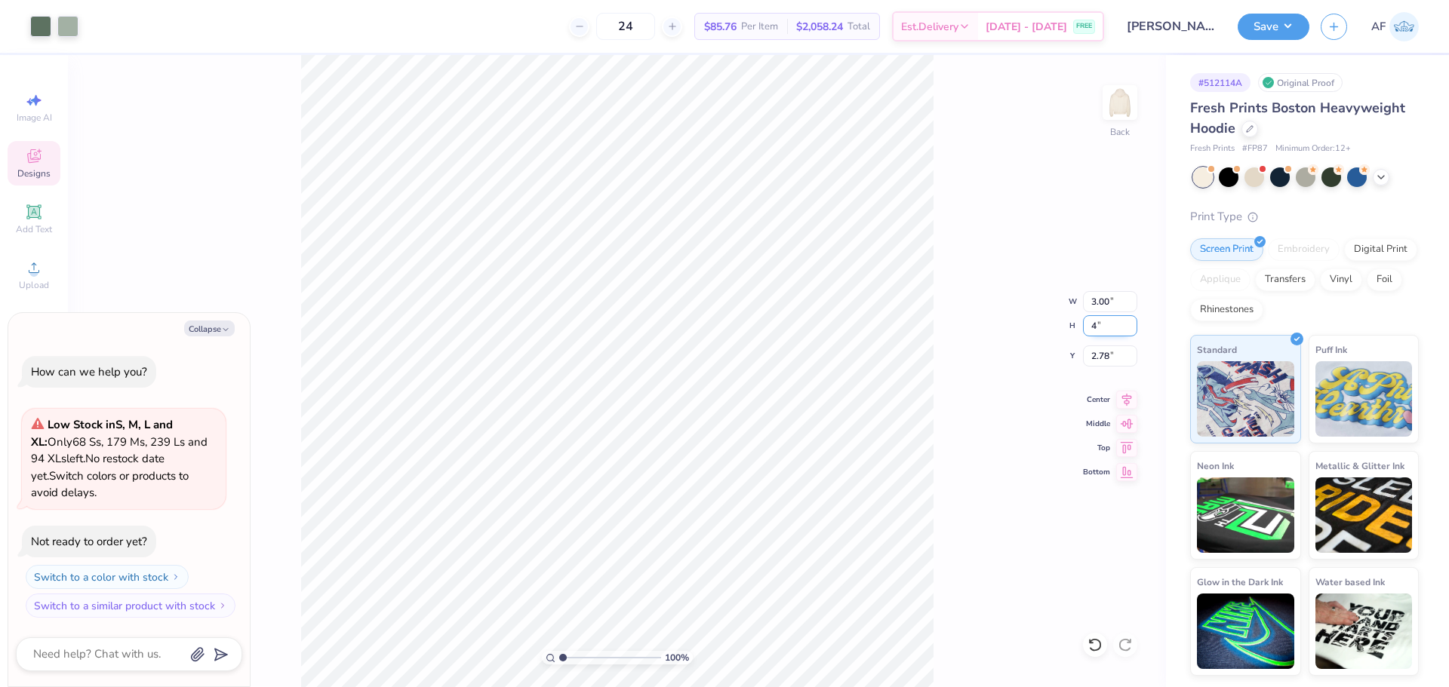
type input "2.17"
type textarea "x"
type input "6.75"
click at [291, 38] on div "Art colors 24 $85.76 Per Item $2,058.24 Total Est. Delivery Sep 8 - 11 FREE Des…" at bounding box center [724, 343] width 1449 height 687
click at [1127, 399] on icon at bounding box center [1126, 398] width 21 height 18
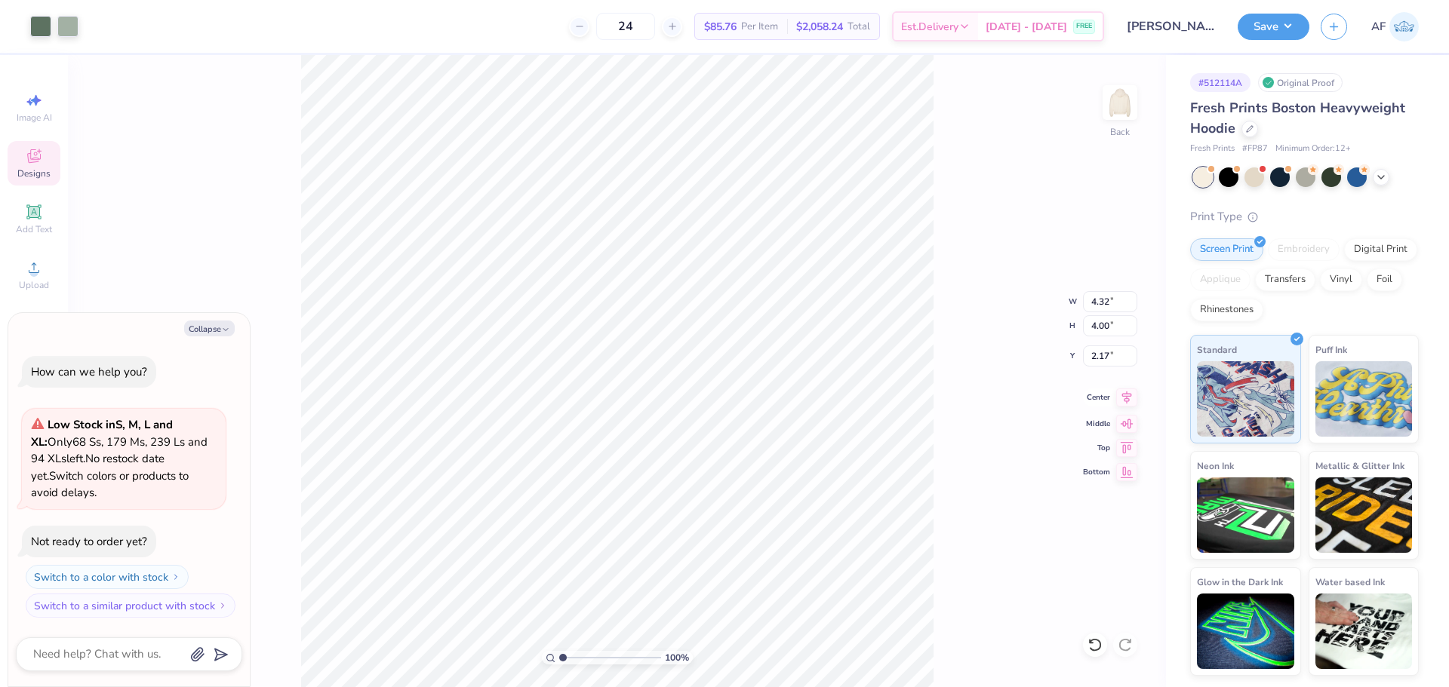
click at [1124, 393] on icon at bounding box center [1126, 398] width 21 height 18
click at [284, 172] on div "100 % Back" at bounding box center [617, 371] width 1098 height 632
click at [1295, 23] on button "Save" at bounding box center [1273, 24] width 72 height 26
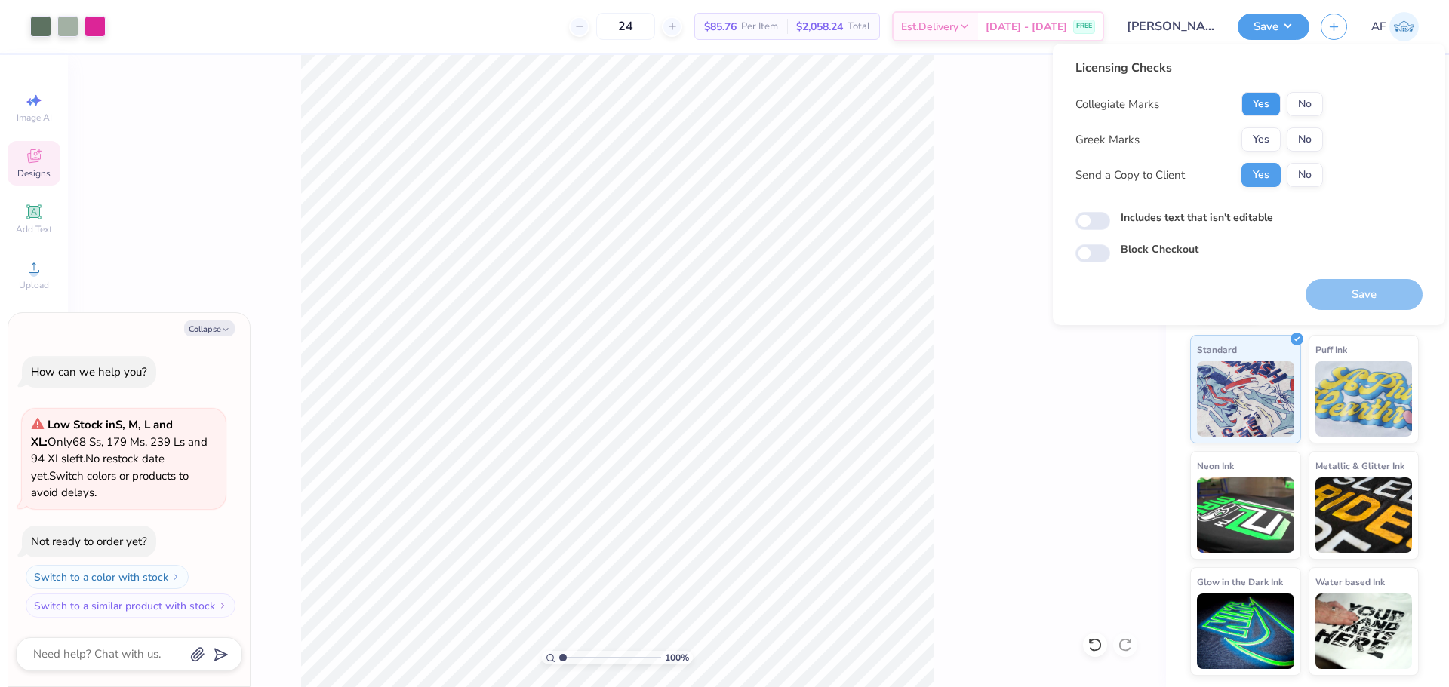
click at [1272, 99] on button "Yes" at bounding box center [1260, 104] width 39 height 24
click at [1265, 100] on button "Yes" at bounding box center [1260, 104] width 39 height 24
click at [1295, 140] on button "No" at bounding box center [1304, 140] width 36 height 24
click at [1295, 114] on button "No" at bounding box center [1304, 104] width 36 height 24
click at [1372, 292] on button "Save" at bounding box center [1363, 294] width 117 height 31
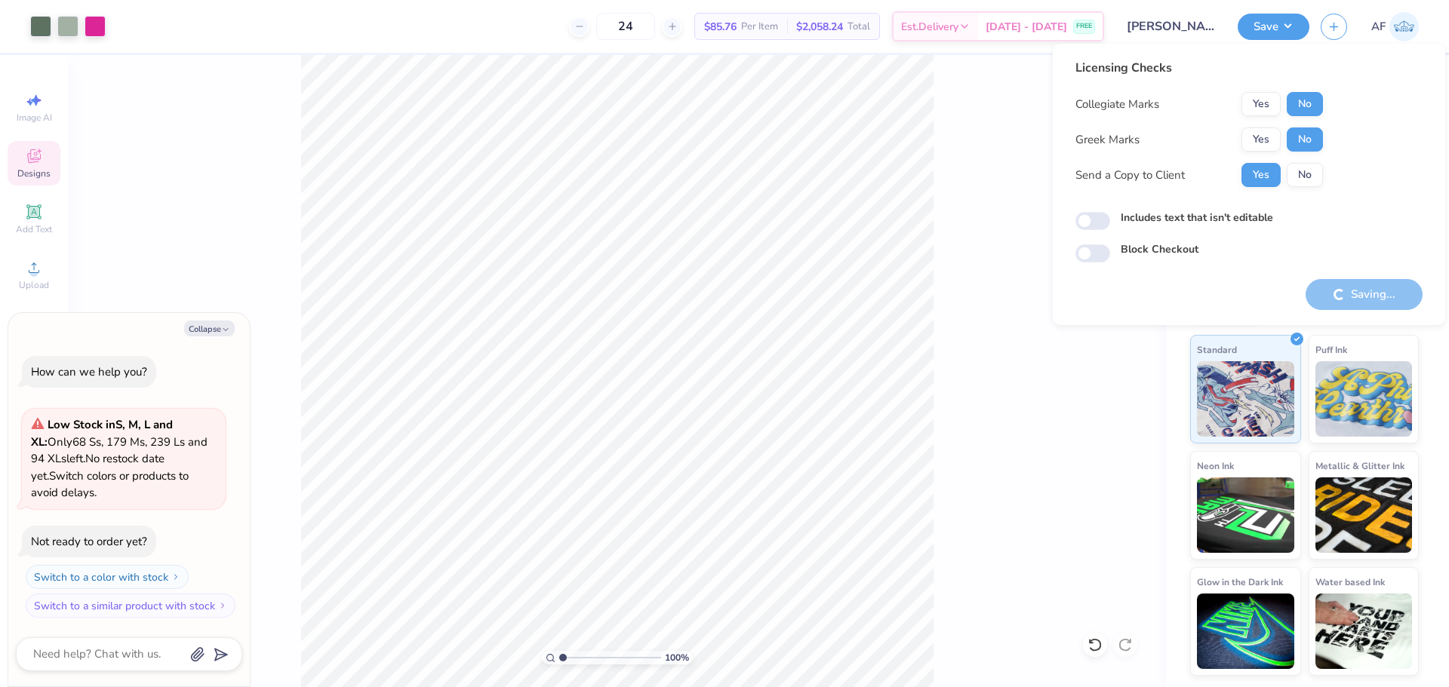
type textarea "x"
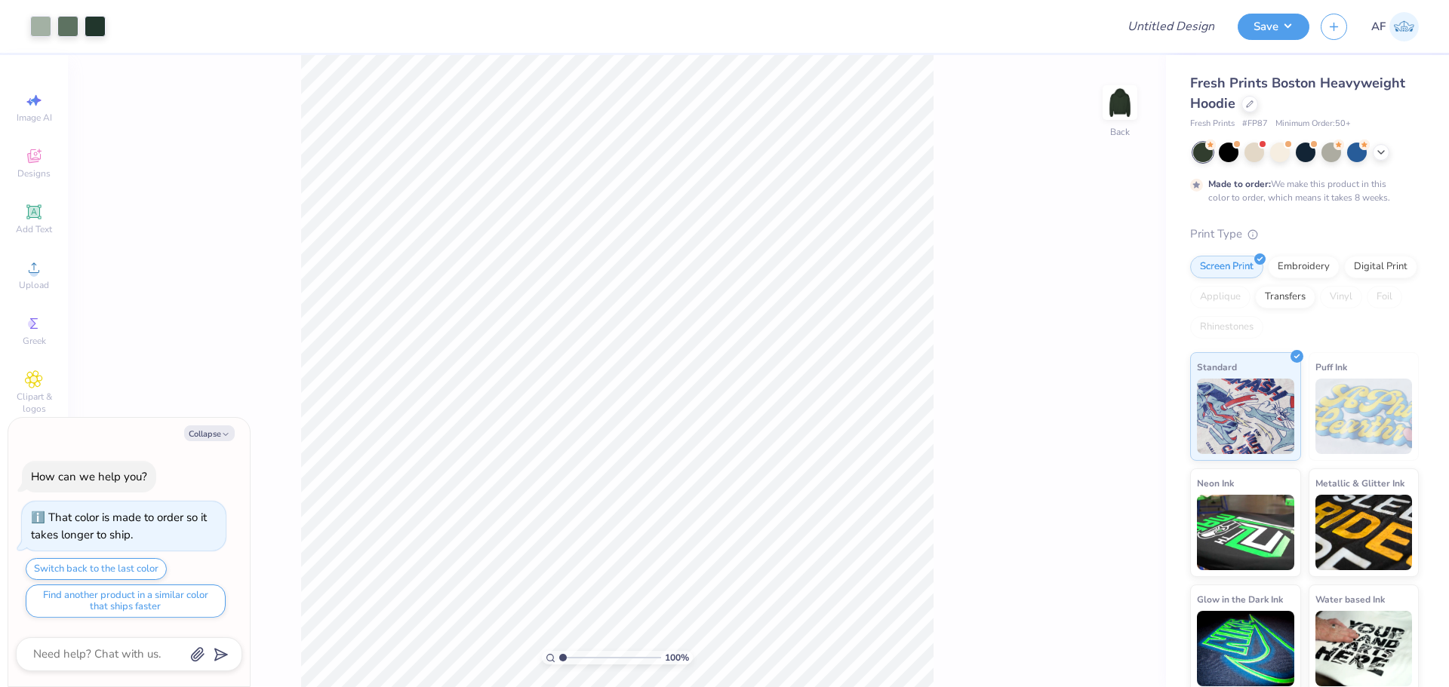
type textarea "x"
click at [710, 435] on li "Download vector" at bounding box center [700, 433] width 118 height 29
type input "3.21314535235116"
type textarea "x"
type input "3.21314535235116"
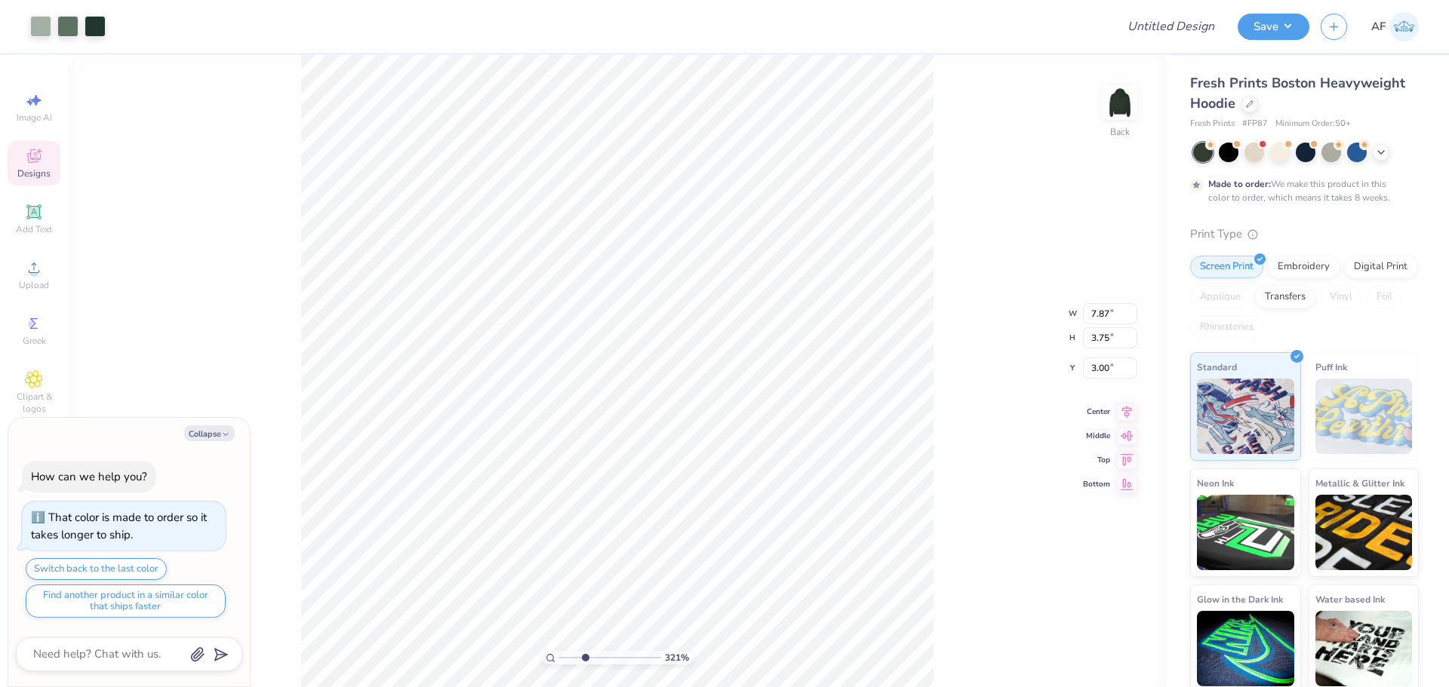
type textarea "x"
type input "3.21314535235116"
type textarea "x"
type input "3.21314535235116"
type input "1.20"
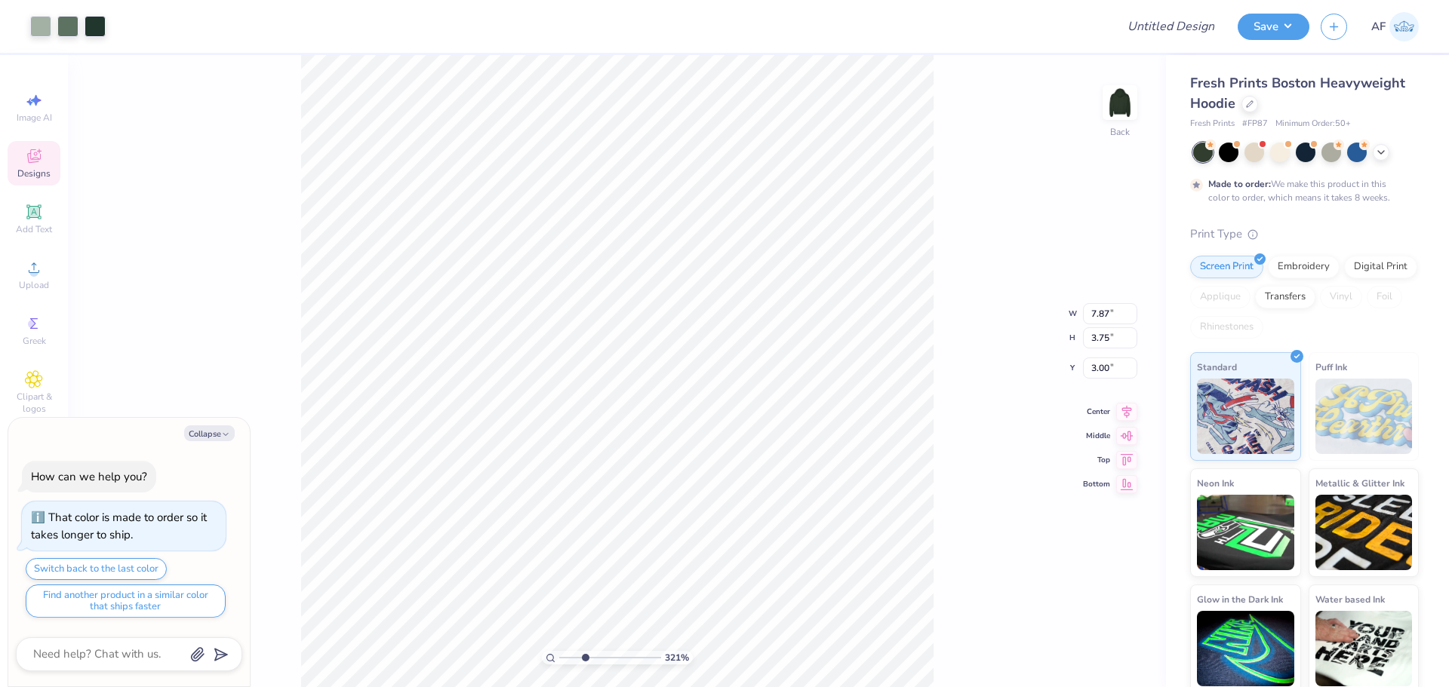
type input "5.55"
type textarea "x"
type input "3.21314535235116"
type textarea "x"
type input "3.21314535235116"
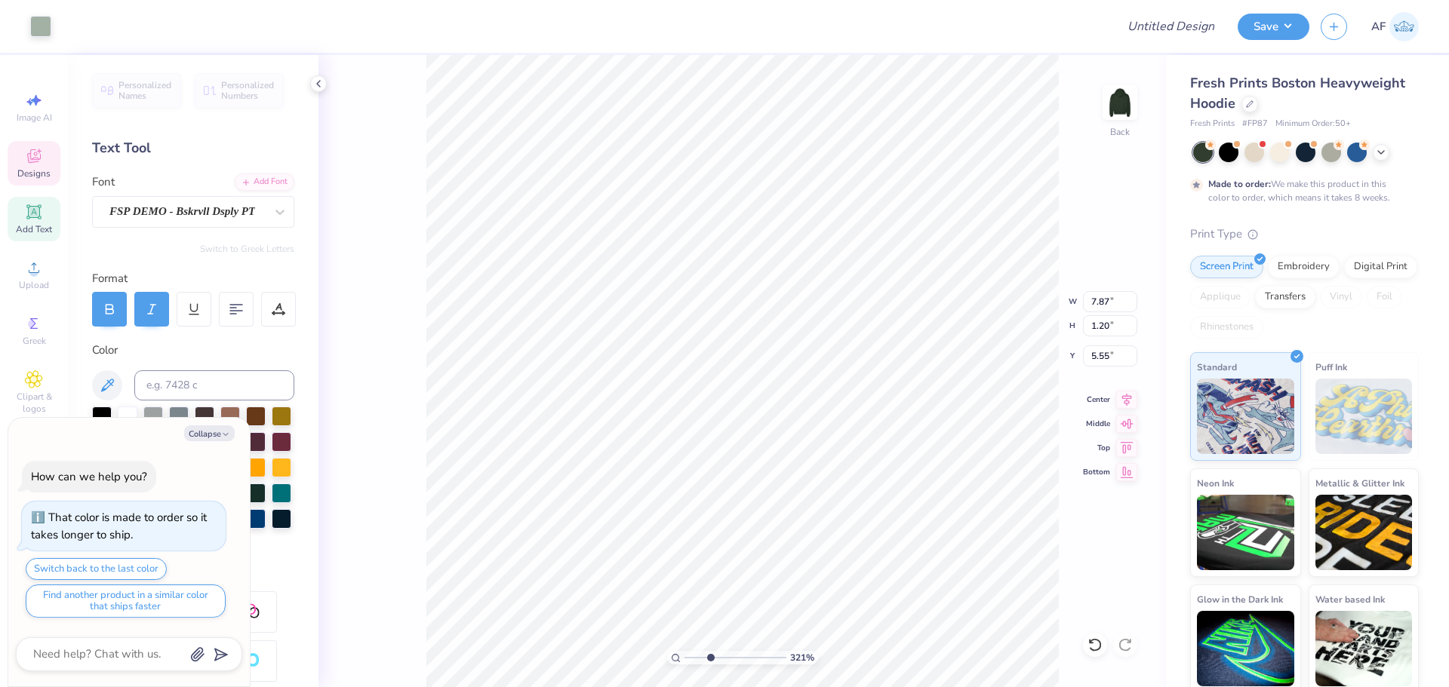
scroll to position [12, 2]
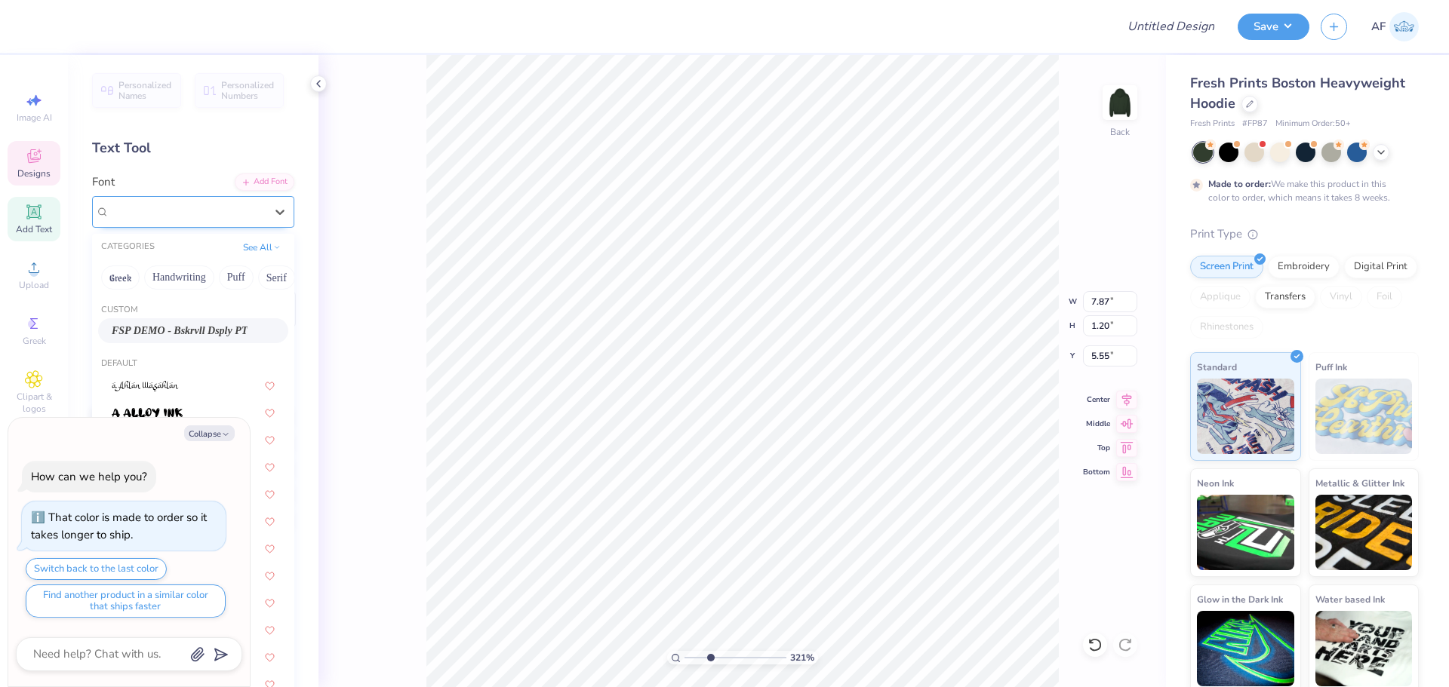
type textarea "x"
type input "3.21314535235116"
click at [233, 221] on div at bounding box center [186, 211] width 155 height 20
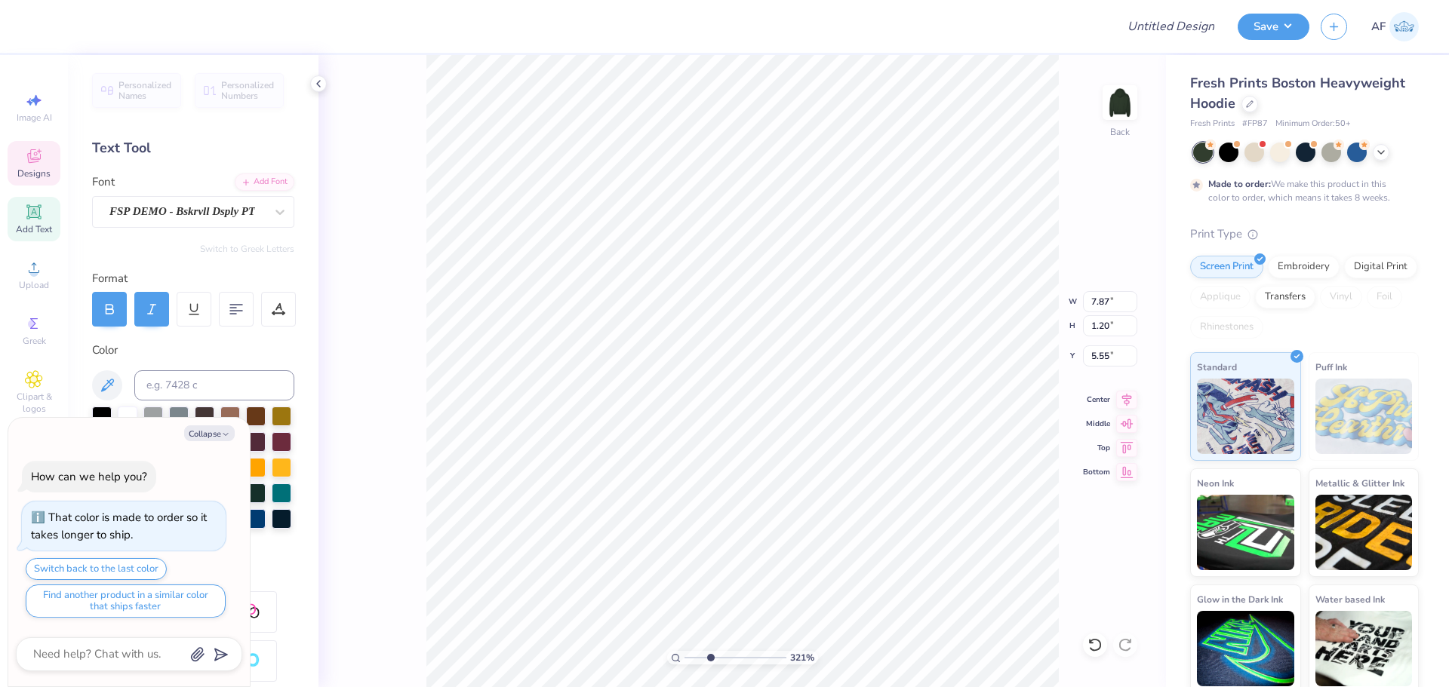
type textarea "x"
type input "3.21314535235116"
type textarea "x"
type input "3.21314535235116"
type textarea "x"
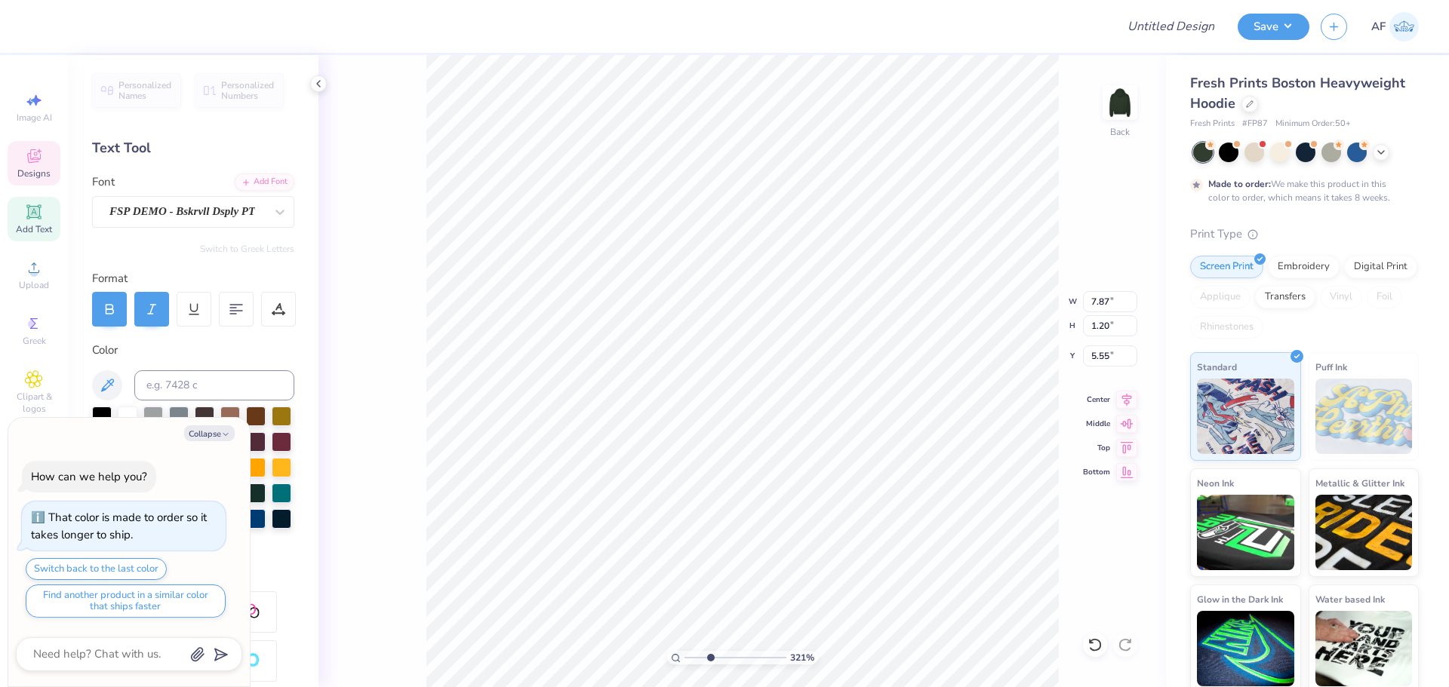
type input "3.21314535235116"
type textarea "x"
type input "3.21314535235116"
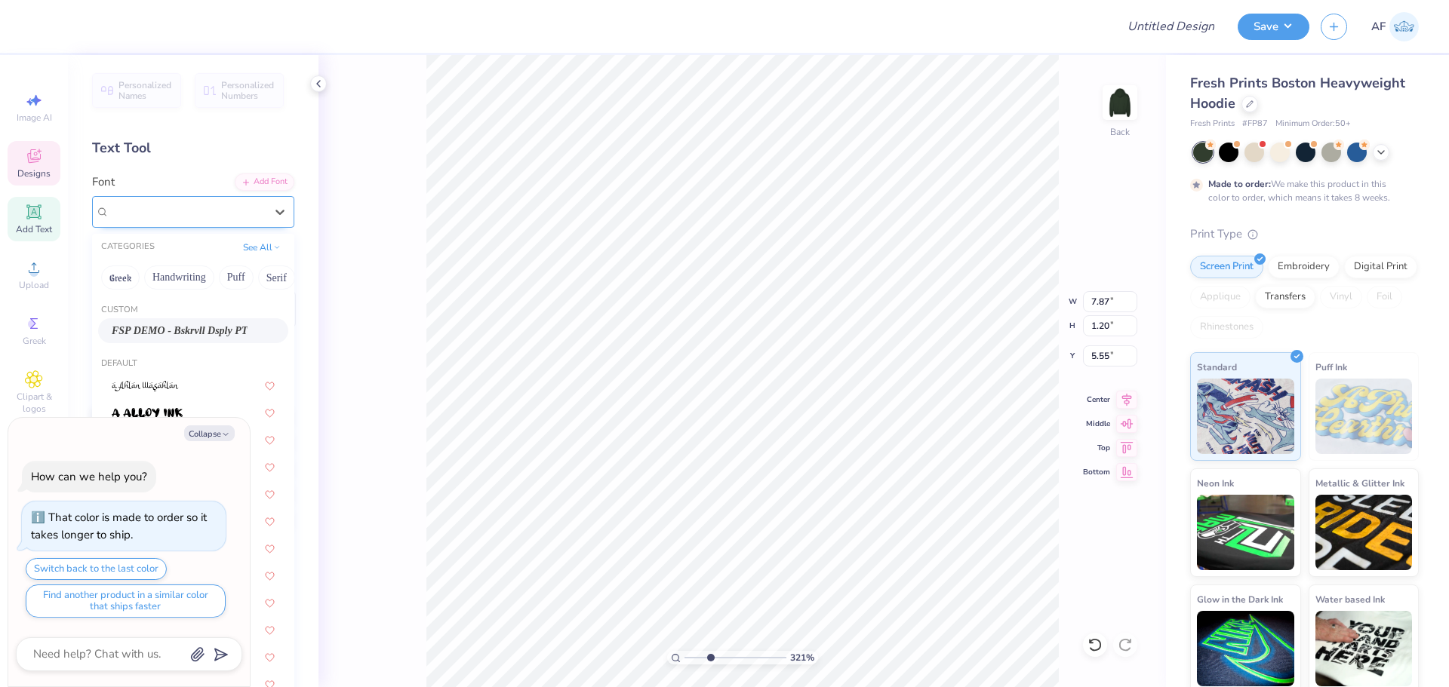
click at [223, 214] on div "FSP DEMO - Bskrvll Dsply PT" at bounding box center [187, 211] width 158 height 23
click at [223, 331] on span "FSP DEMO - Bskrvll Dsply PT" at bounding box center [180, 331] width 136 height 16
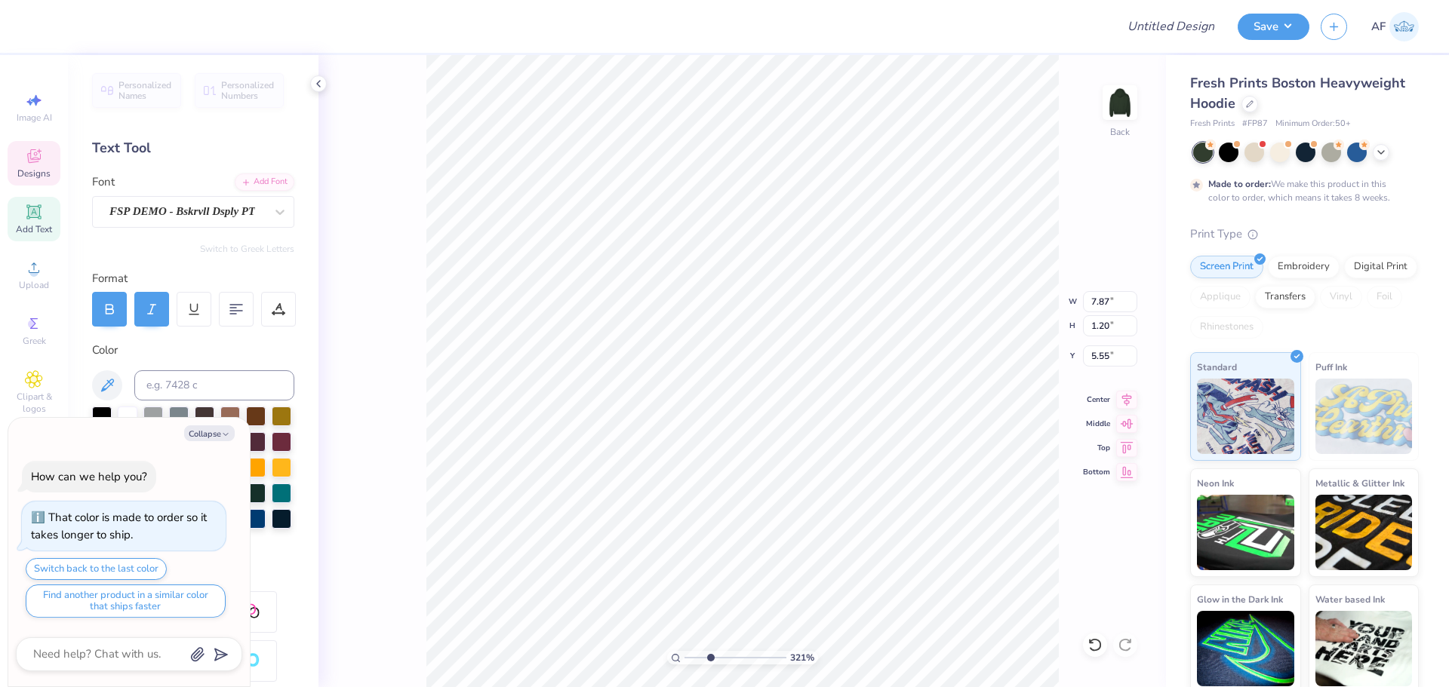
type textarea "x"
type input "3.21314535235116"
type textarea "x"
type input "3.21314535235116"
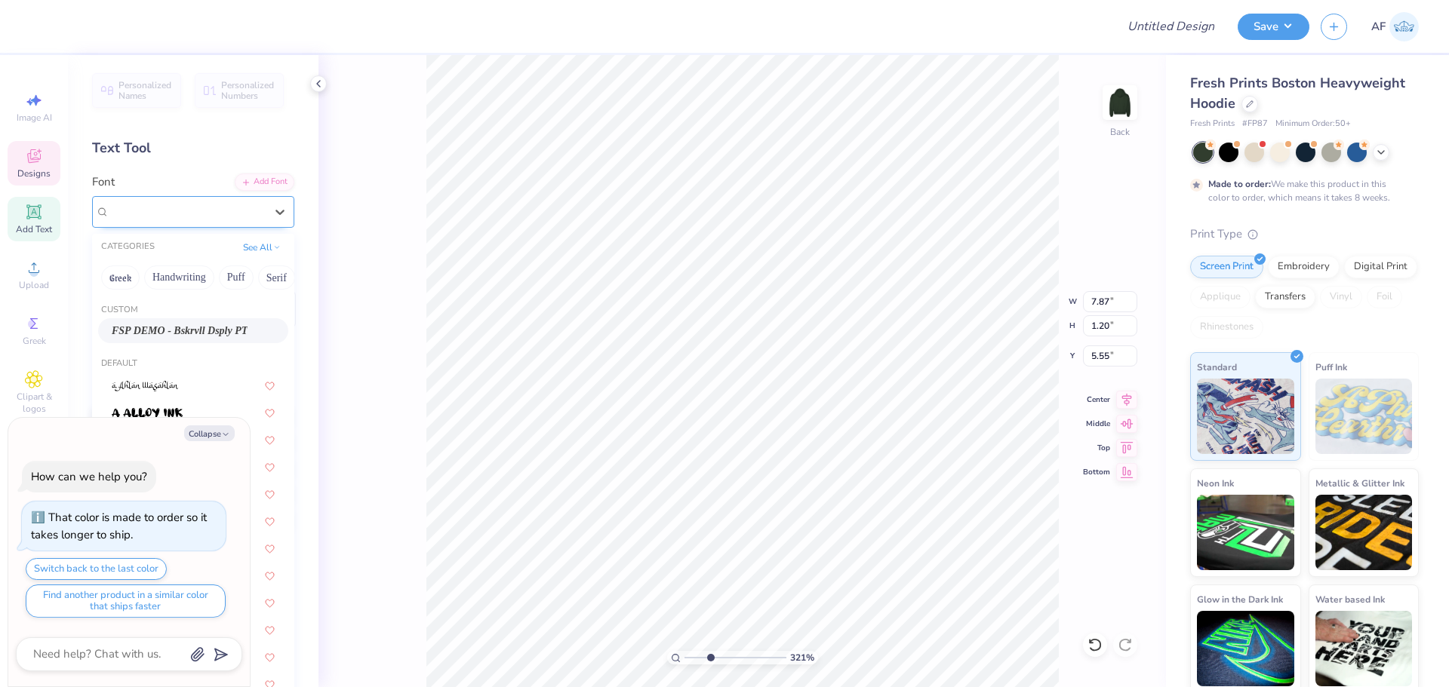
click at [225, 214] on div "FSP DEMO - Bskrvll Dsply PT" at bounding box center [187, 211] width 158 height 23
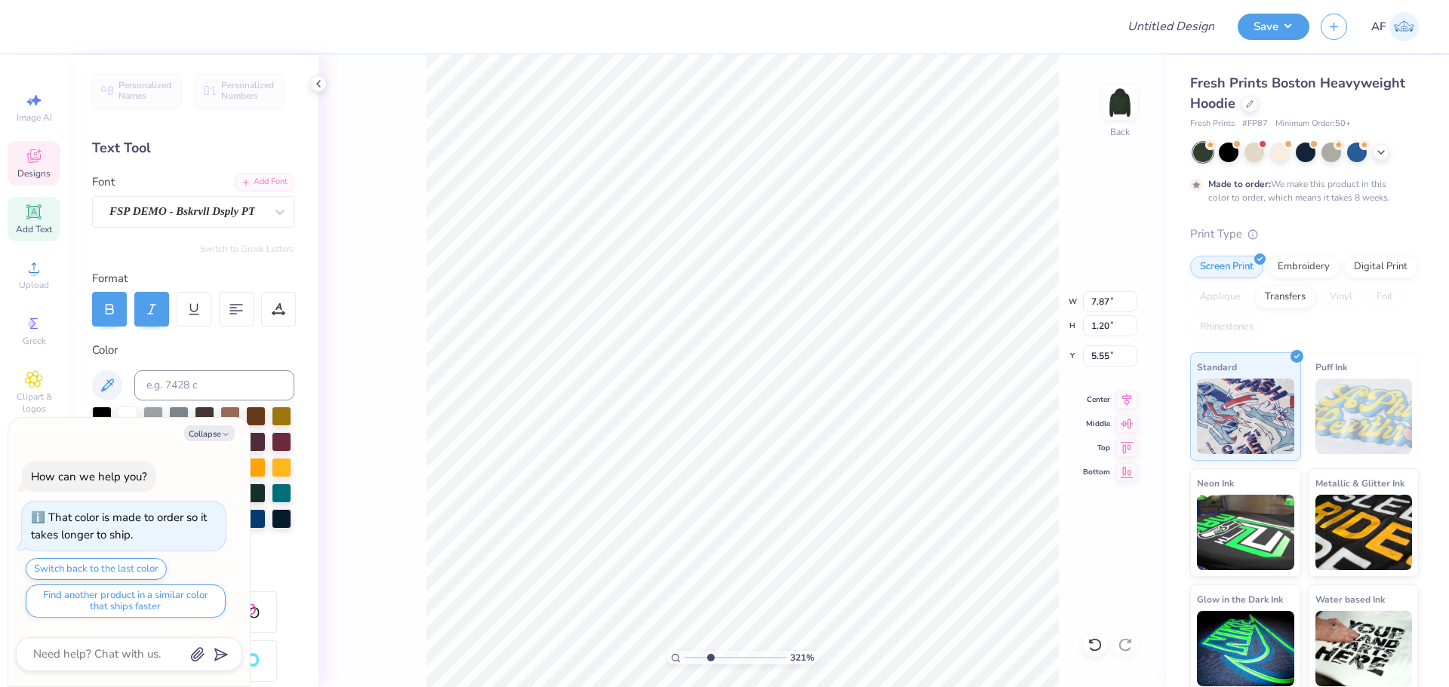
type textarea "x"
type input "1.6491337272538"
type textarea "x"
type input "1.6491337272538"
type textarea "x"
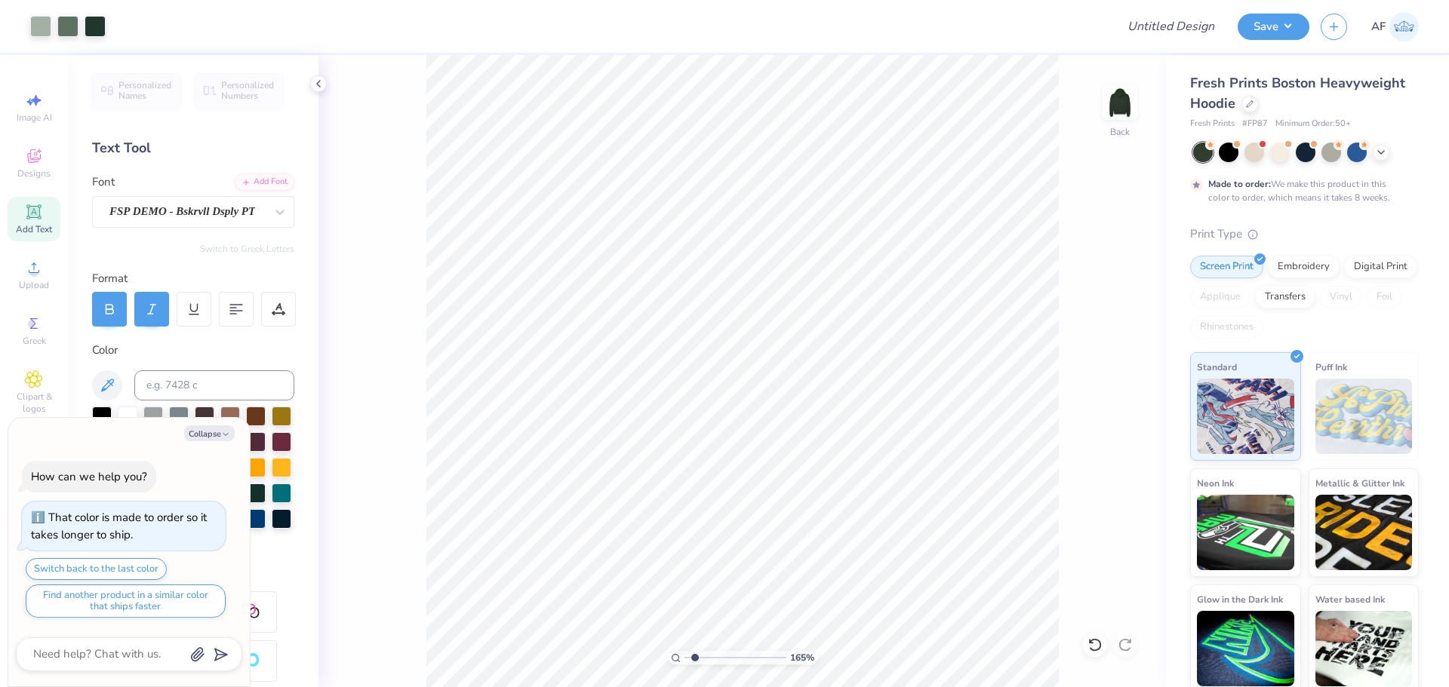
type input "1.6491337272538"
type textarea "x"
type input "1.6491337272538"
type textarea "x"
type input "1.6491337272538"
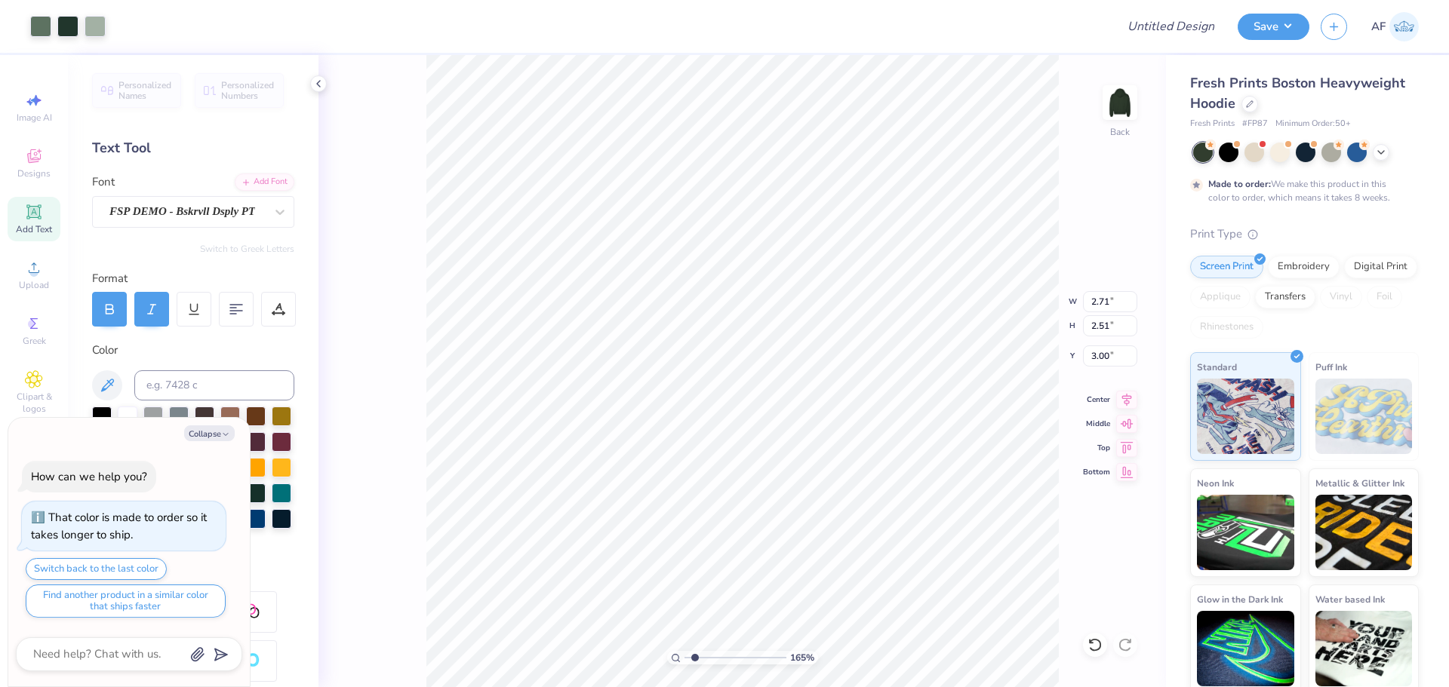
type textarea "x"
type input "1.6491337272538"
click at [370, 449] on div "165 % Back" at bounding box center [741, 371] width 847 height 632
type textarea "x"
type input "1.6491337272538"
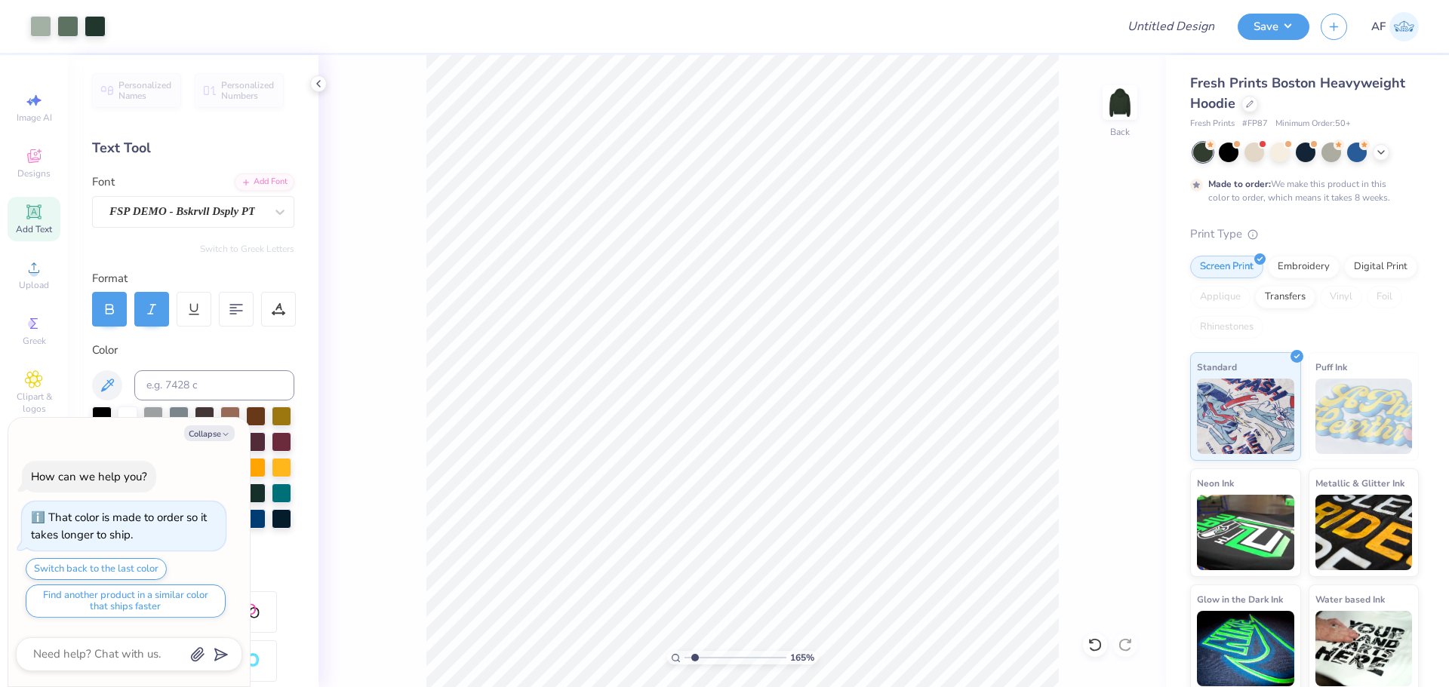
type textarea "x"
type input "1.6491337272538"
